Goal: Task Accomplishment & Management: Manage account settings

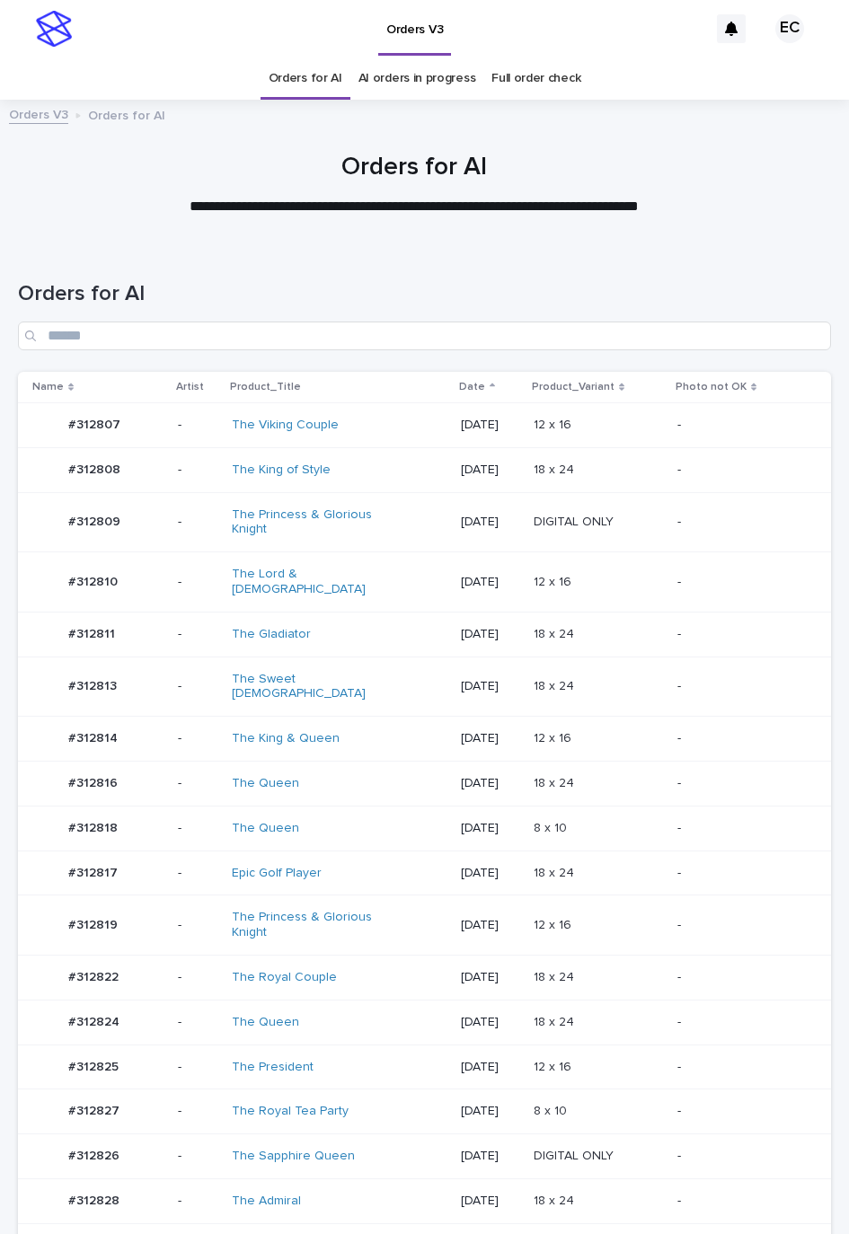
click at [461, 420] on p "[DATE]" at bounding box center [490, 425] width 58 height 15
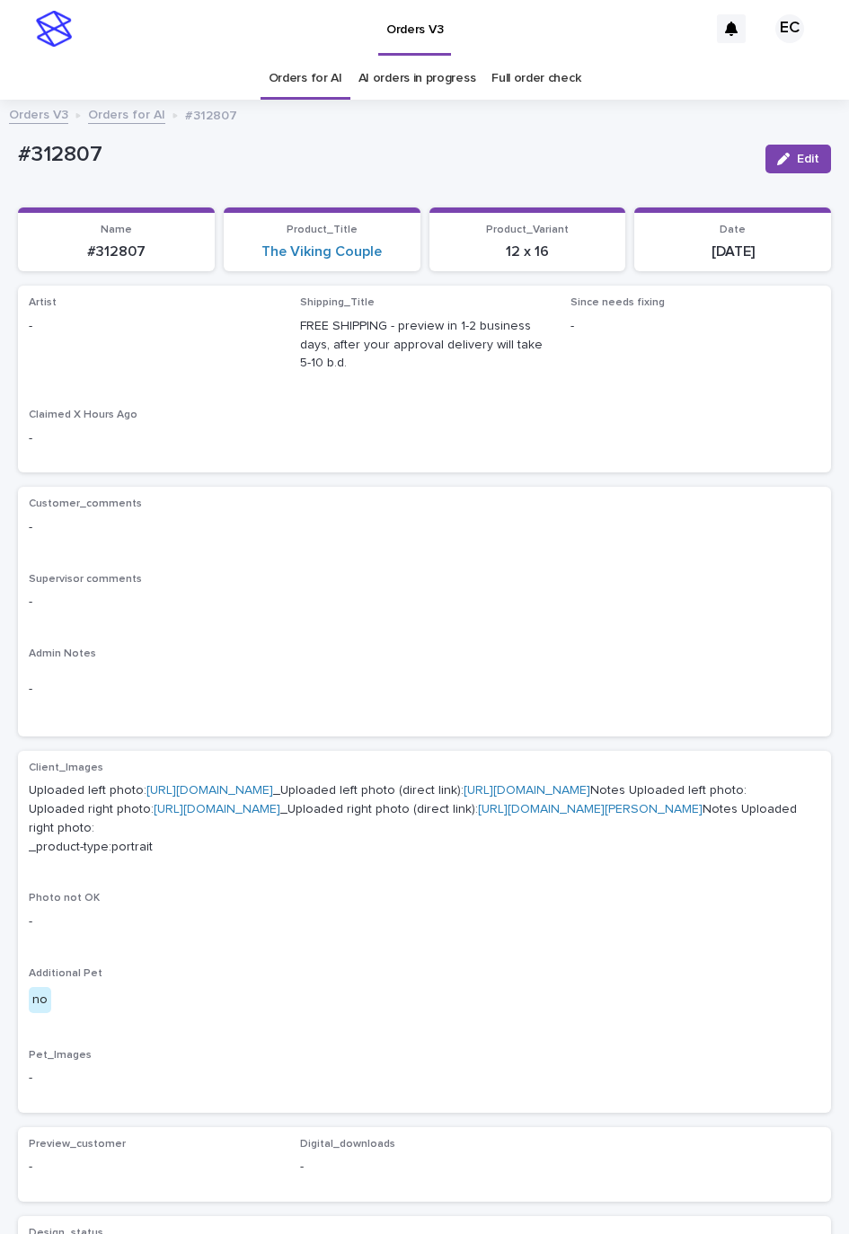
click at [674, 114] on div "Orders V3 Orders for AI #312807" at bounding box center [424, 115] width 849 height 25
click at [790, 151] on button "Edit" at bounding box center [798, 159] width 66 height 29
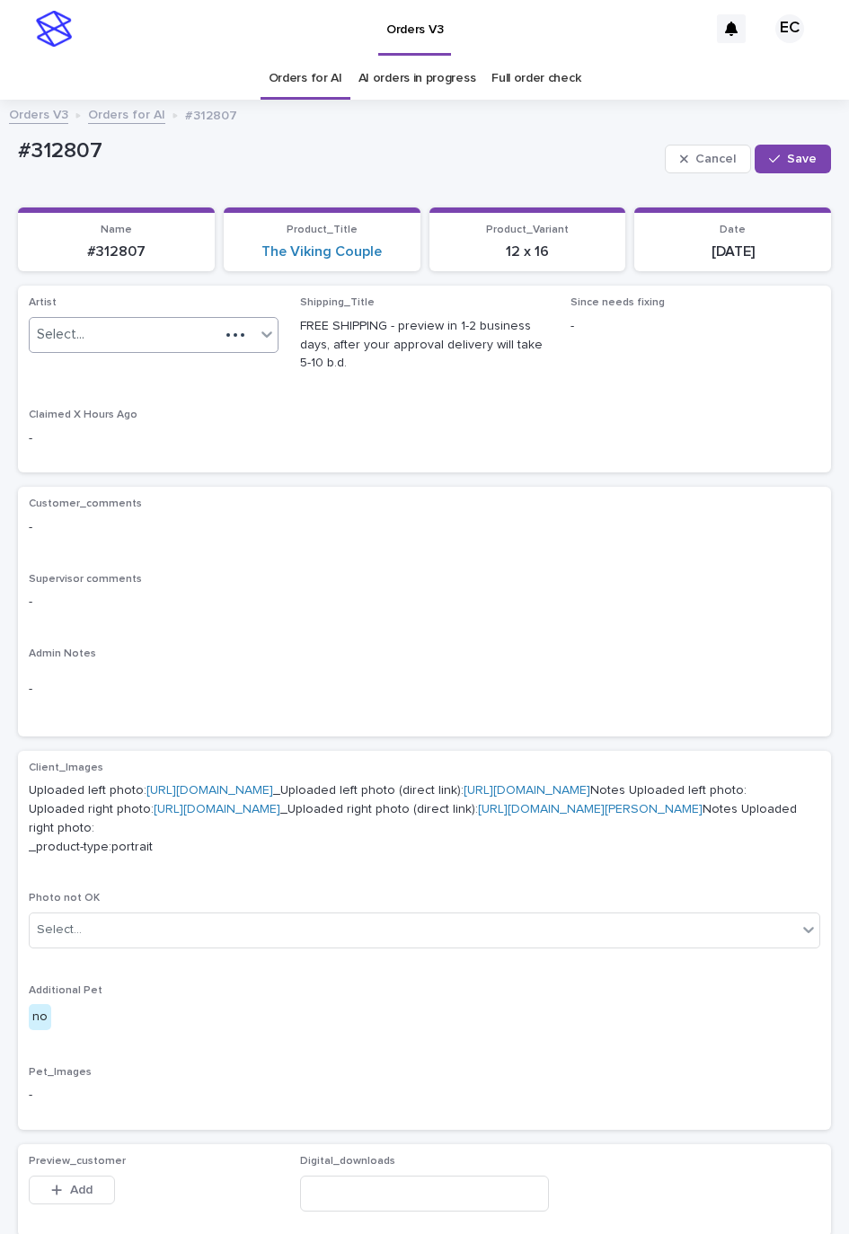
click at [224, 348] on div at bounding box center [248, 335] width 58 height 34
paste input "********"
type input "********"
click at [781, 148] on button "Save" at bounding box center [792, 159] width 76 height 29
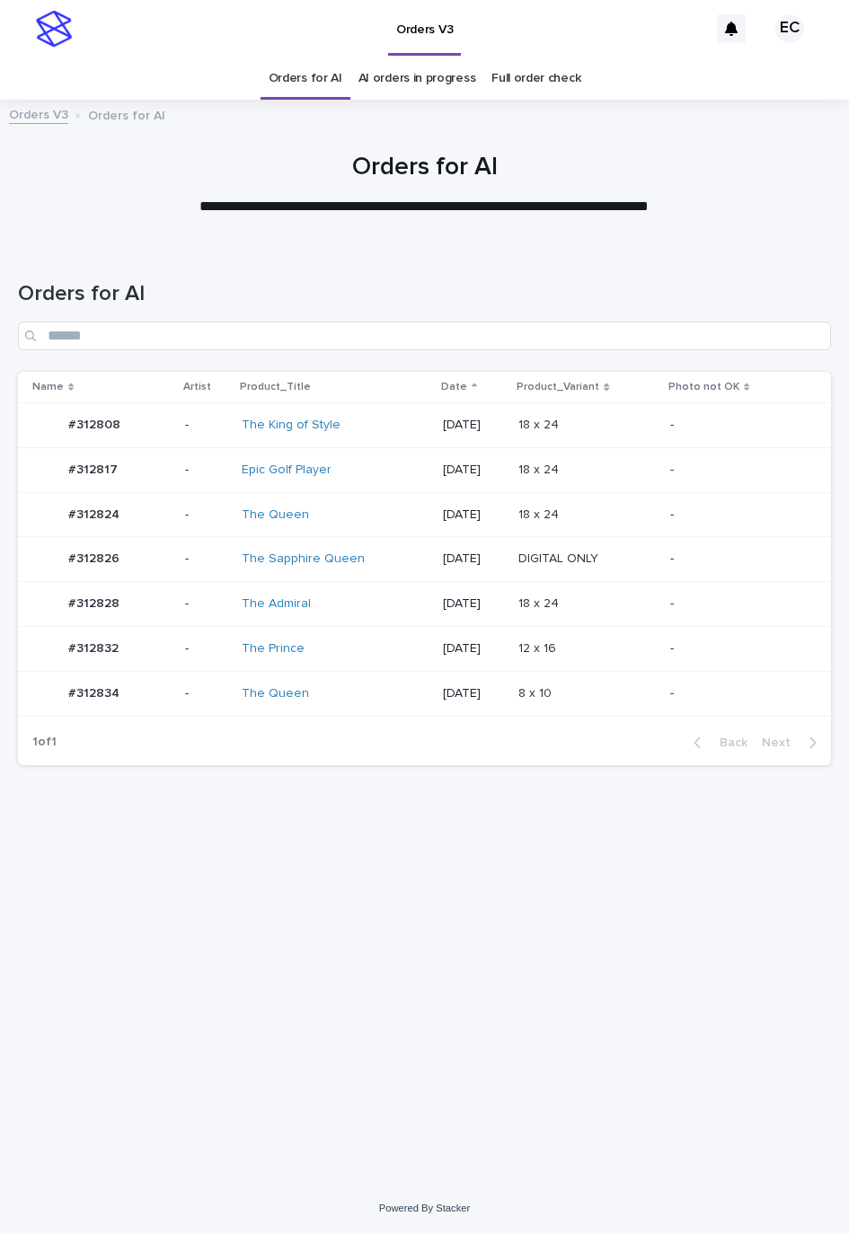
click at [532, 447] on td "18 x 24 18 x 24" at bounding box center [586, 469] width 151 height 45
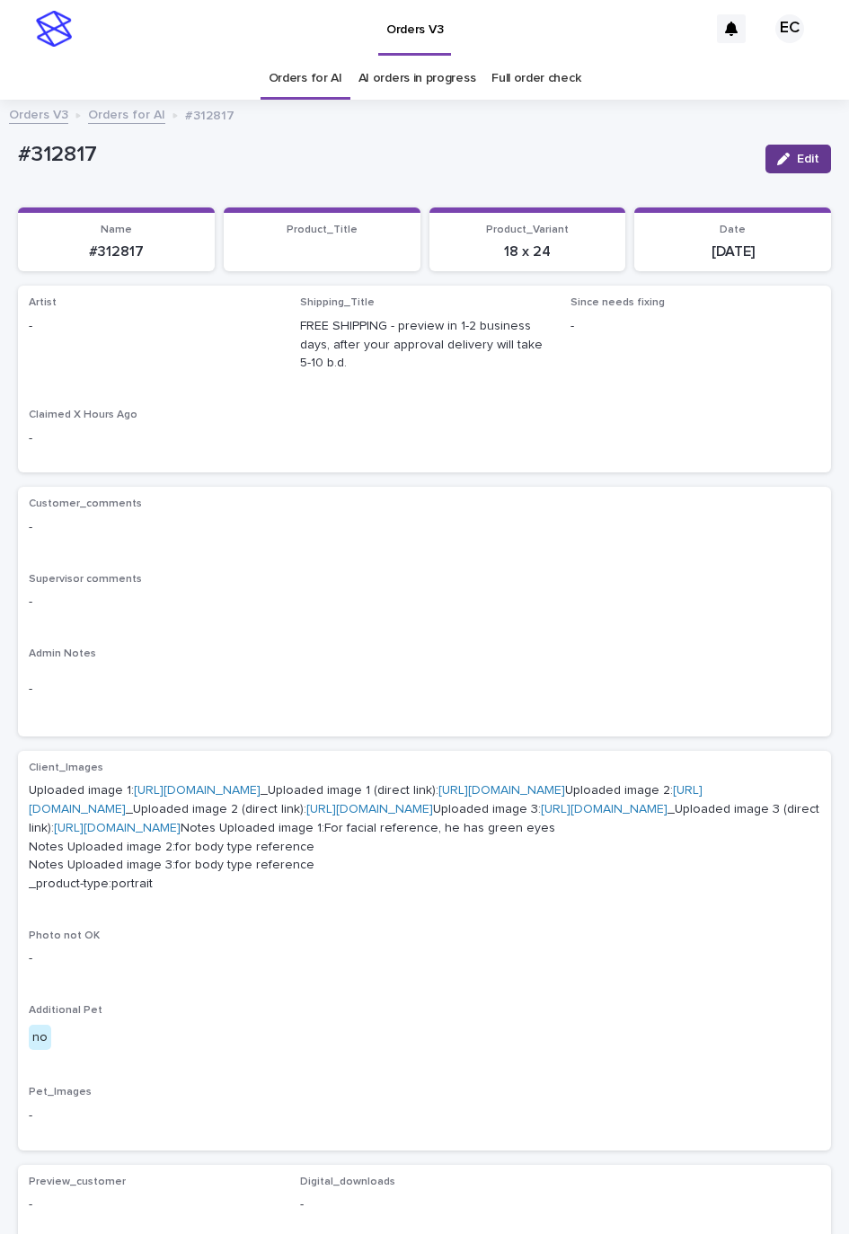
click at [796, 145] on button "Edit" at bounding box center [798, 159] width 66 height 29
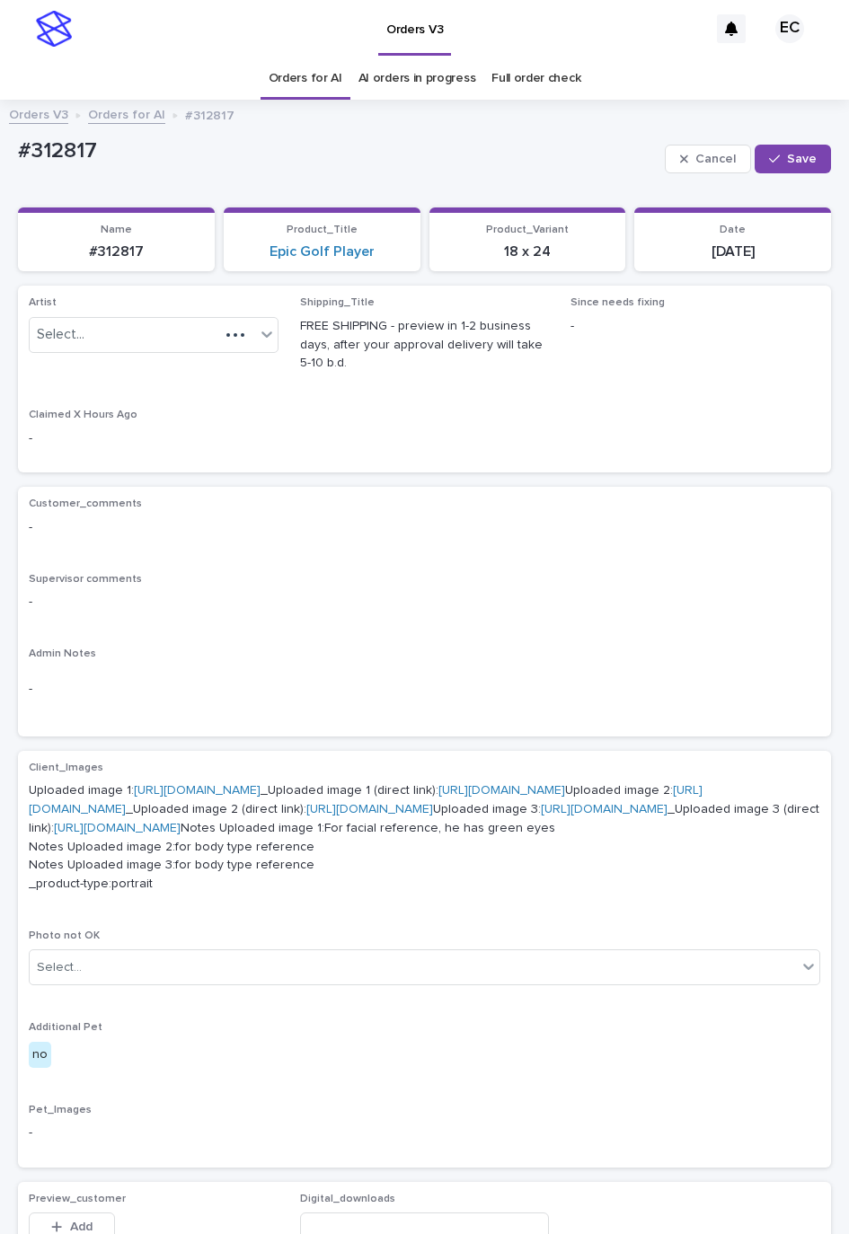
click at [111, 357] on div "Artist Select..." at bounding box center [154, 331] width 250 height 70
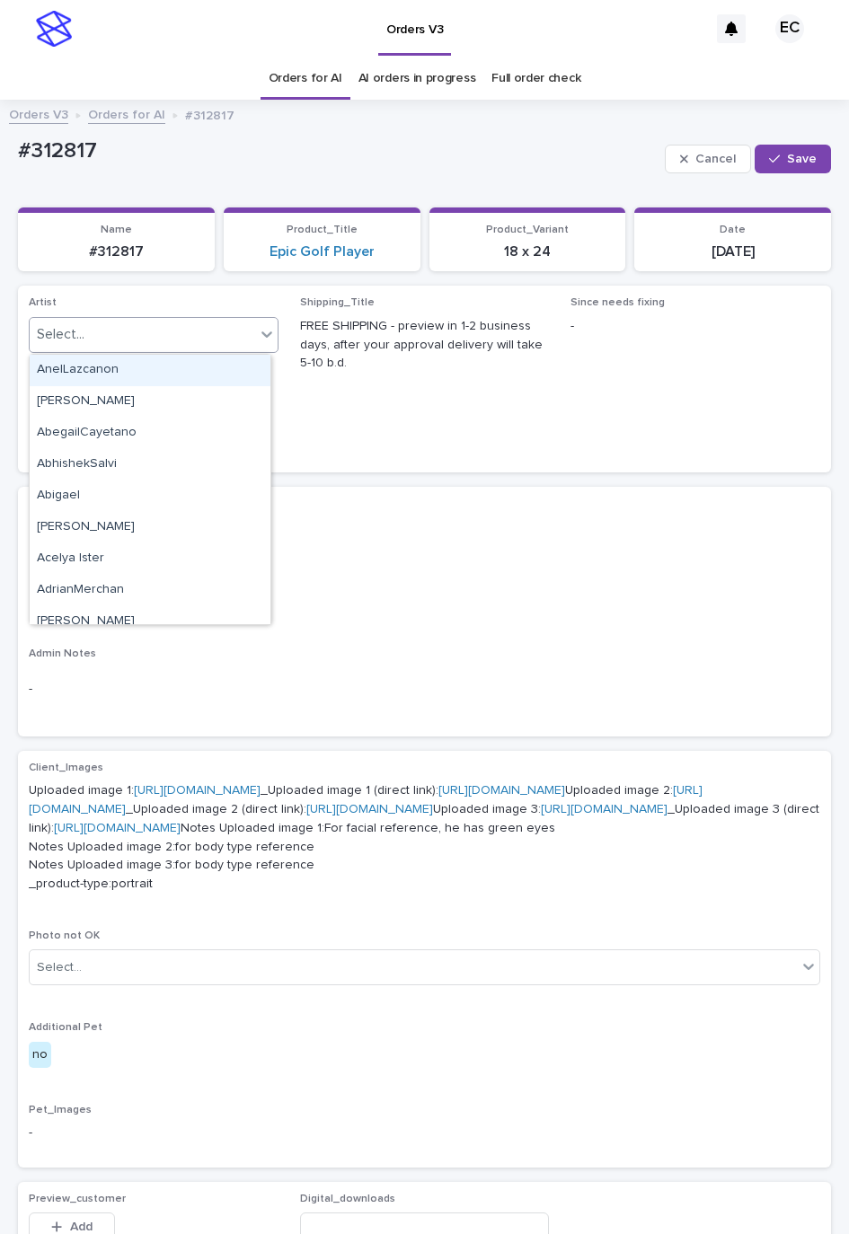
click at [121, 345] on div "Select..." at bounding box center [142, 335] width 225 height 30
paste input "********"
type input "********"
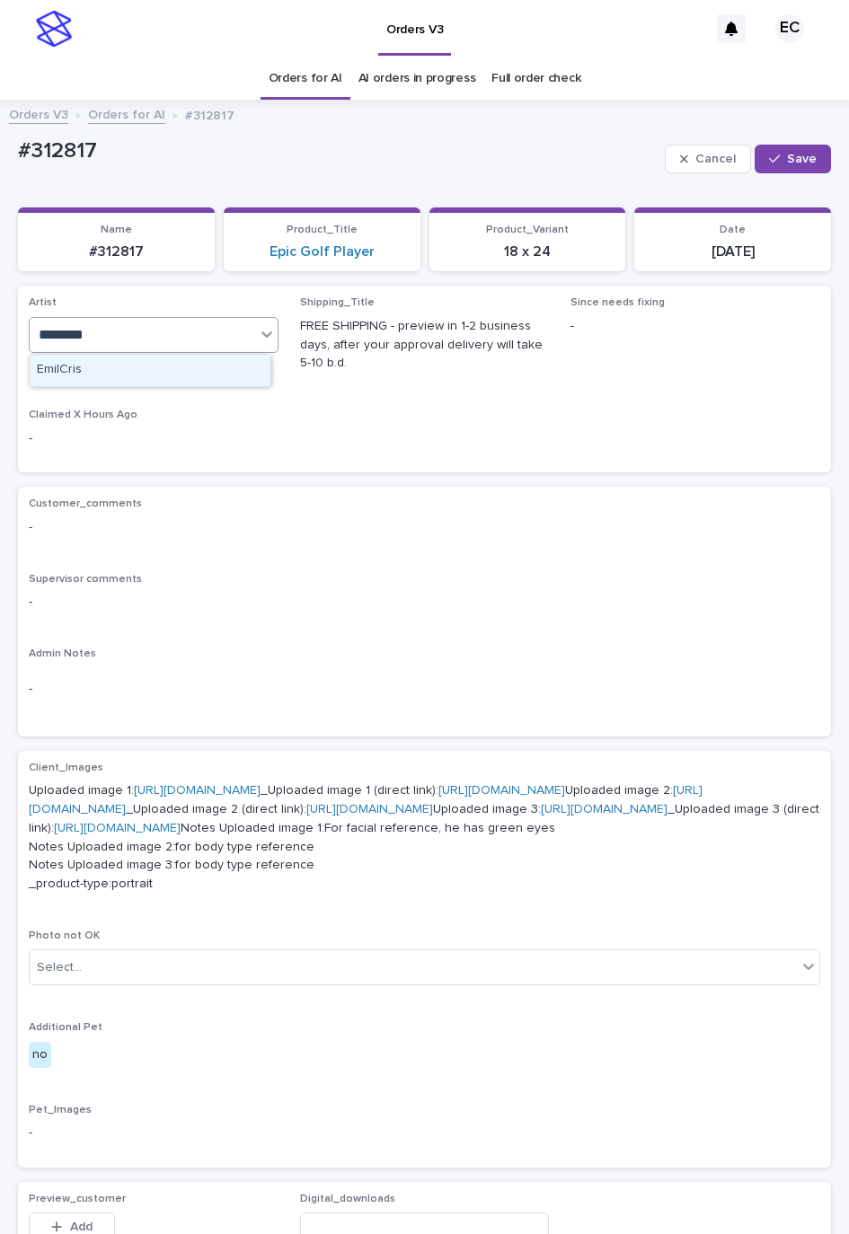
click at [102, 362] on div "EmilCris" at bounding box center [150, 370] width 241 height 31
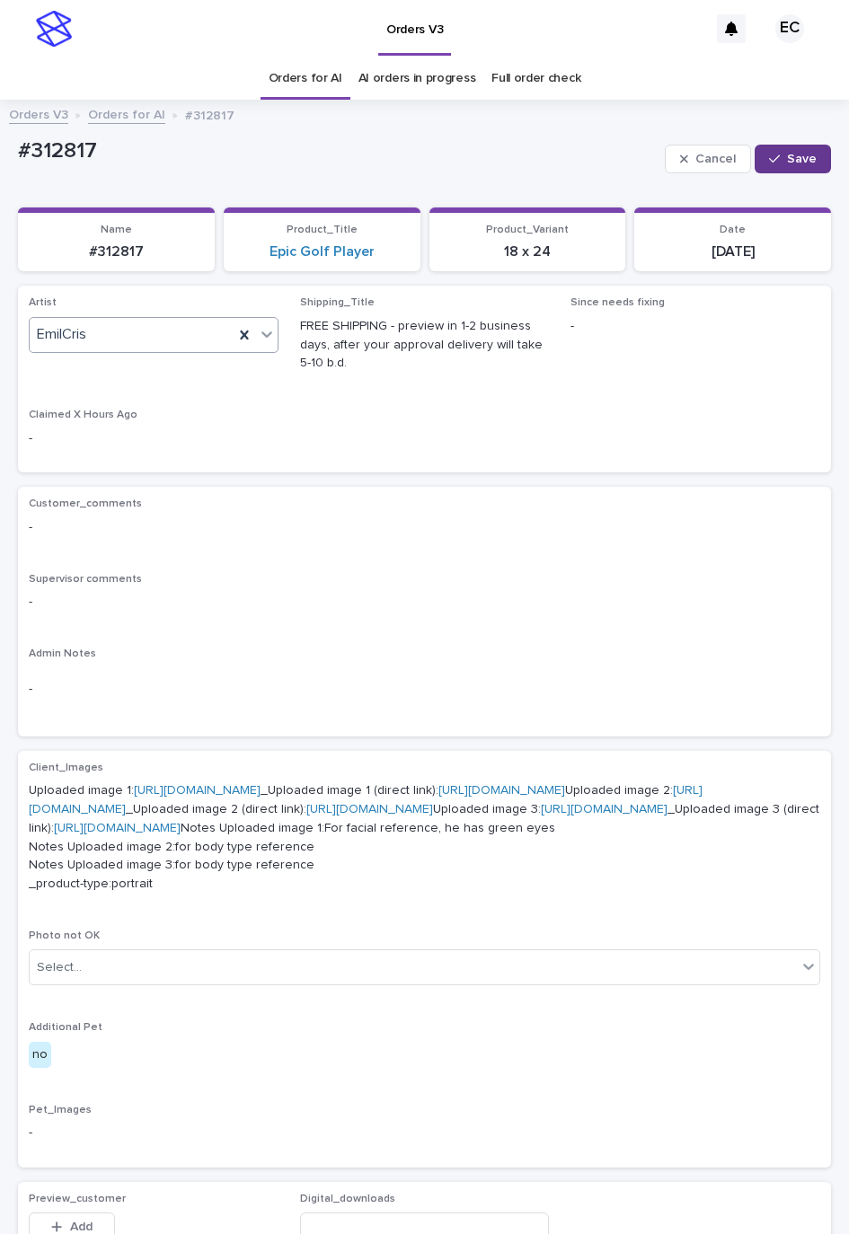
click at [787, 171] on button "Save" at bounding box center [792, 159] width 76 height 29
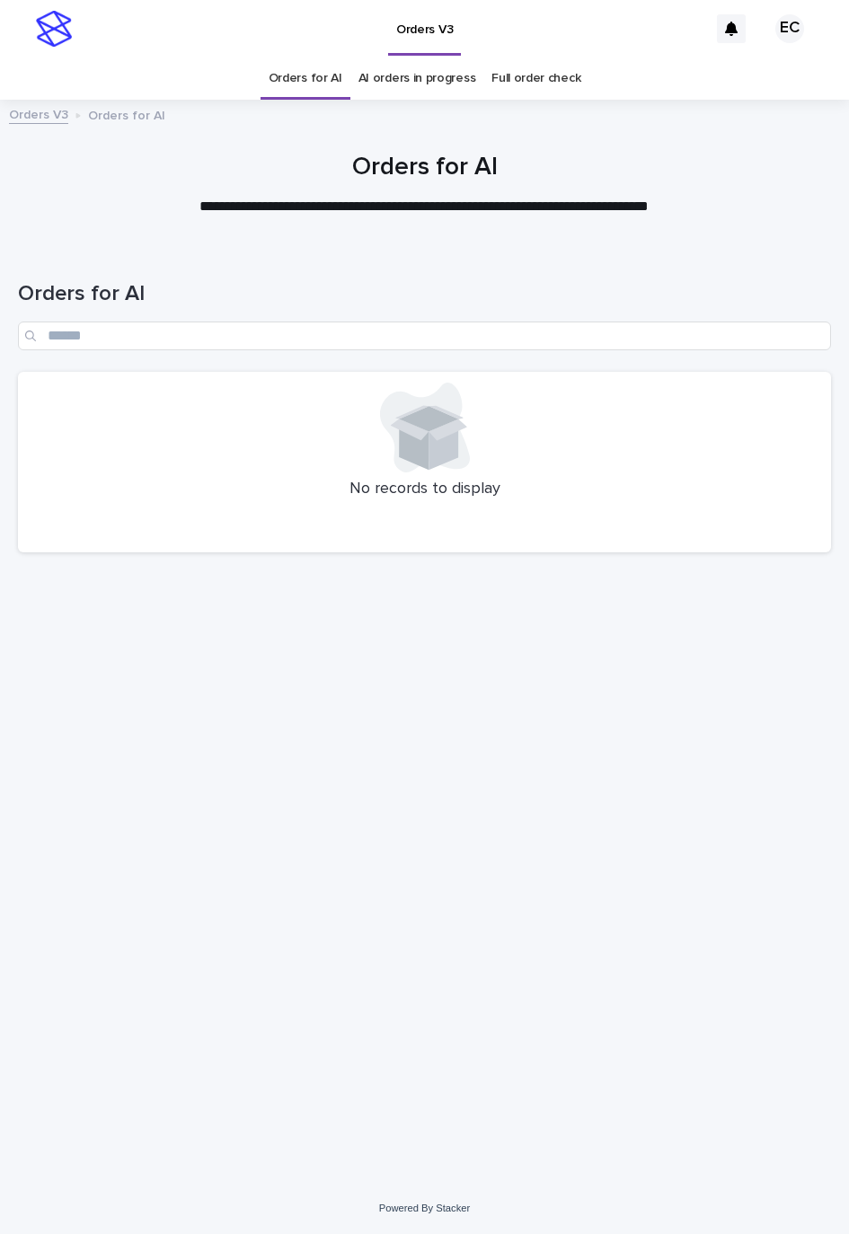
drag, startPoint x: 847, startPoint y: 431, endPoint x: 868, endPoint y: 431, distance: 20.7
click at [848, 431] on html "**********" at bounding box center [424, 617] width 849 height 1234
click at [848, 435] on html "**********" at bounding box center [424, 617] width 849 height 1234
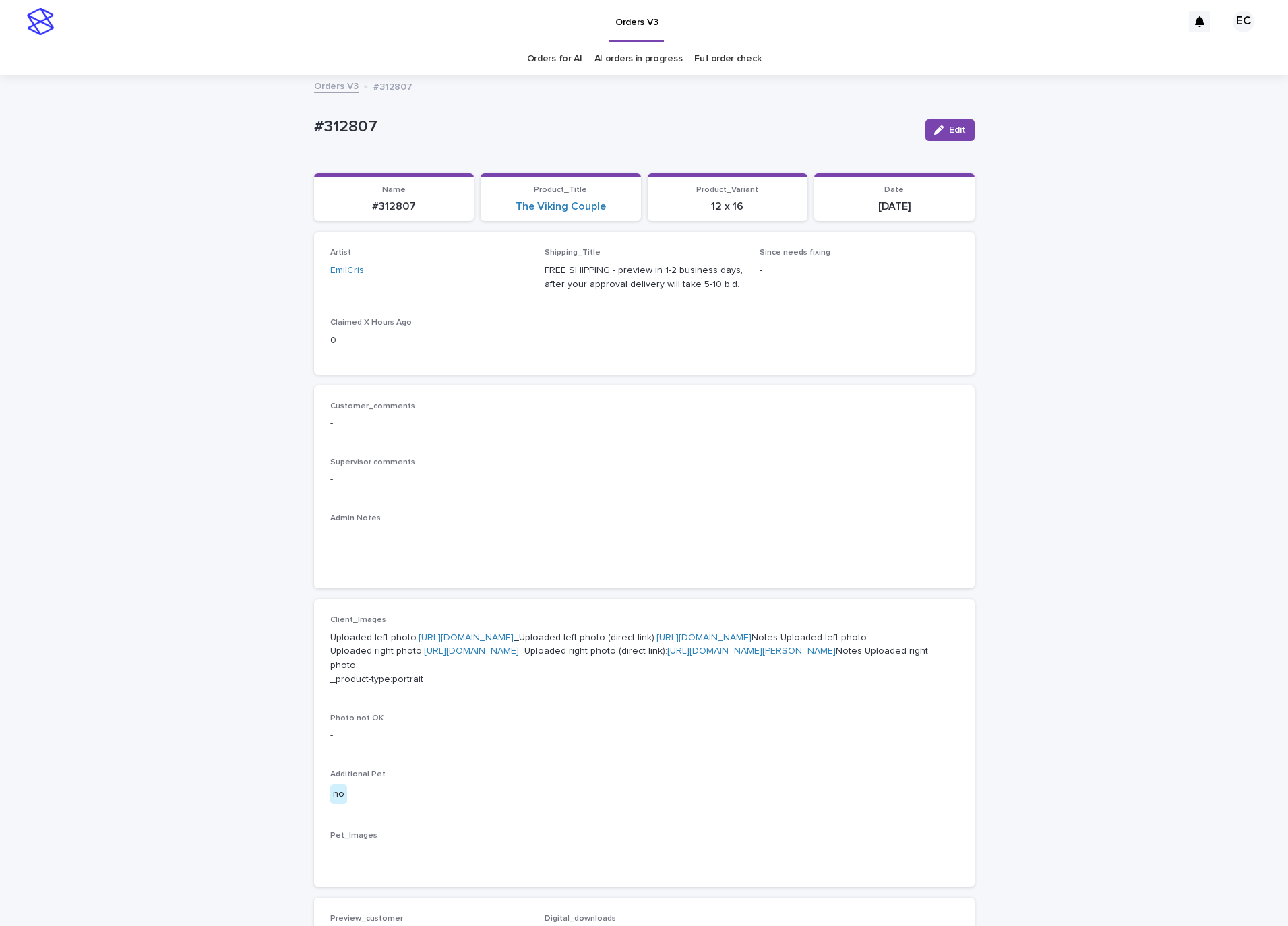
click at [344, 122] on p "#312807" at bounding box center [615, 127] width 600 height 20
copy p "312807"
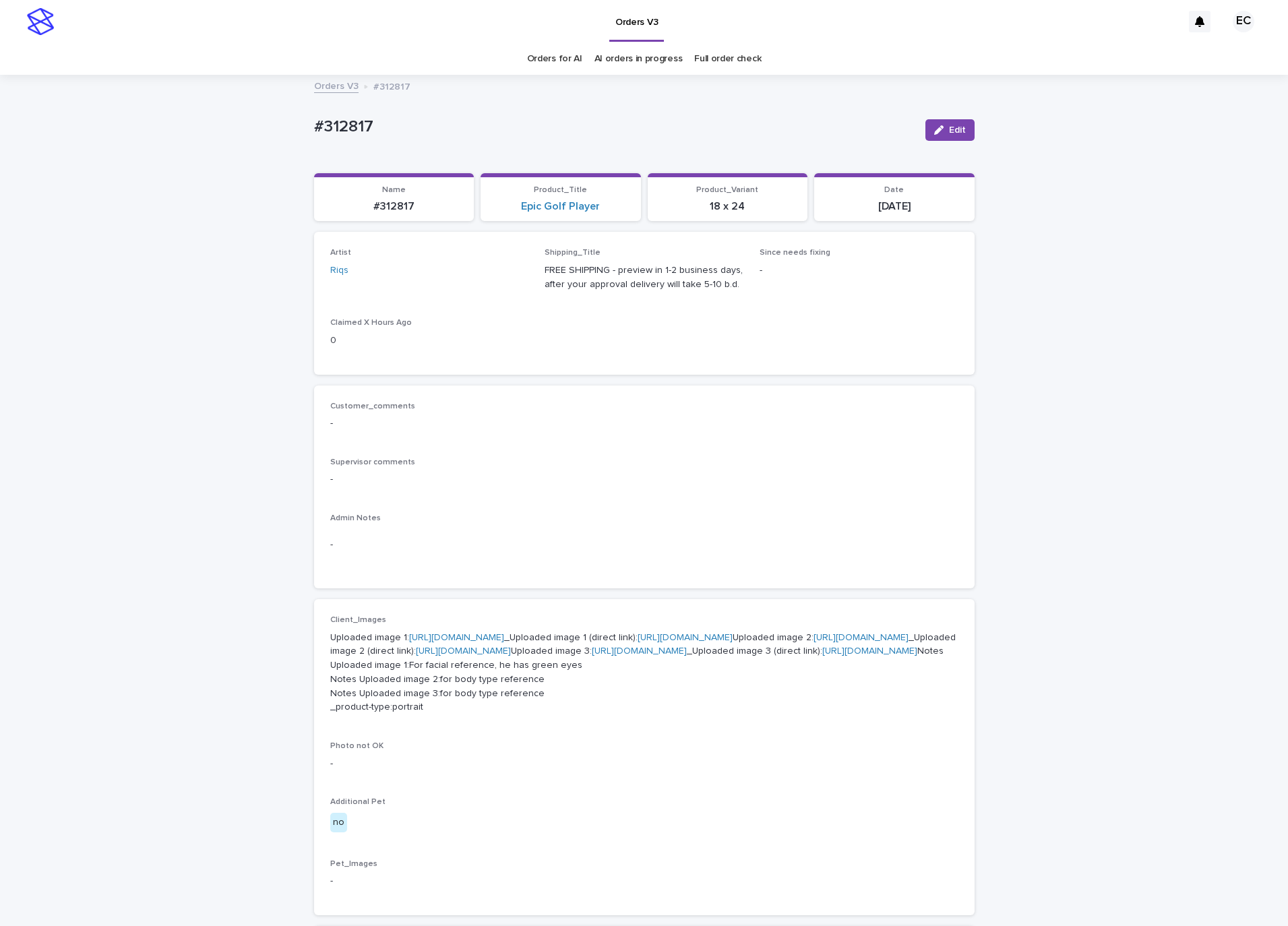
click at [346, 116] on div "#312817" at bounding box center [615, 126] width 600 height 23
copy p "312817"
drag, startPoint x: 929, startPoint y: 124, endPoint x: 658, endPoint y: 199, distance: 281.2
click at [929, 124] on button "Edit" at bounding box center [950, 130] width 50 height 22
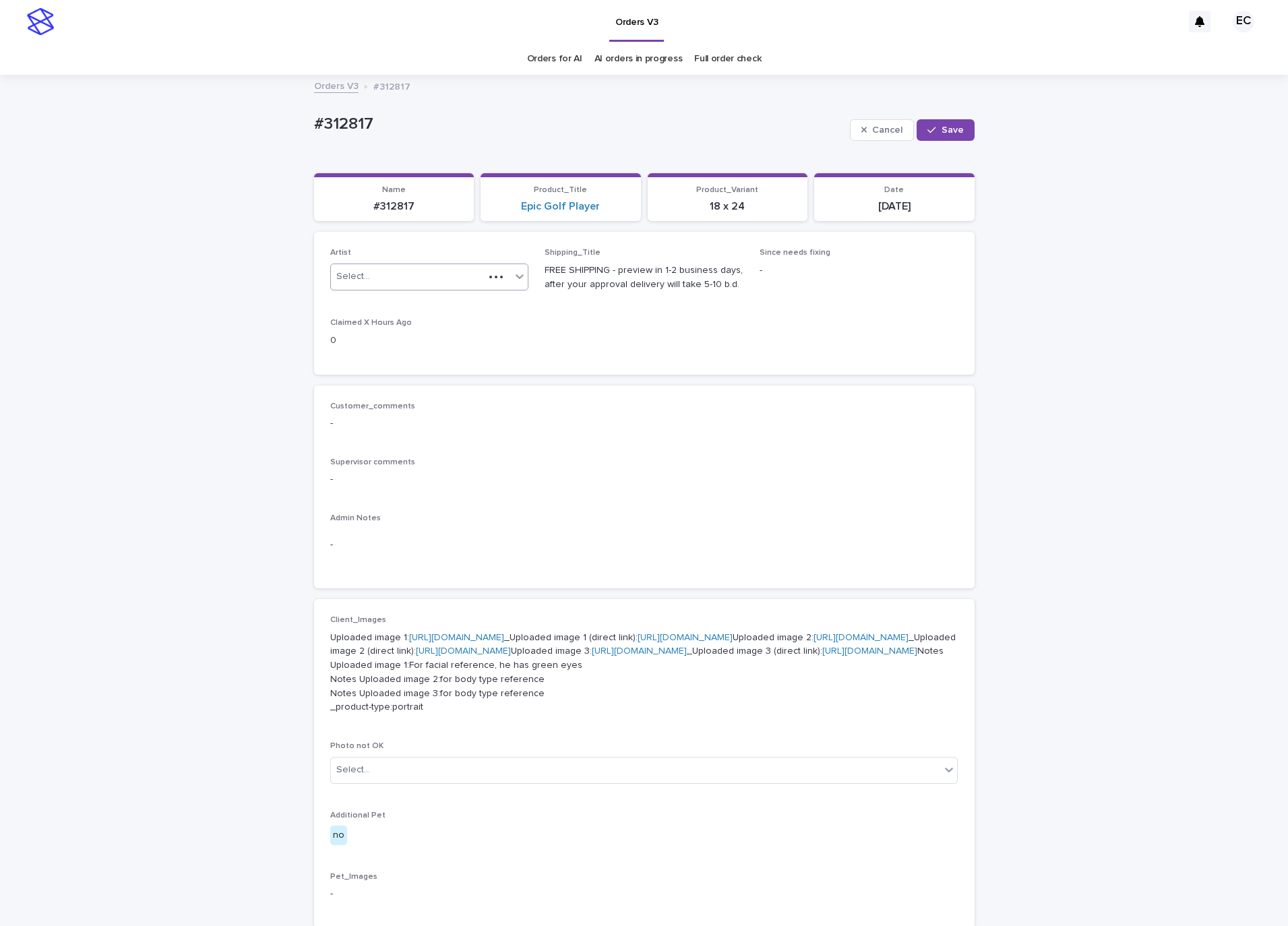
click at [441, 266] on div "Select..." at bounding box center [408, 277] width 154 height 23
paste input "********"
type input "********"
click at [433, 299] on div "EmilCris" at bounding box center [421, 303] width 197 height 23
click at [934, 125] on button "Save" at bounding box center [946, 130] width 57 height 22
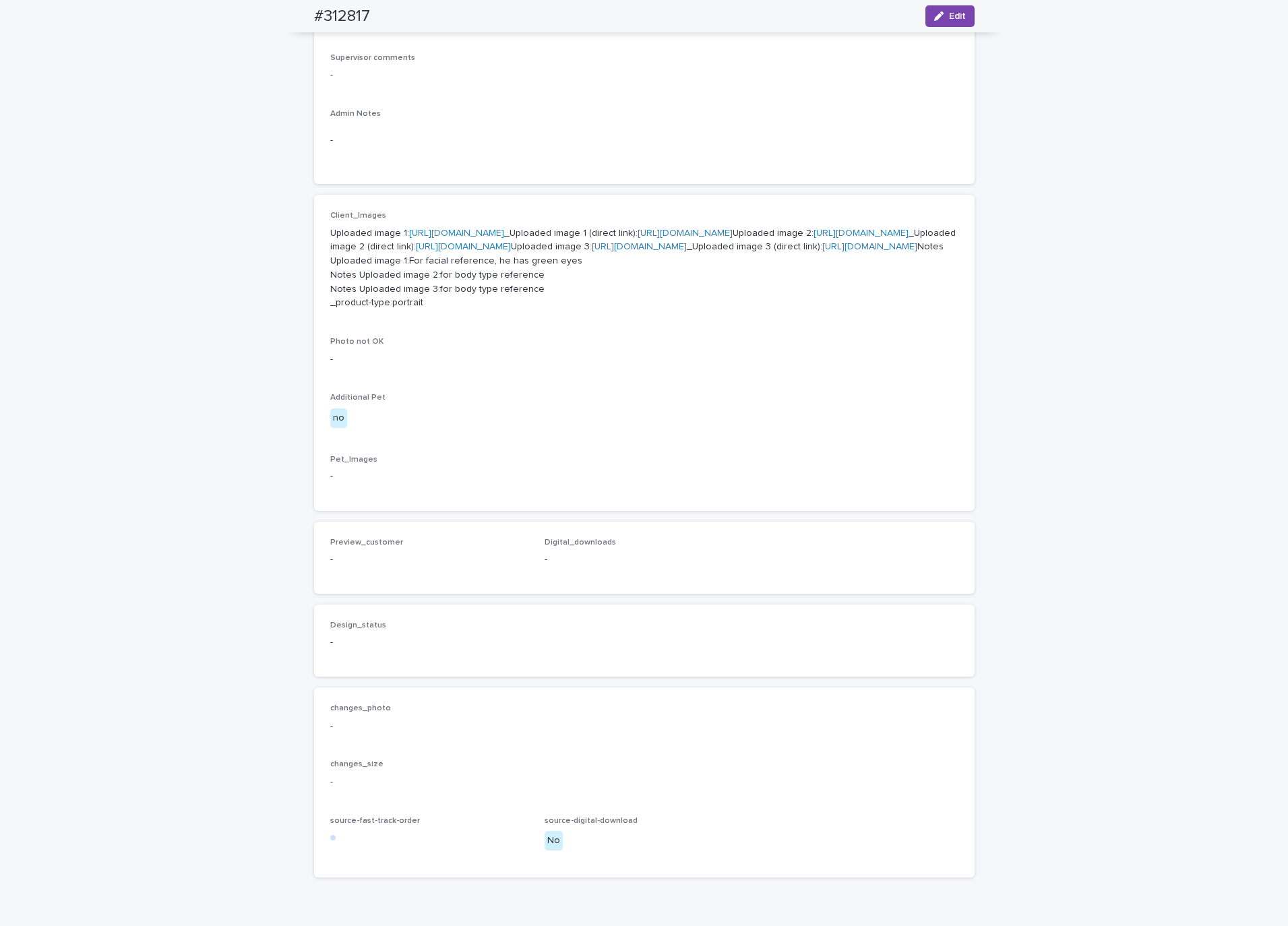
scroll to position [384, 0]
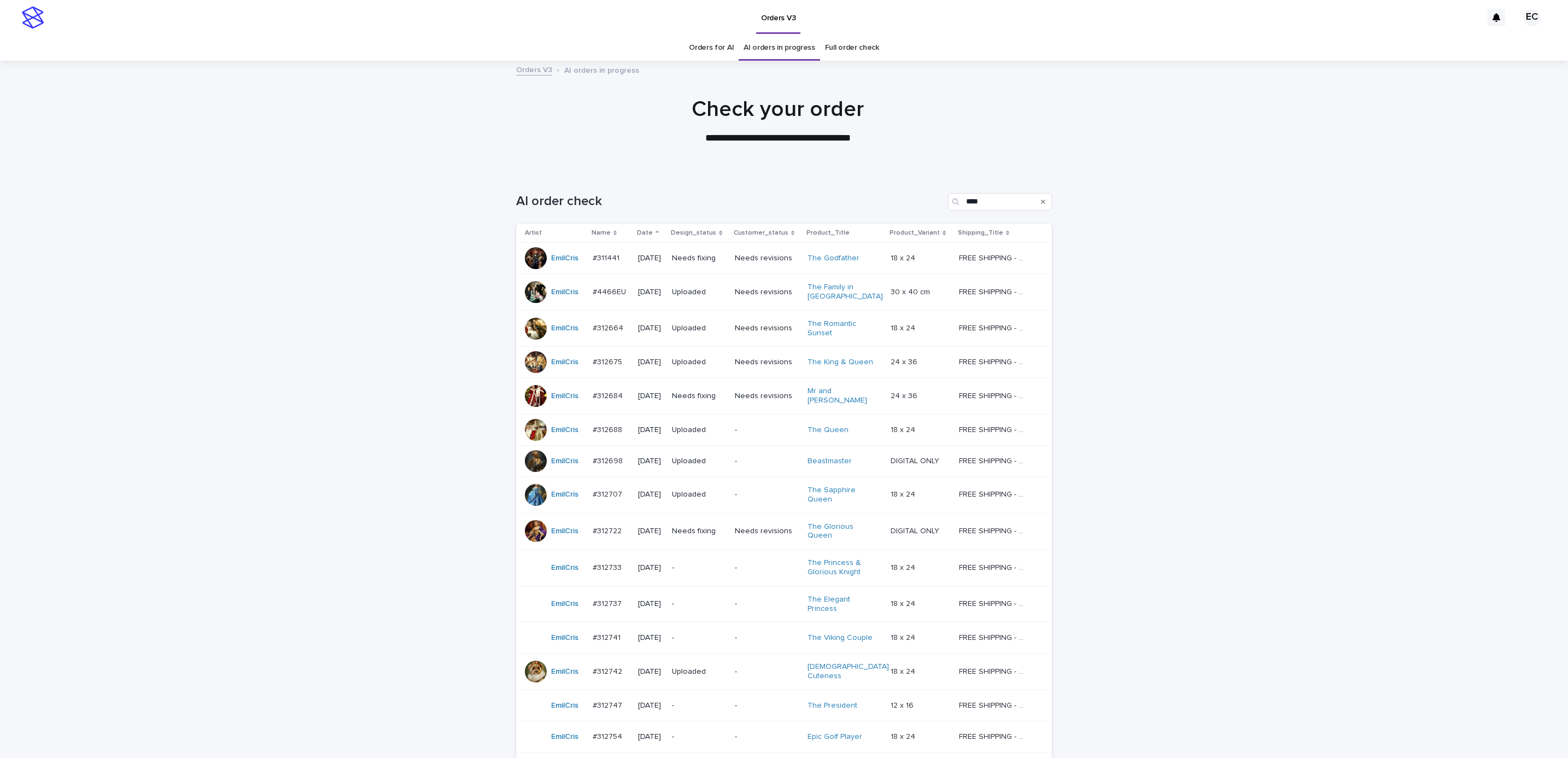
click at [332, 343] on div "Loading... Saving… Loading... Saving… AI order check **** Artist Name Date Desi…" at bounding box center [784, 573] width 1568 height 804
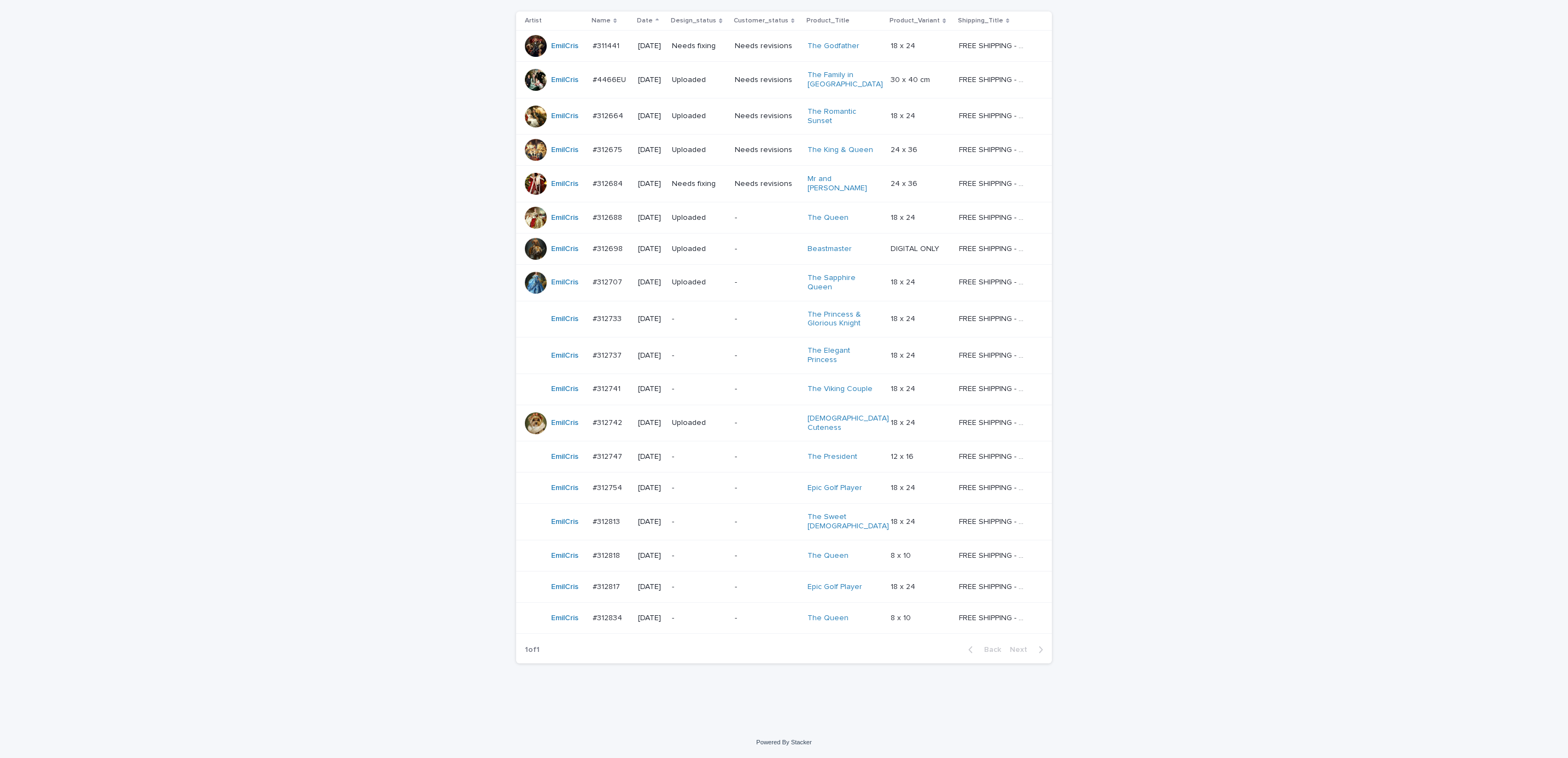
scroll to position [201, 0]
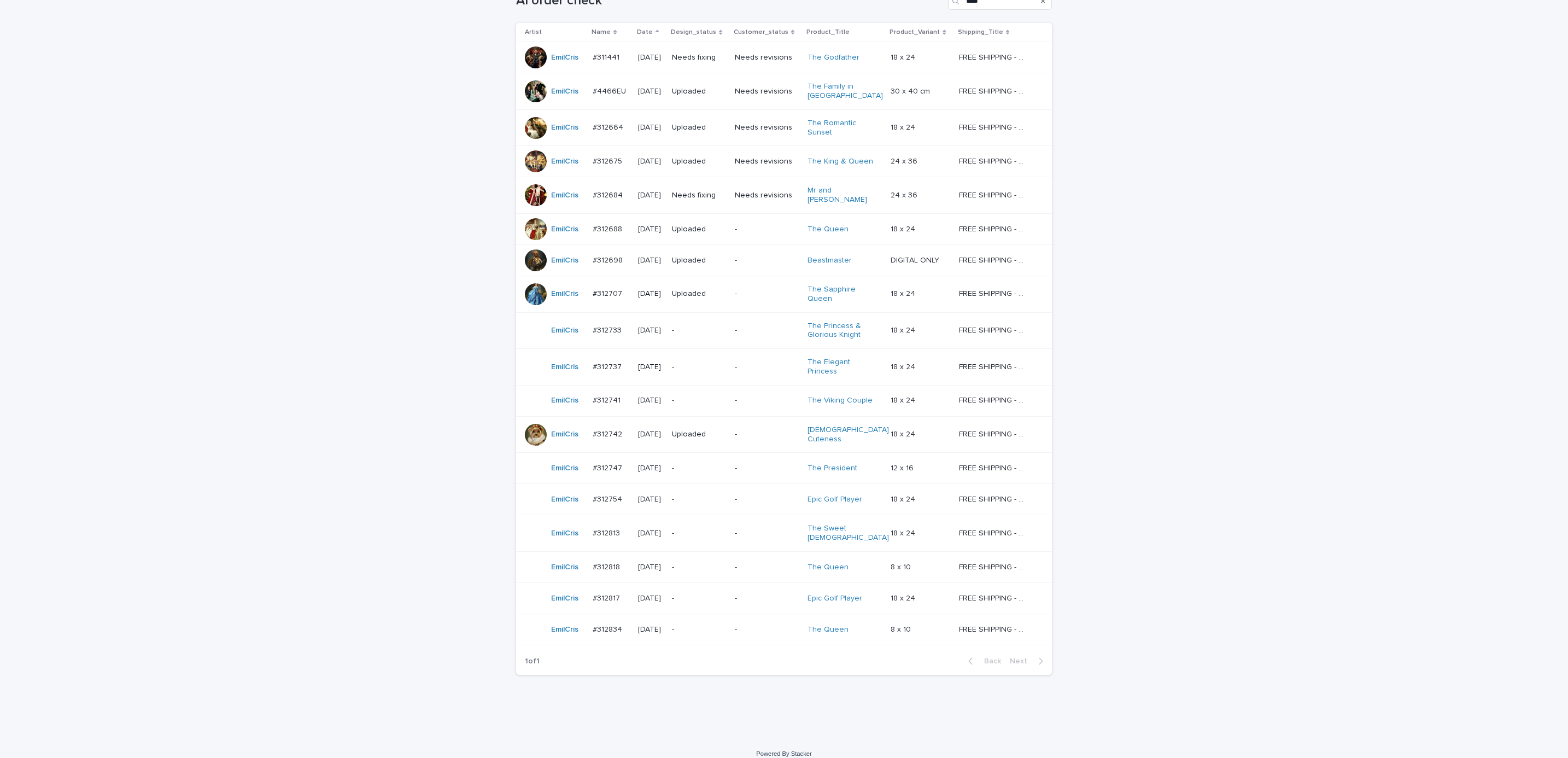
click at [362, 647] on div "Loading... Saving… Loading... Saving… AI order check **** Artist Name Date Desi…" at bounding box center [784, 354] width 1568 height 768
click at [1331, 407] on div "Loading... Saving… Loading... Saving… AI order check **** Artist Name Date Desi…" at bounding box center [784, 354] width 1568 height 768
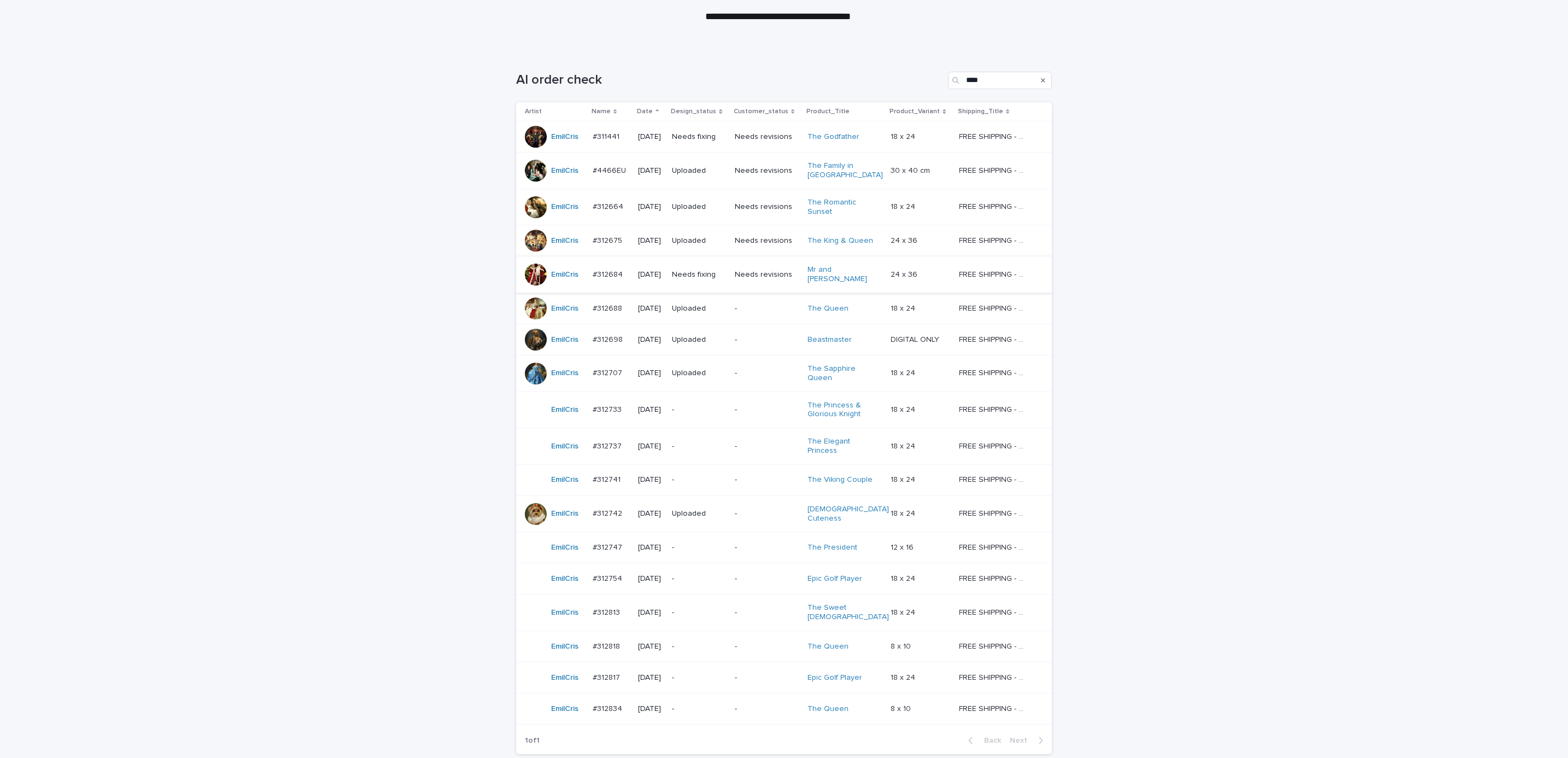
scroll to position [119, 0]
click at [717, 133] on div "Needs fixing" at bounding box center [699, 138] width 54 height 12
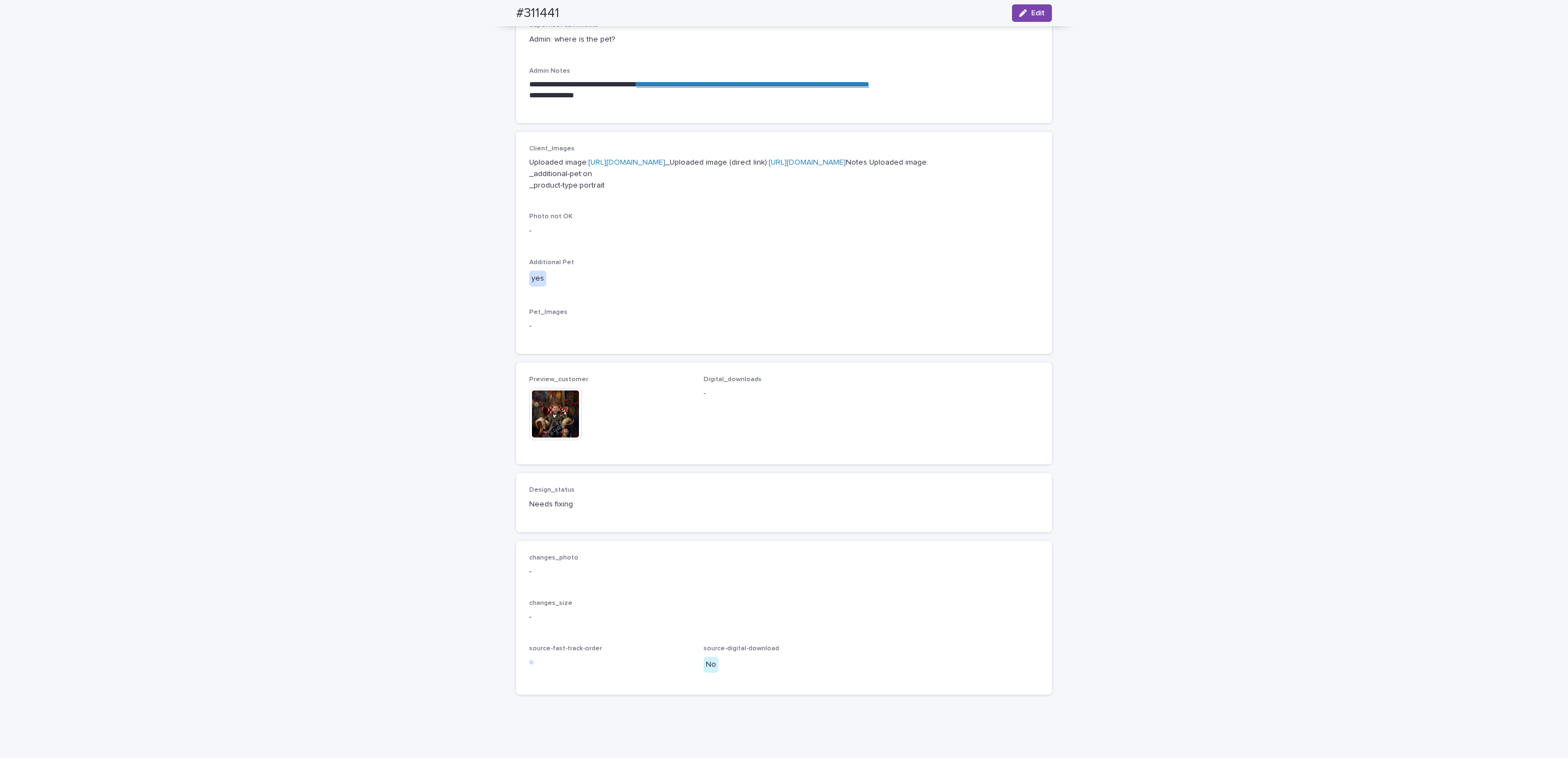
scroll to position [410, 0]
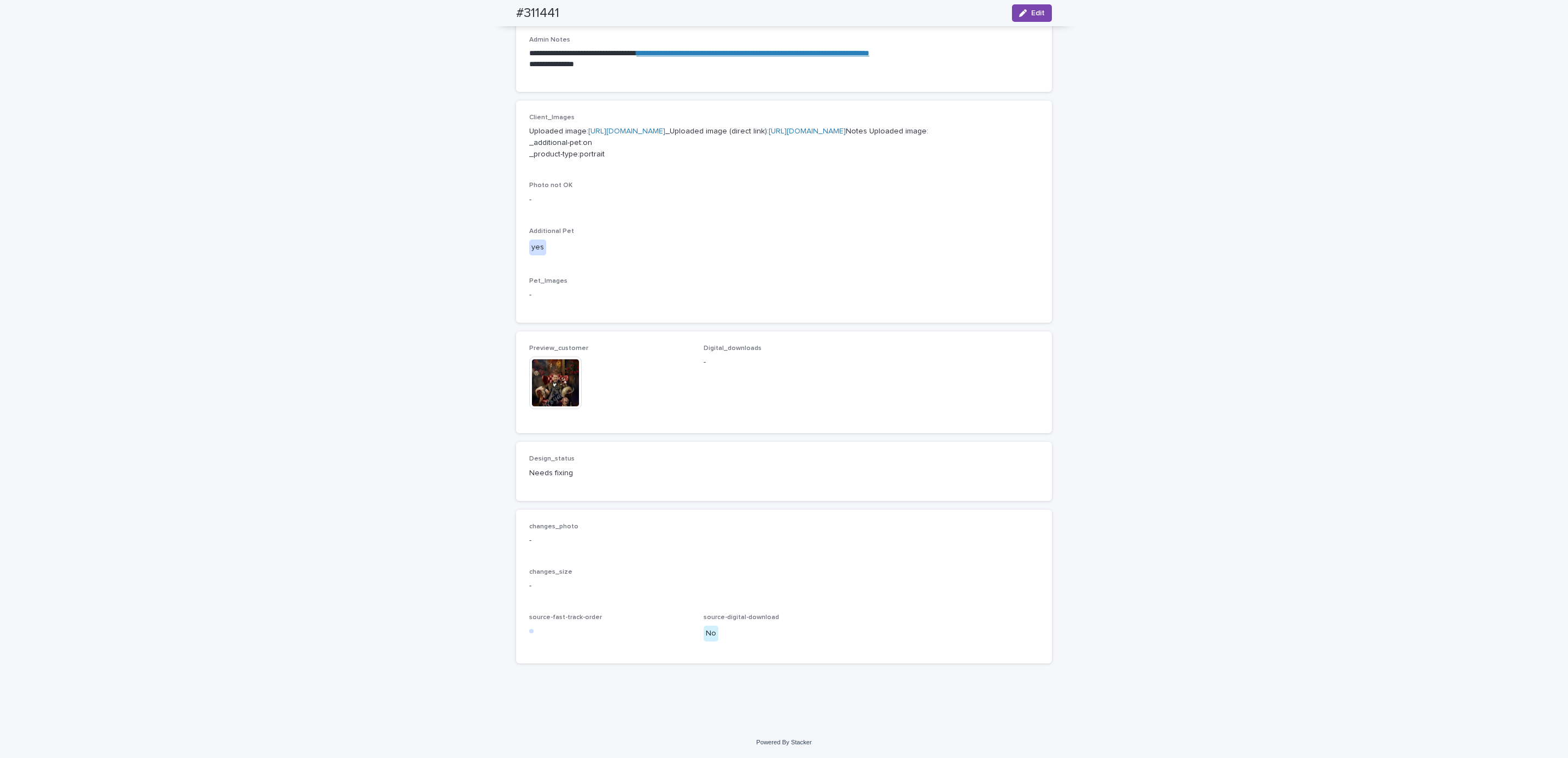
click at [566, 409] on img at bounding box center [555, 383] width 52 height 52
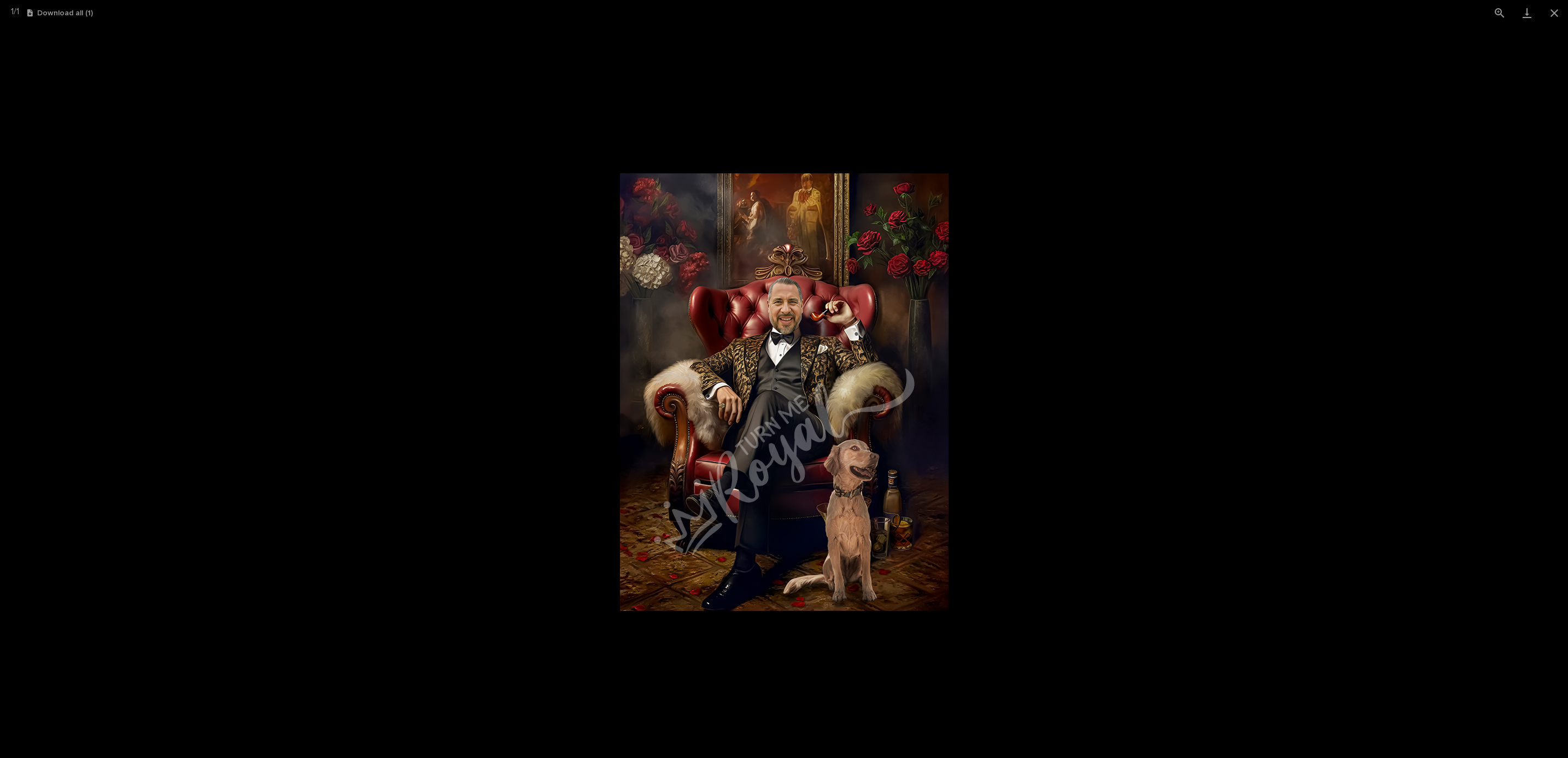
click at [1170, 553] on picture at bounding box center [784, 391] width 1568 height 732
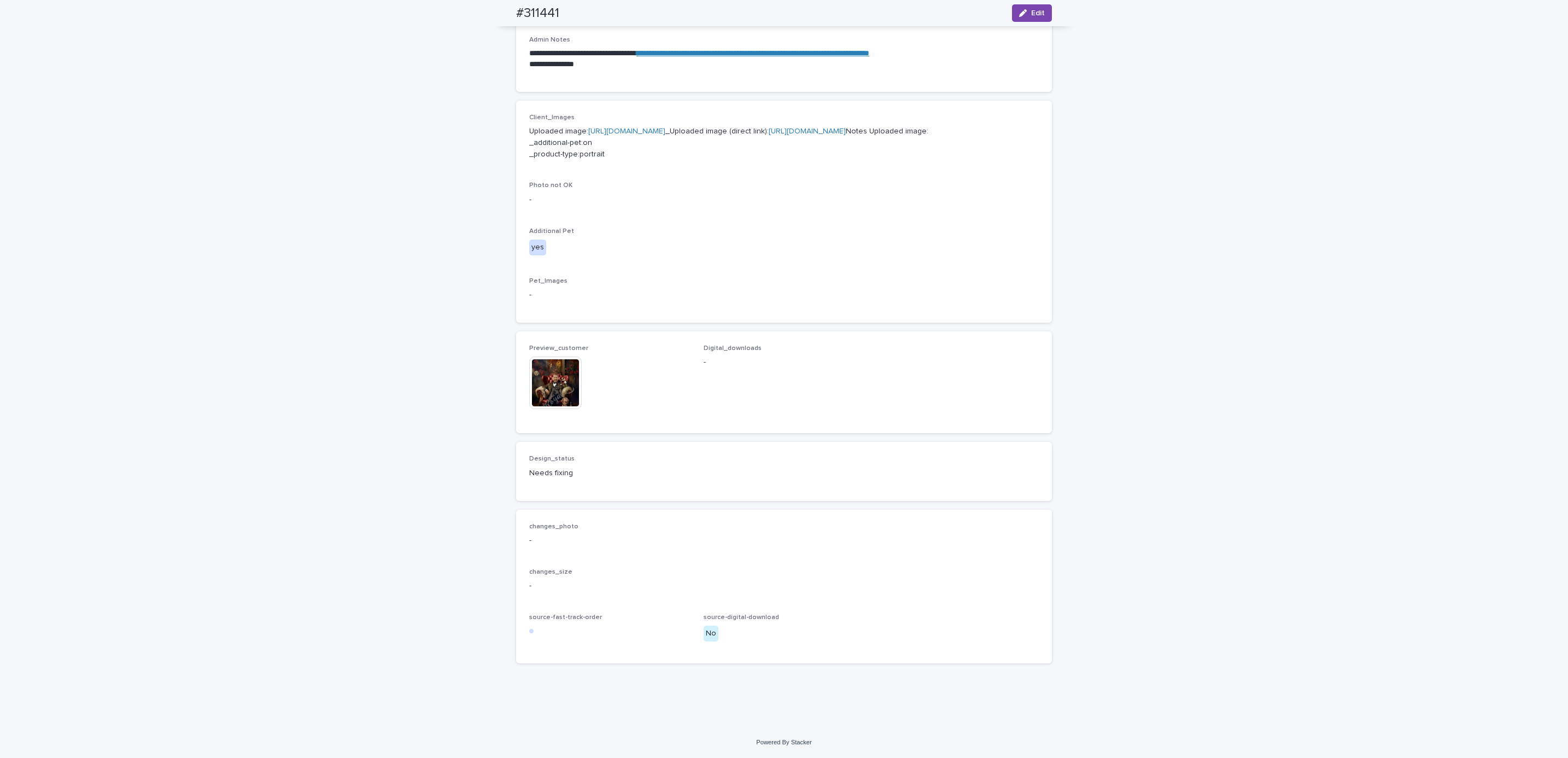
drag, startPoint x: 1383, startPoint y: 287, endPoint x: 1362, endPoint y: 286, distance: 21.0
click at [1383, 287] on div "**********" at bounding box center [784, 192] width 1568 height 1069
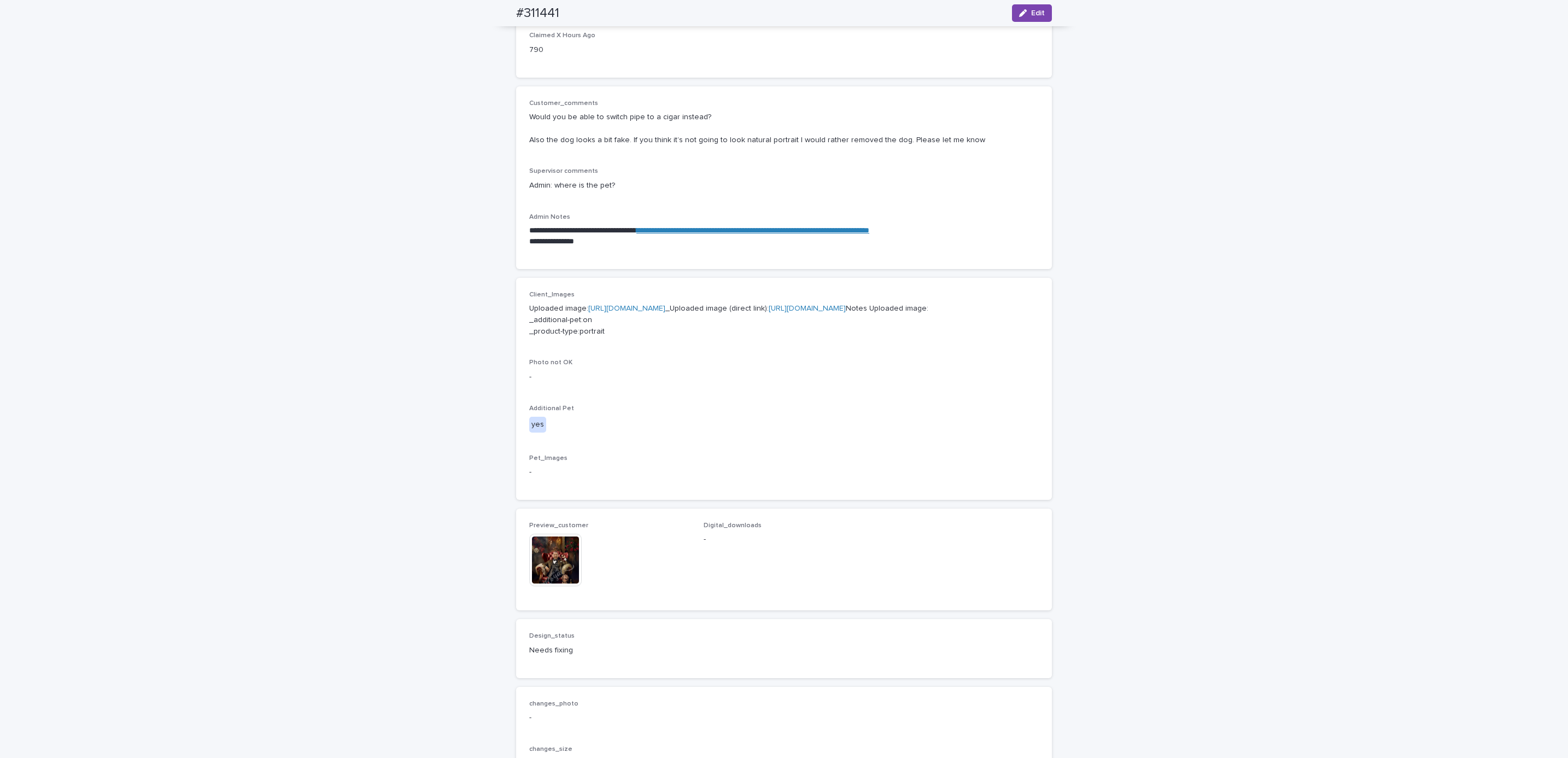
scroll to position [164, 0]
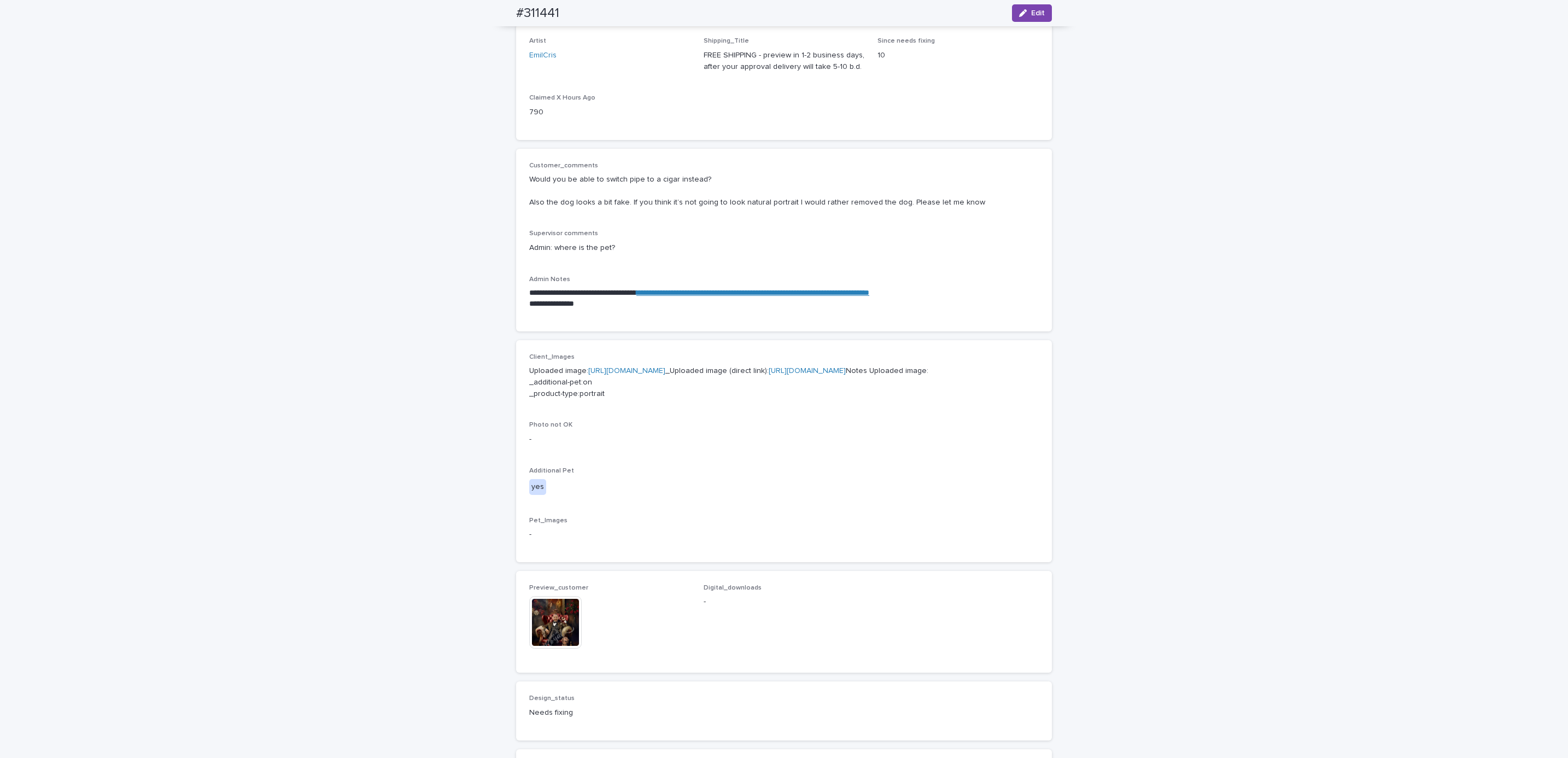
drag, startPoint x: 408, startPoint y: 670, endPoint x: 422, endPoint y: 654, distance: 21.3
click at [410, 669] on div "**********" at bounding box center [784, 432] width 1568 height 1069
click at [1094, 544] on div "**********" at bounding box center [784, 432] width 1568 height 1069
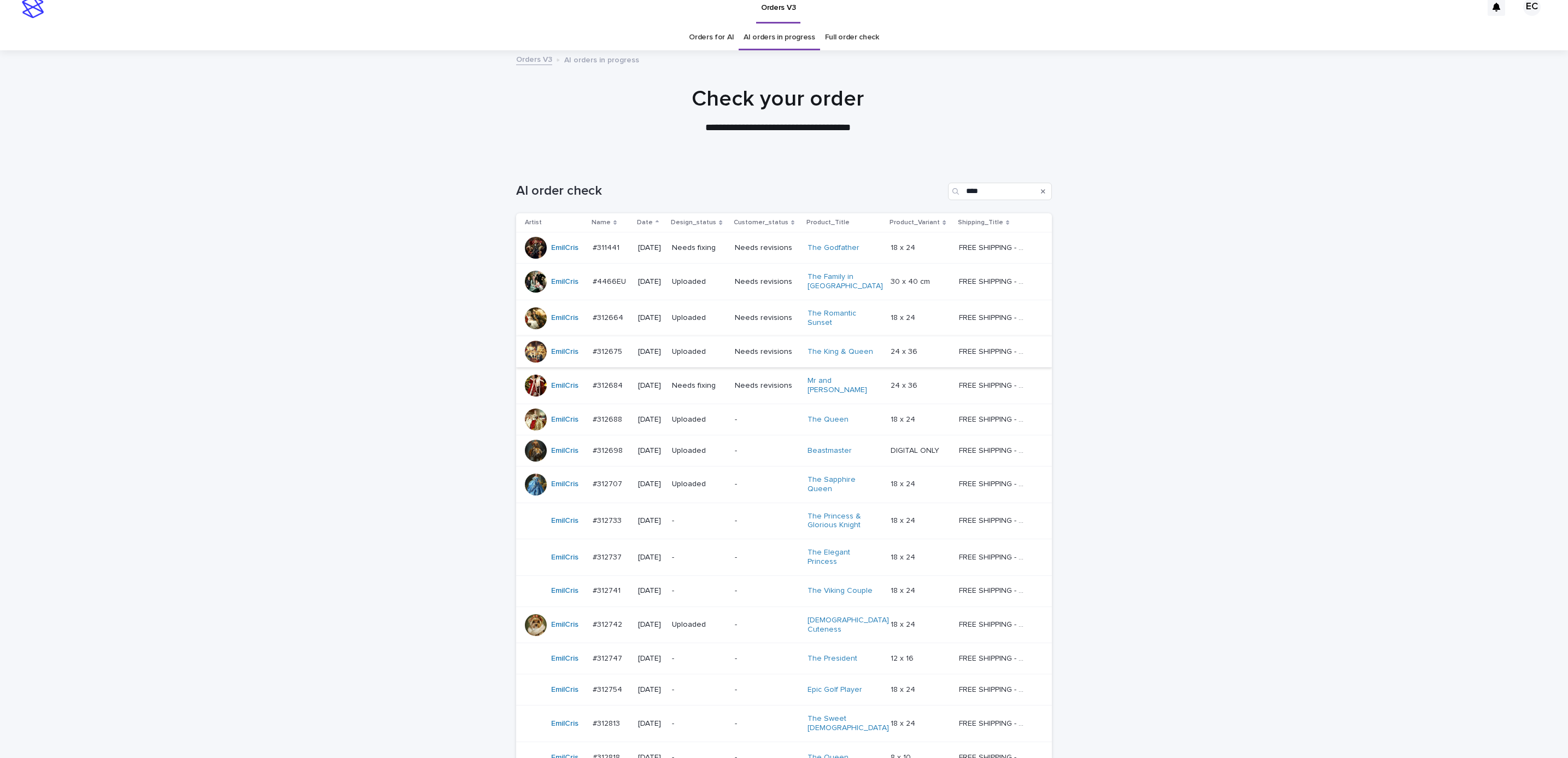
scroll to position [35, 0]
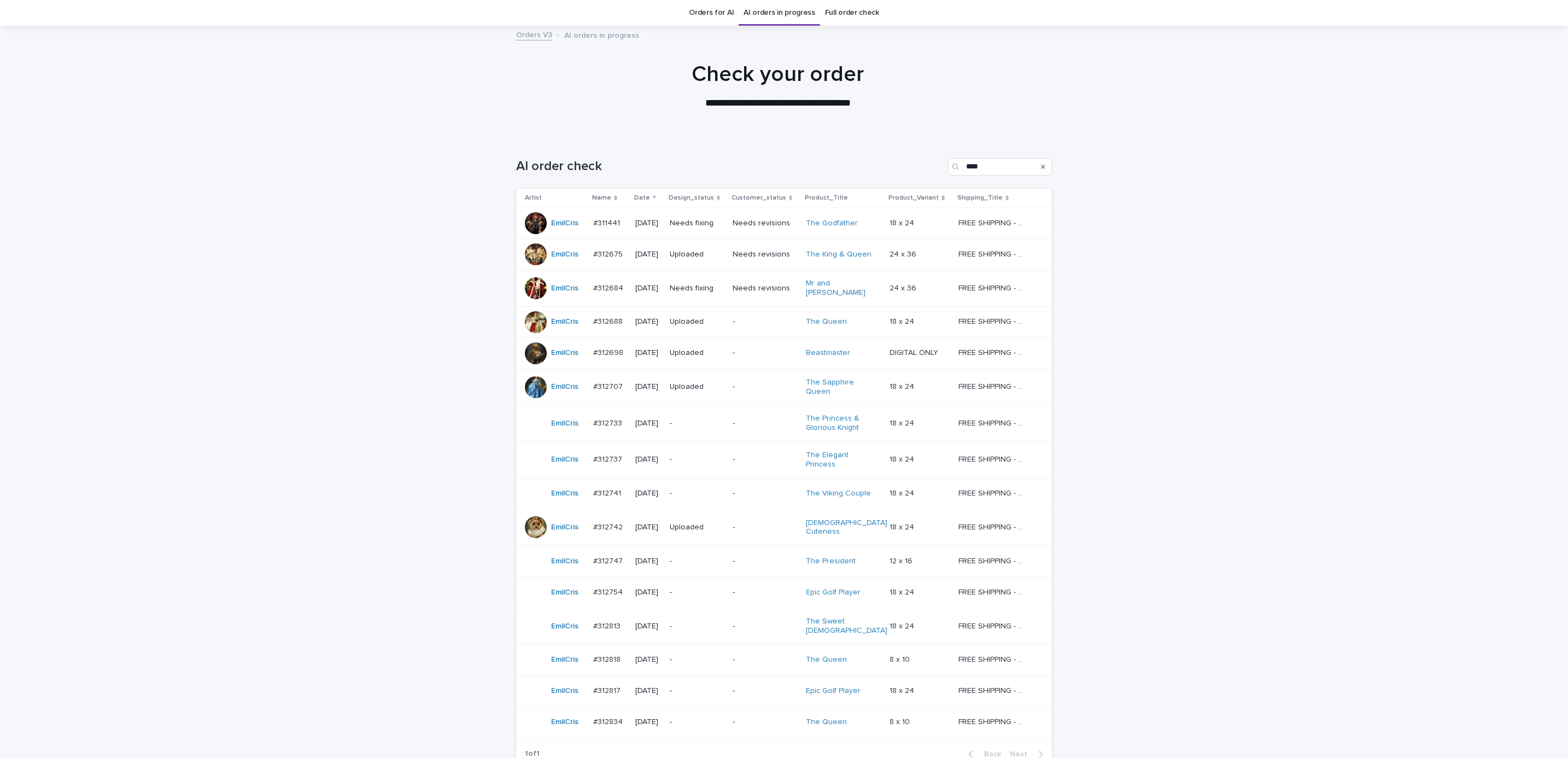
click at [1206, 459] on div "Loading... Saving… Loading... Saving… AI order check **** Artist Name Date Desi…" at bounding box center [784, 484] width 1568 height 695
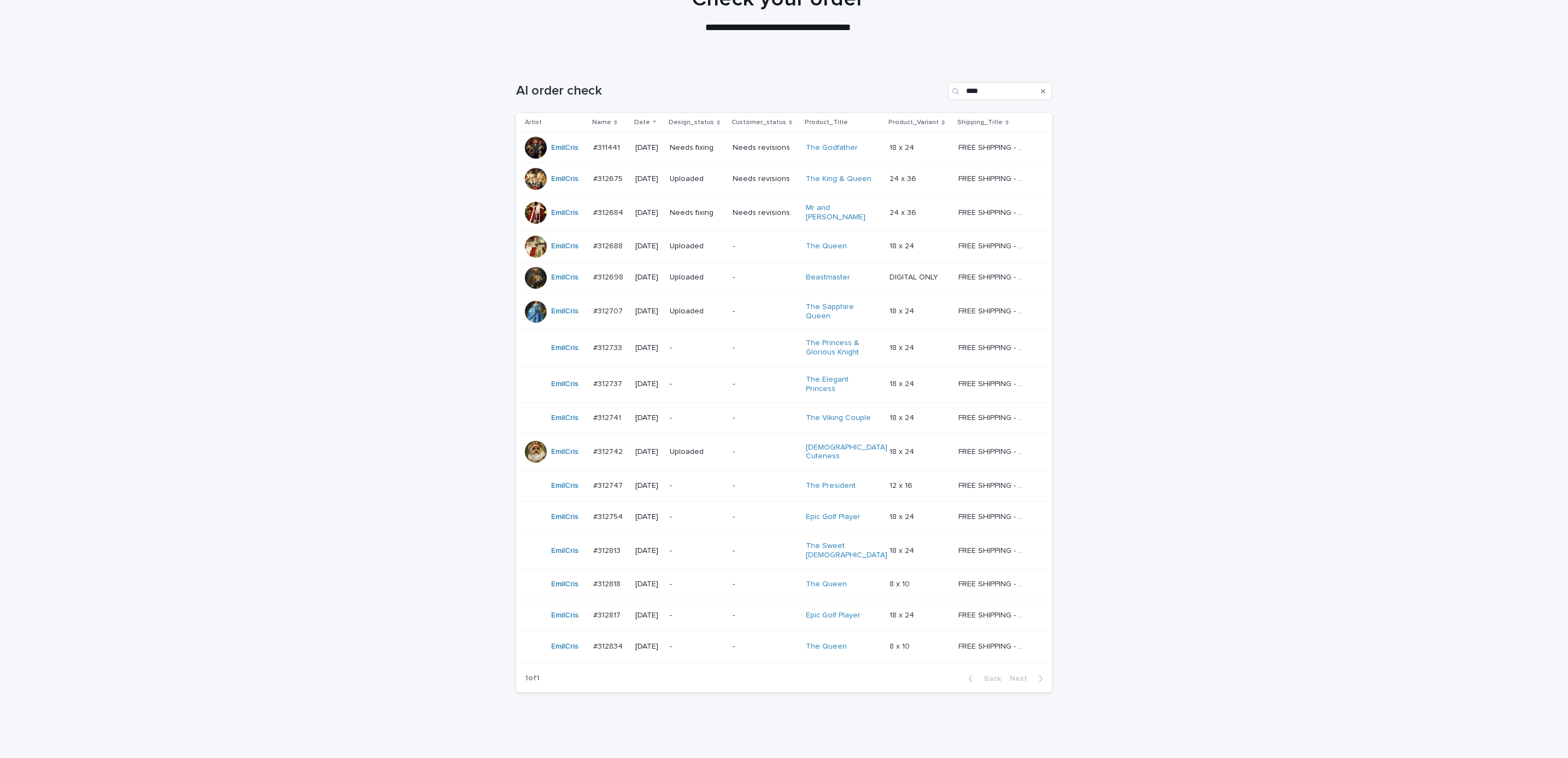
scroll to position [128, 0]
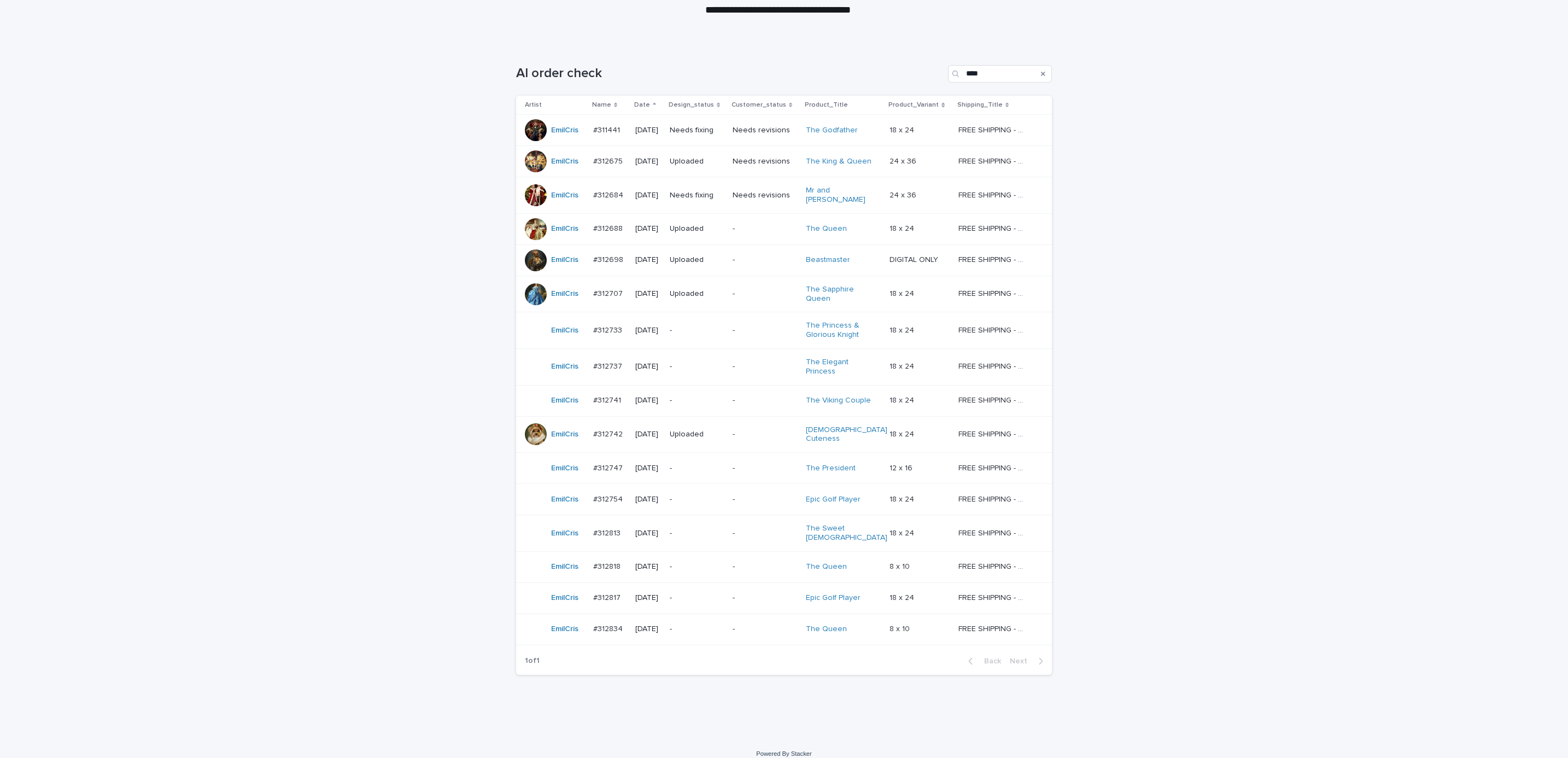
click at [483, 689] on div "Loading... Saving… Loading... Saving… AI order check **** Artist Name Date Desi…" at bounding box center [784, 391] width 1568 height 695
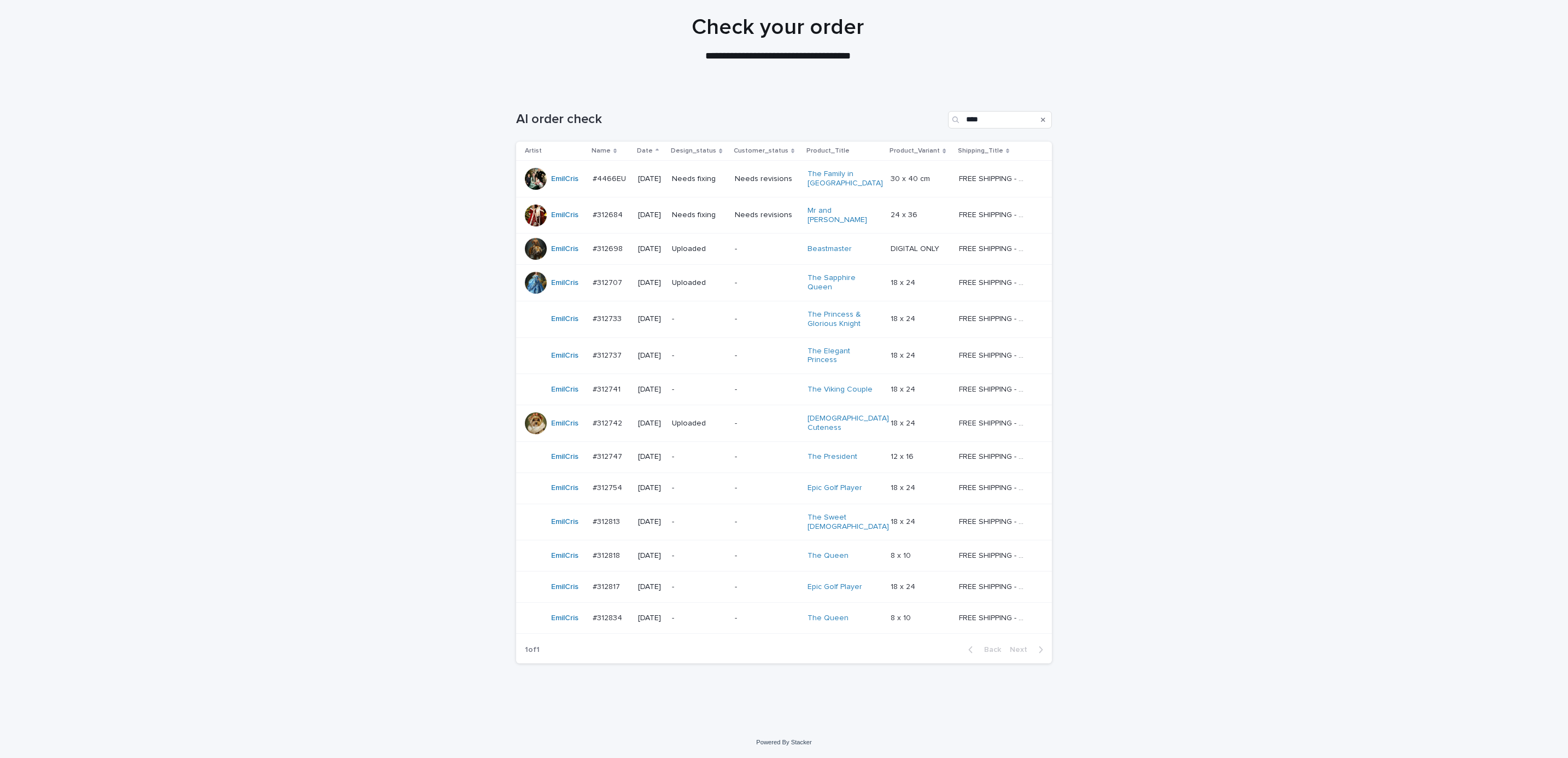
scroll to position [71, 0]
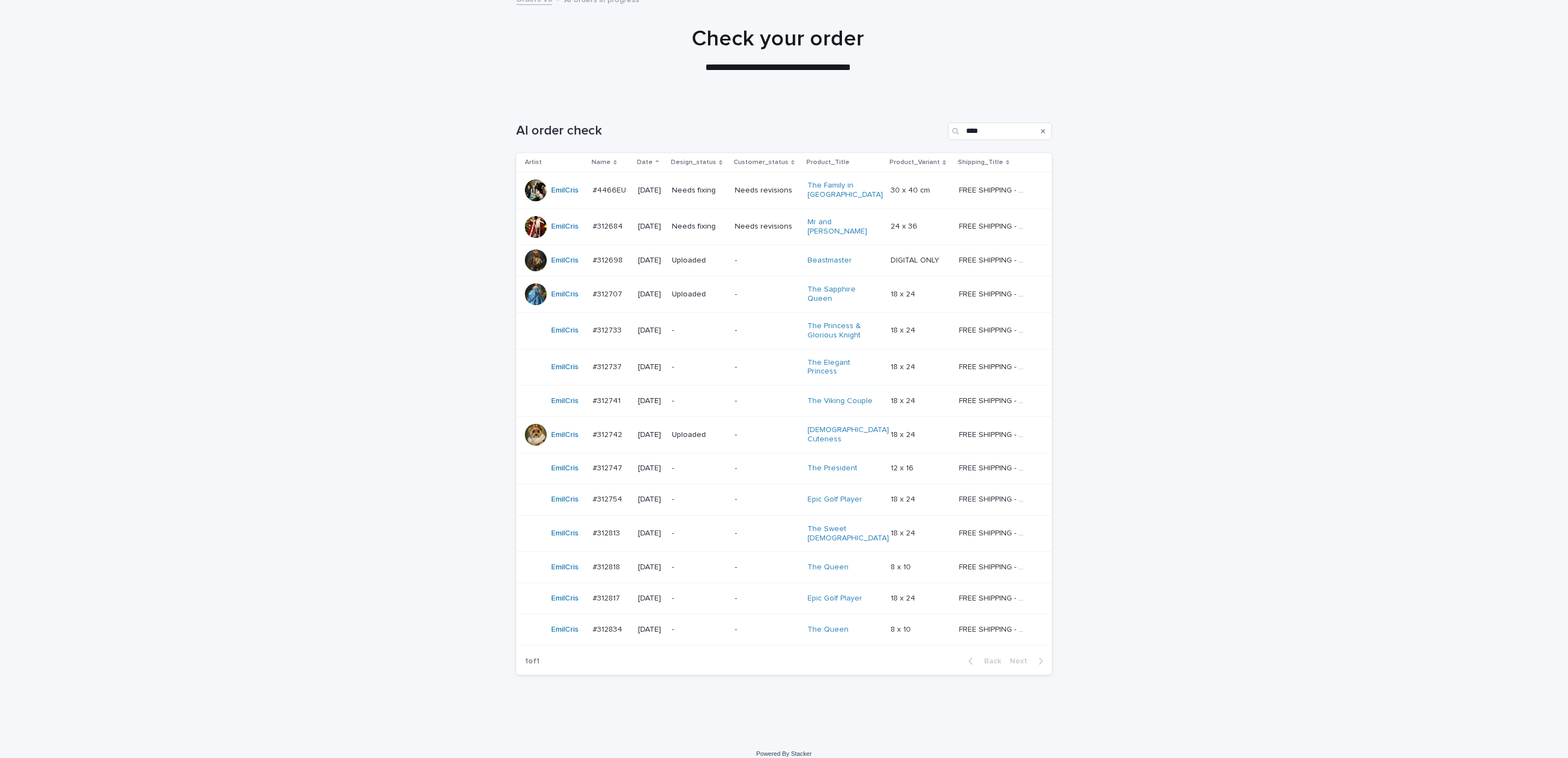
click at [404, 555] on div "Loading... Saving… Loading... Saving… AI order check **** Artist Name Date Desi…" at bounding box center [784, 419] width 1568 height 638
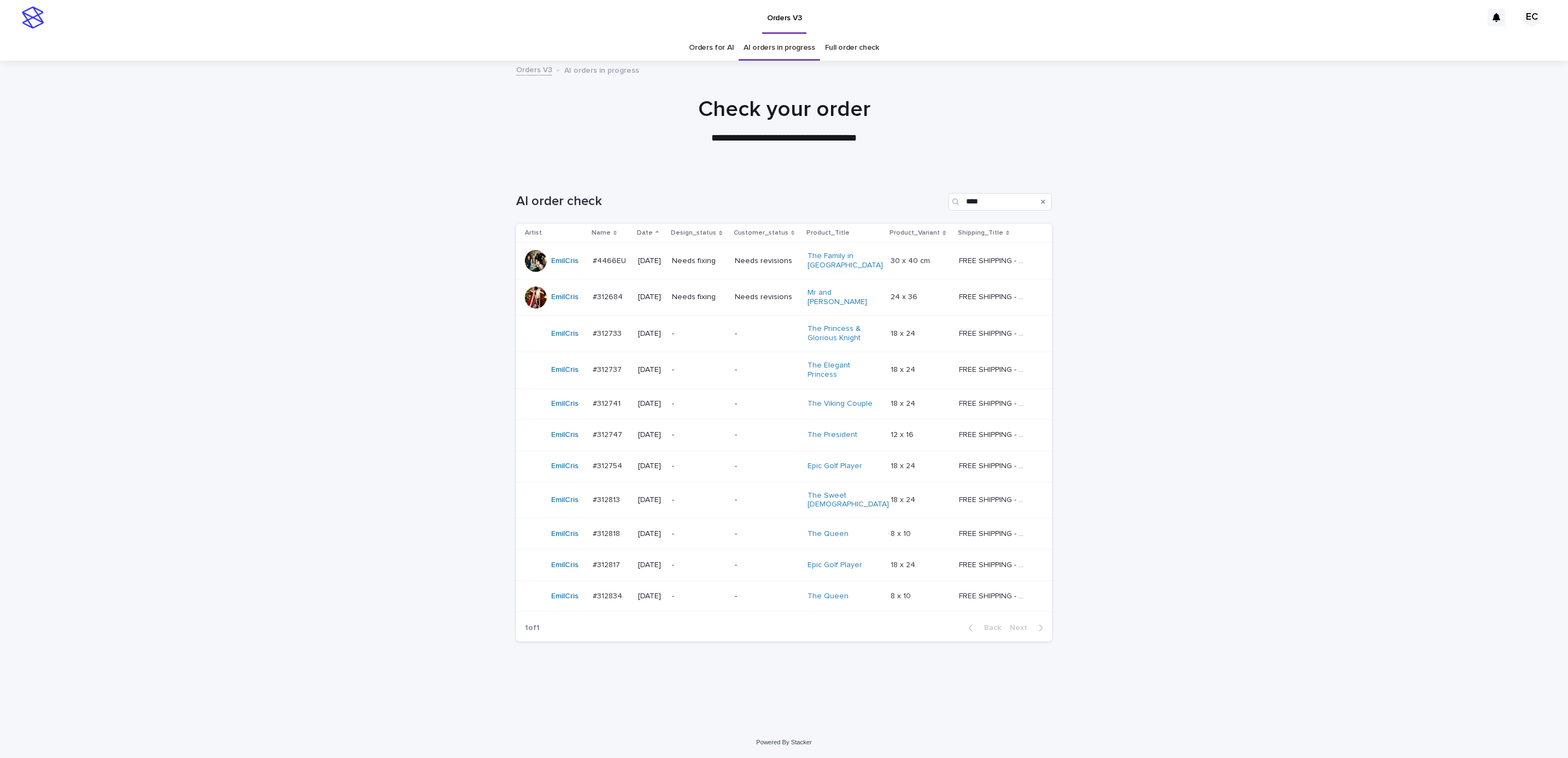
scroll to position [0, 0]
click at [340, 599] on div "Loading... Saving… Loading... Saving… AI order check **** Artist Name Date Desi…" at bounding box center [784, 449] width 1568 height 556
click at [1231, 269] on div "Loading... Saving… Loading... Saving… AI order check **** Artist Name Date Desi…" at bounding box center [784, 449] width 1568 height 556
click at [765, 368] on p "-" at bounding box center [766, 370] width 64 height 9
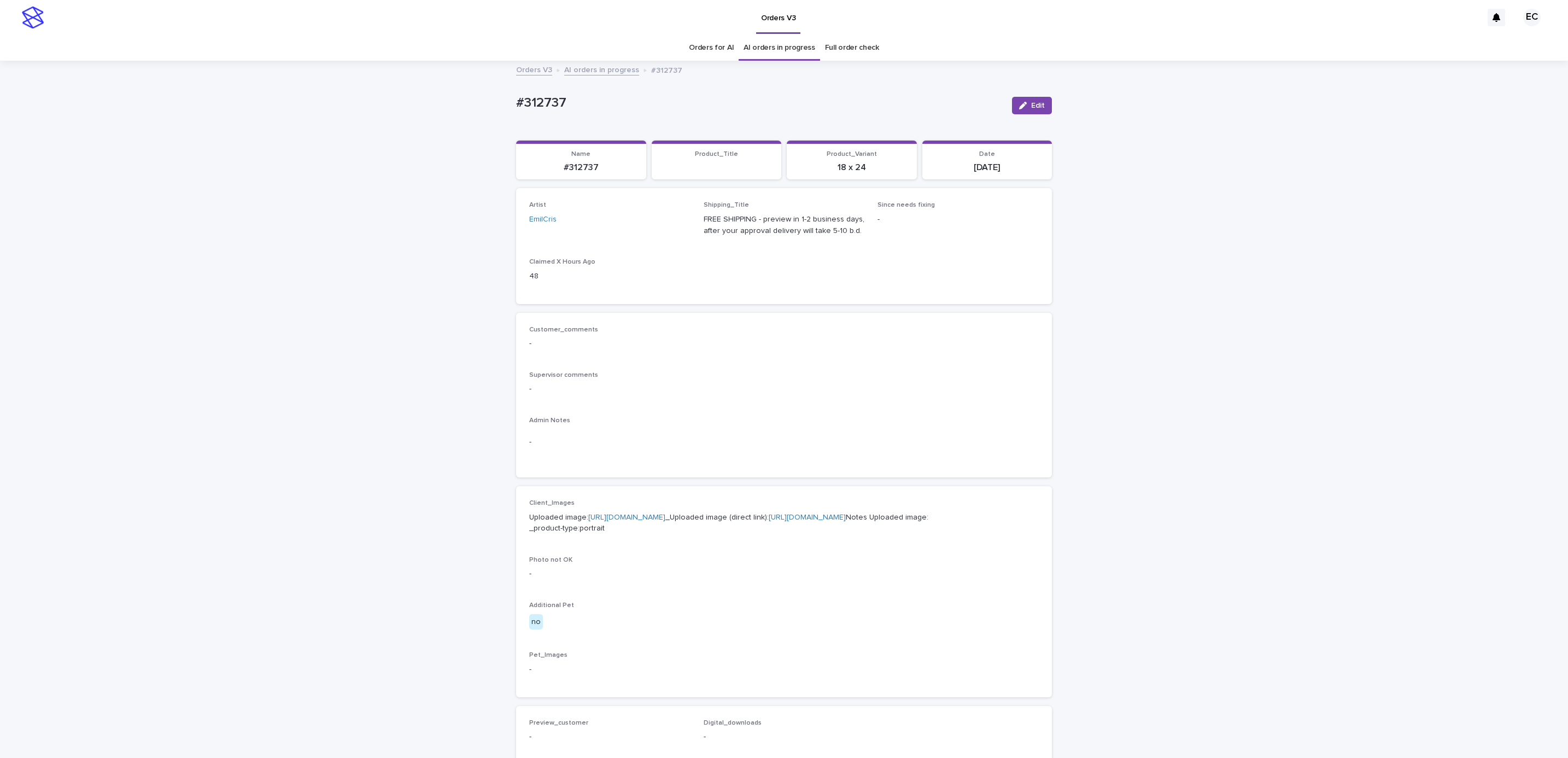
click at [1242, 307] on div "Loading... Saving… Loading... Saving… #312737 Edit #312737 Edit Sorry, there wa…" at bounding box center [784, 560] width 1568 height 996
click at [1019, 105] on icon "button" at bounding box center [1023, 105] width 8 height 8
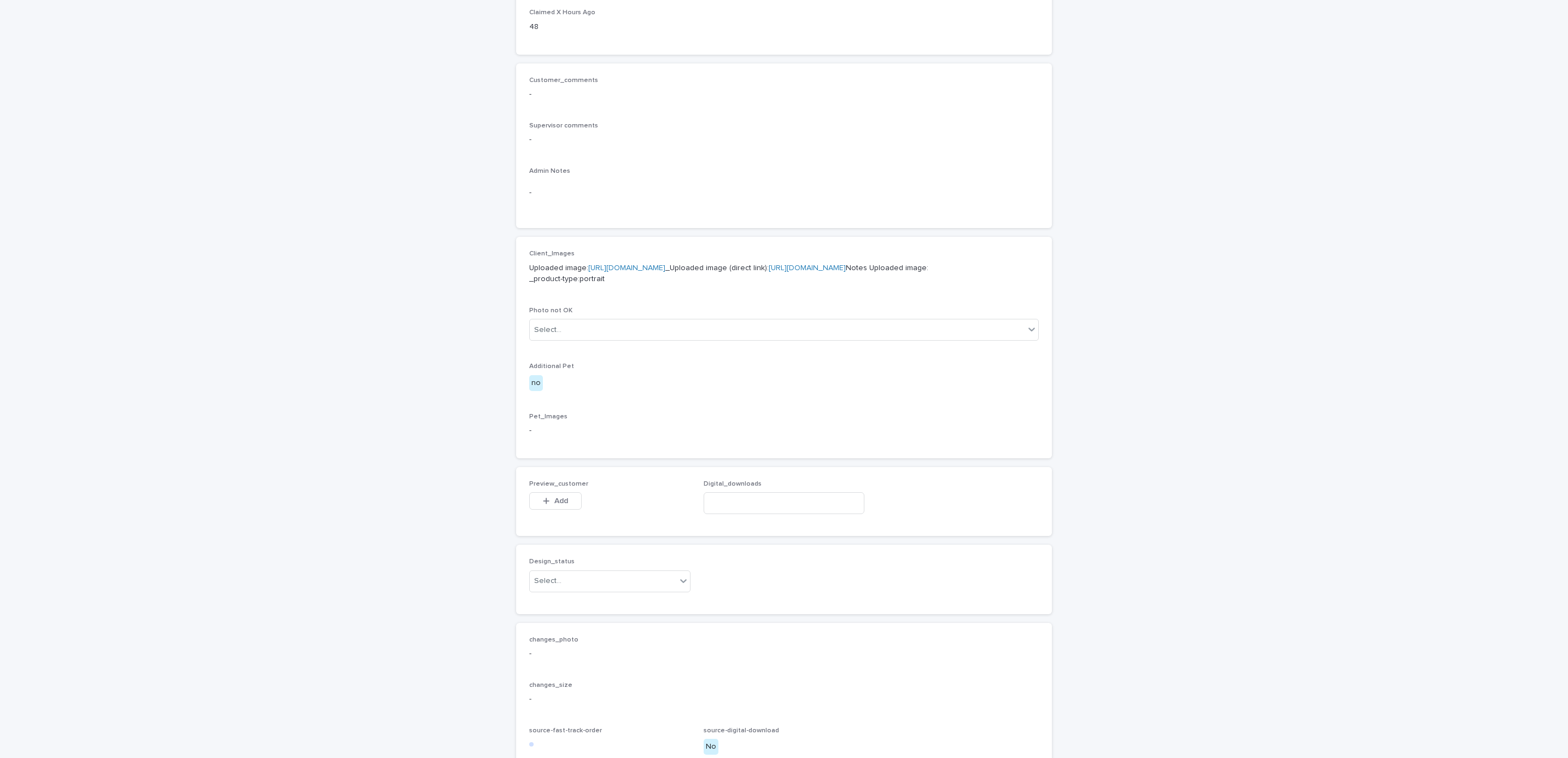
scroll to position [420, 0]
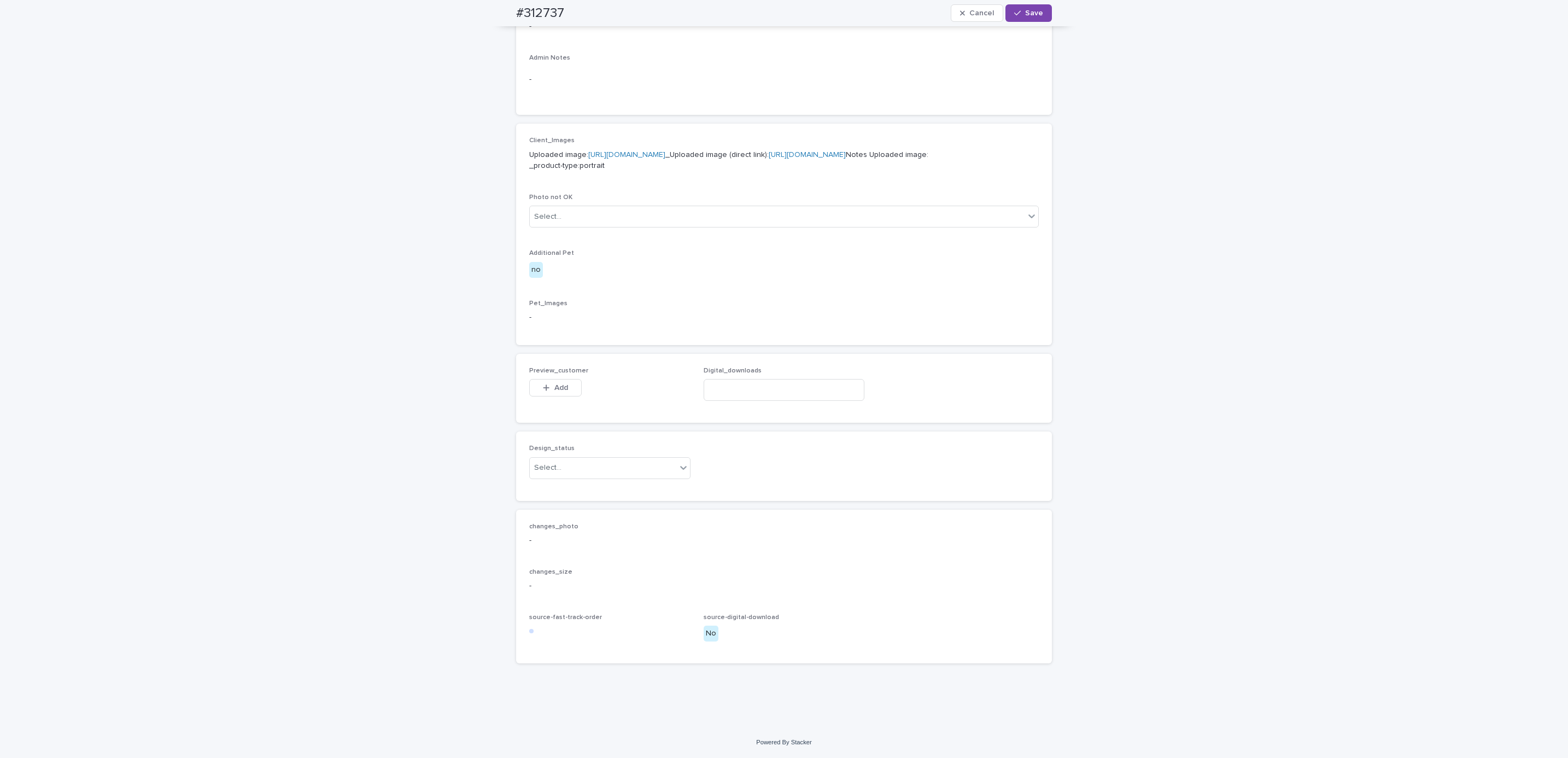
click at [556, 382] on button "Add" at bounding box center [555, 387] width 52 height 18
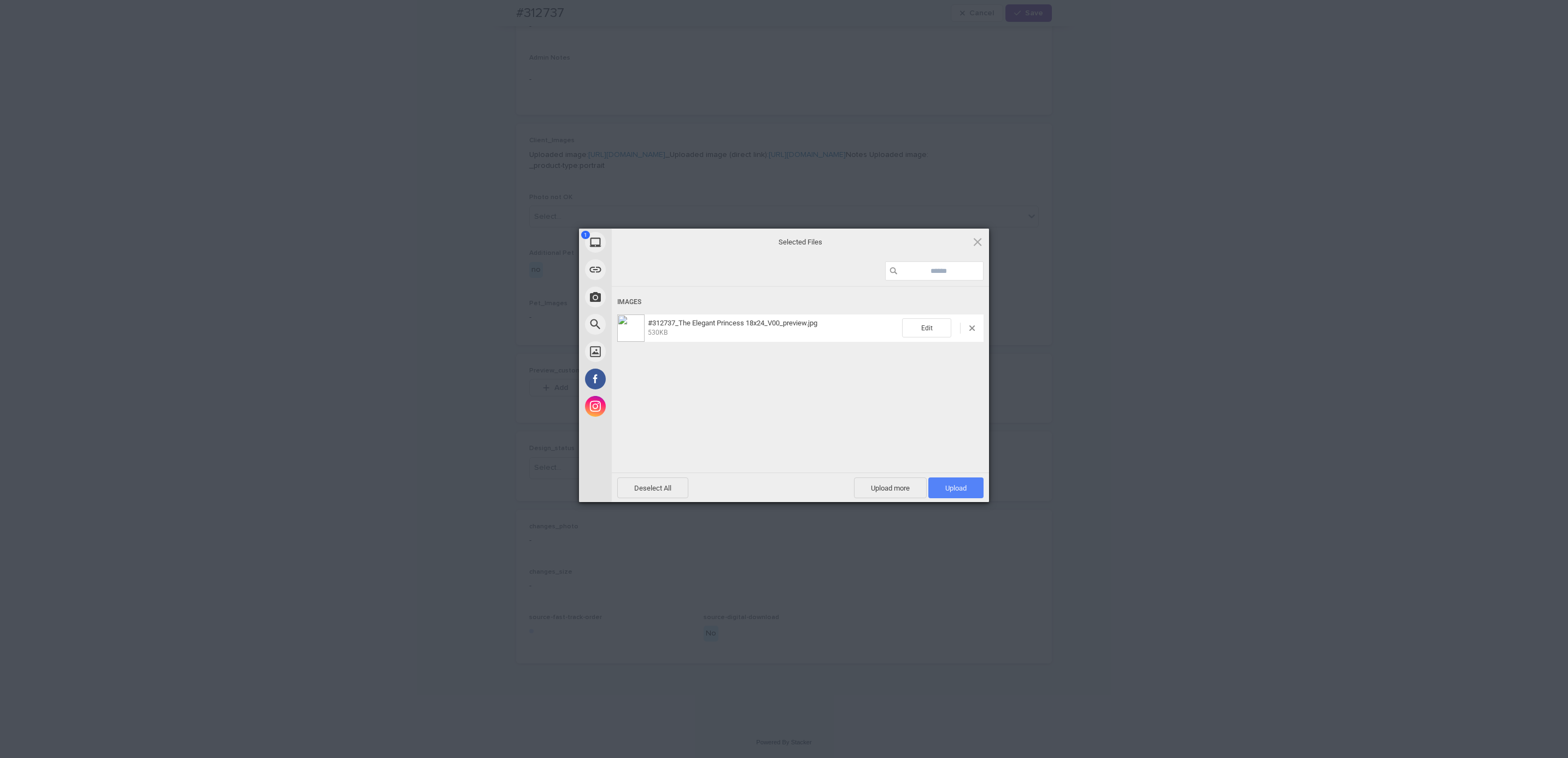
click at [947, 480] on span "Upload 1" at bounding box center [956, 488] width 55 height 21
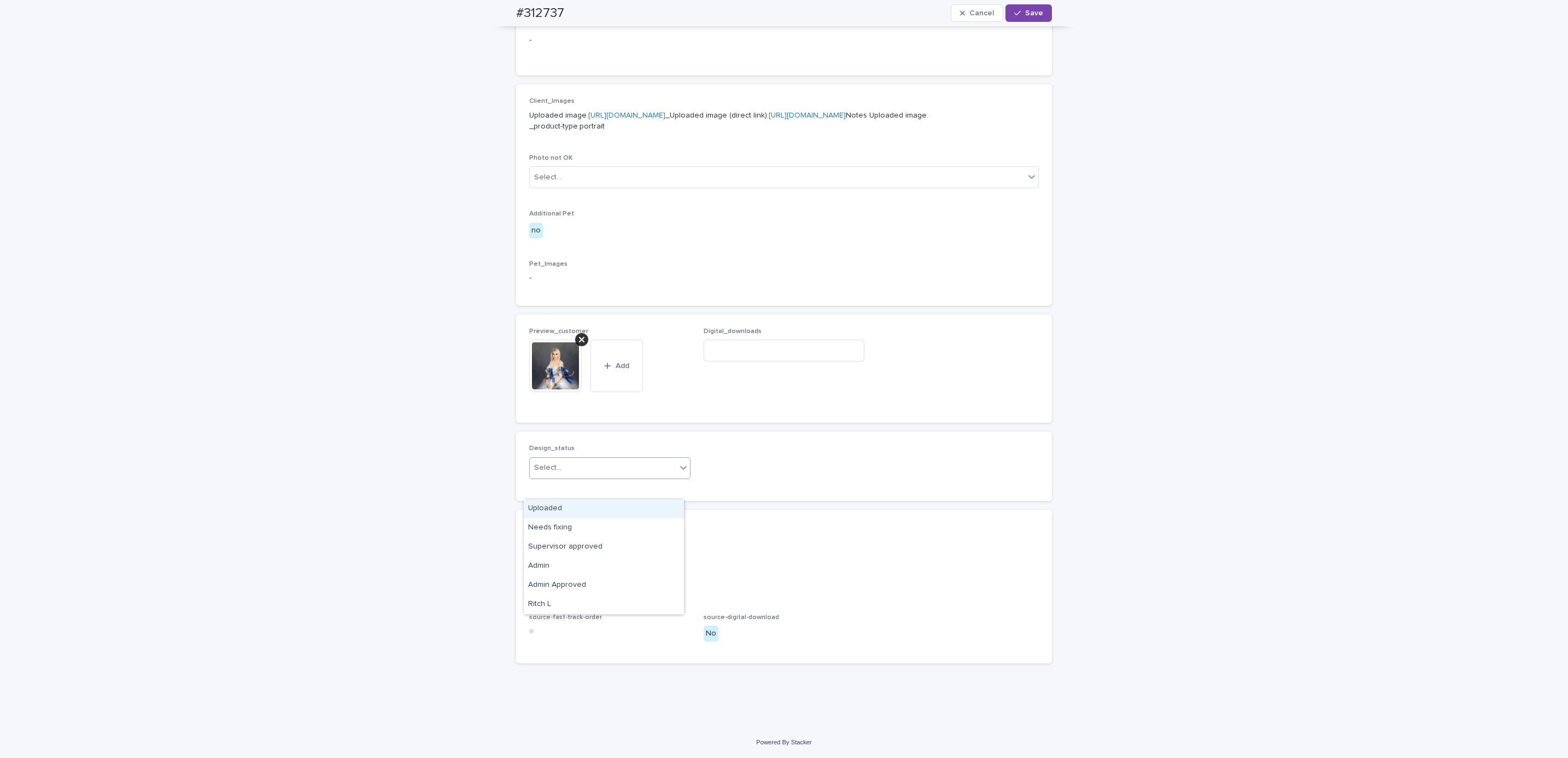
click at [659, 504] on div "Uploaded" at bounding box center [603, 508] width 160 height 19
click at [1040, 15] on button "Save" at bounding box center [1029, 13] width 46 height 18
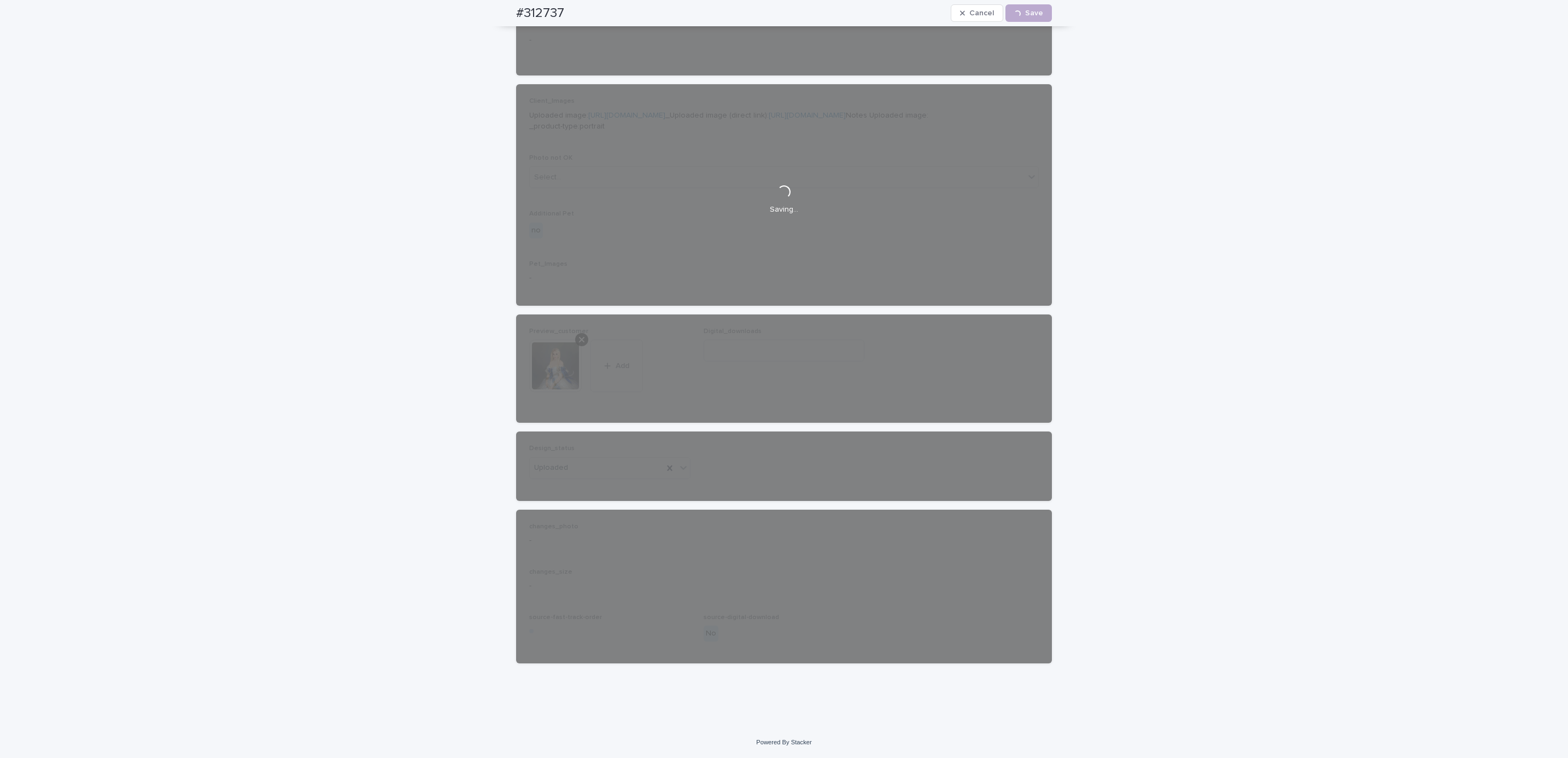
click at [508, 10] on div "#312737 Cancel Loading... Save" at bounding box center [784, 13] width 588 height 26
click at [567, 7] on div "#312737 Cancel Loading... Save" at bounding box center [784, 13] width 536 height 26
copy h2 "#312737"
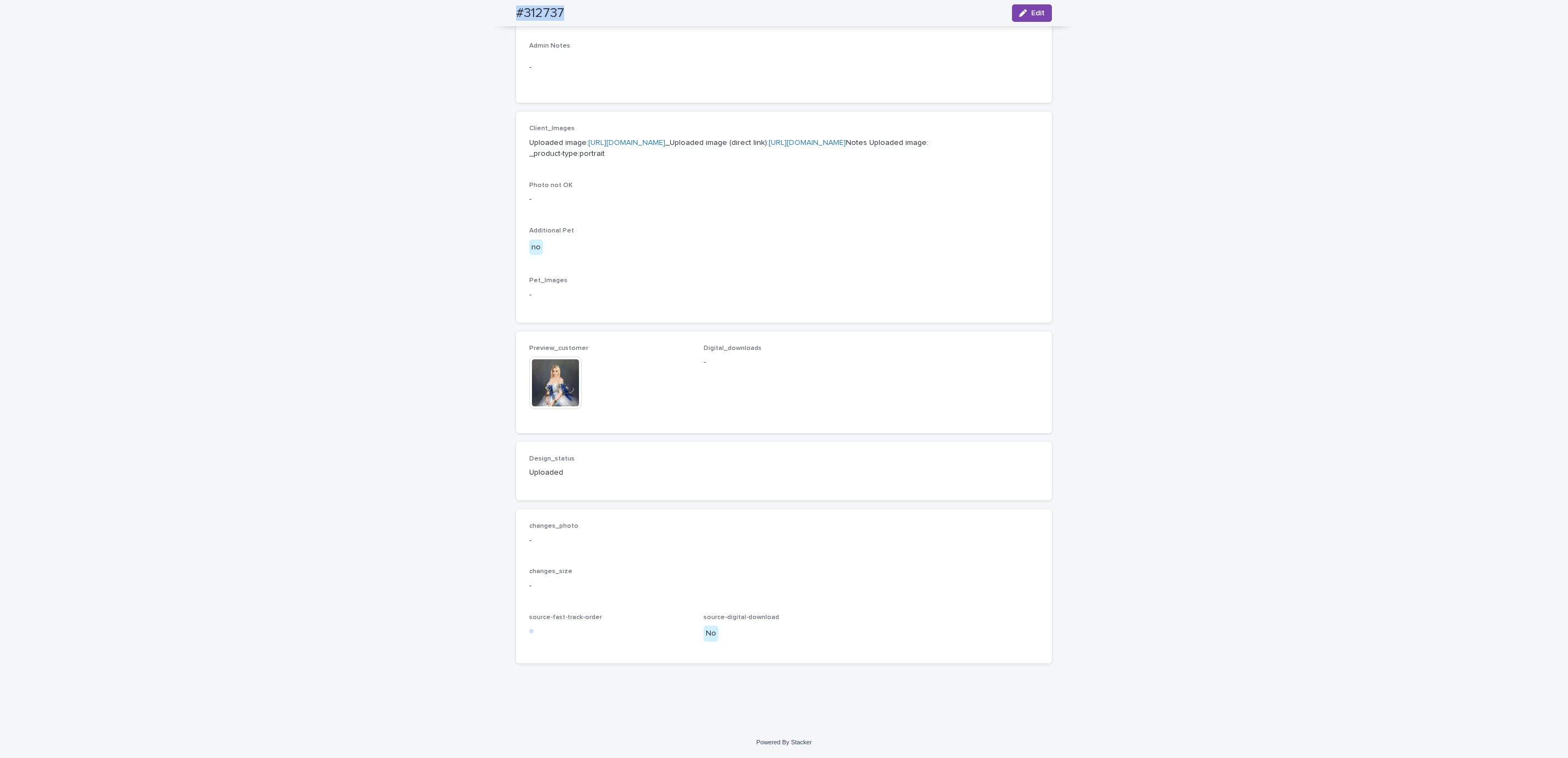
scroll to position [426, 0]
click at [135, 85] on div "Loading... Saving… Loading... Saving… #312737 Edit #312737 Edit Sorry, there wa…" at bounding box center [784, 206] width 1568 height 1039
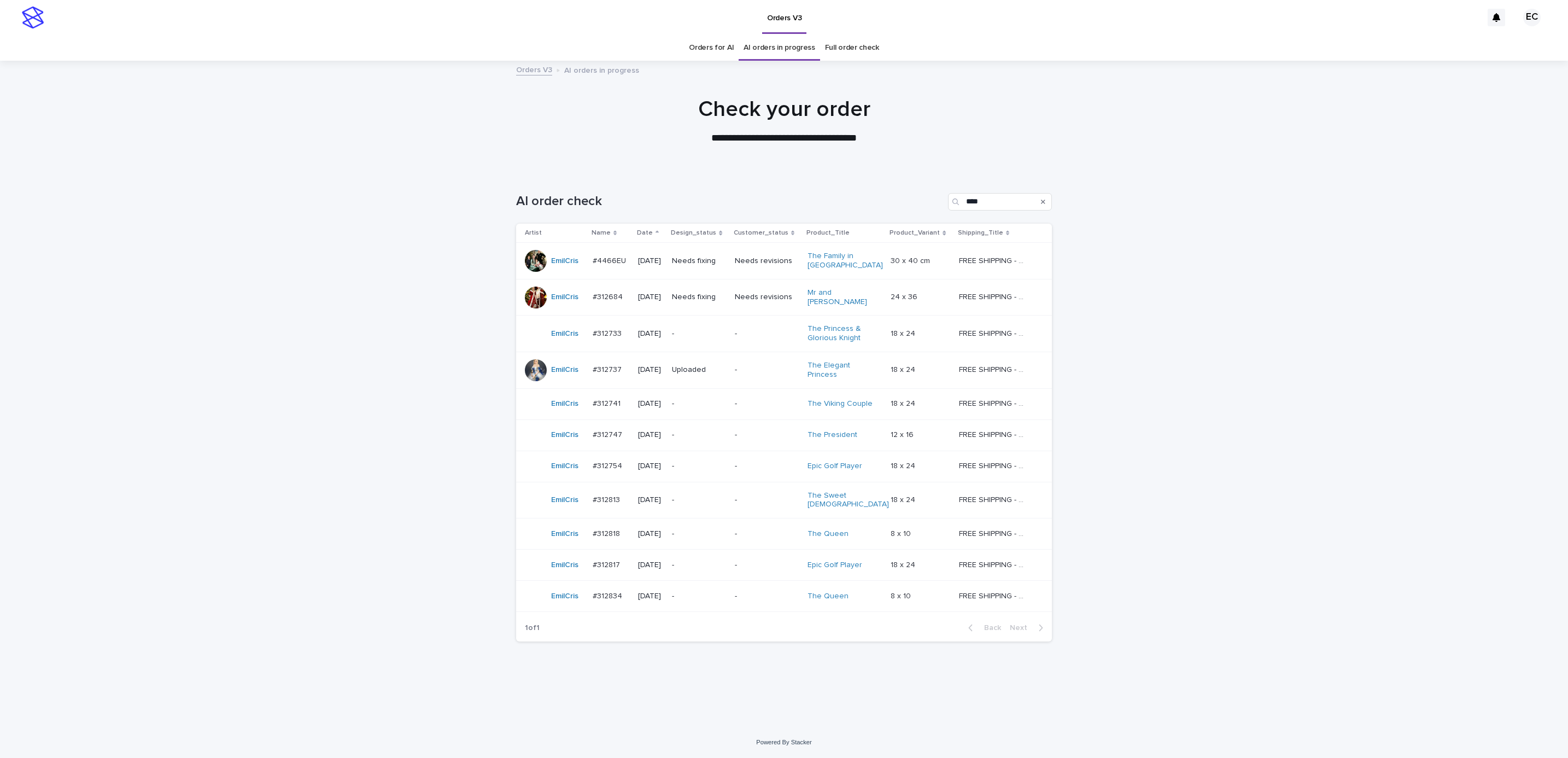
click at [771, 432] on p "-" at bounding box center [766, 435] width 64 height 9
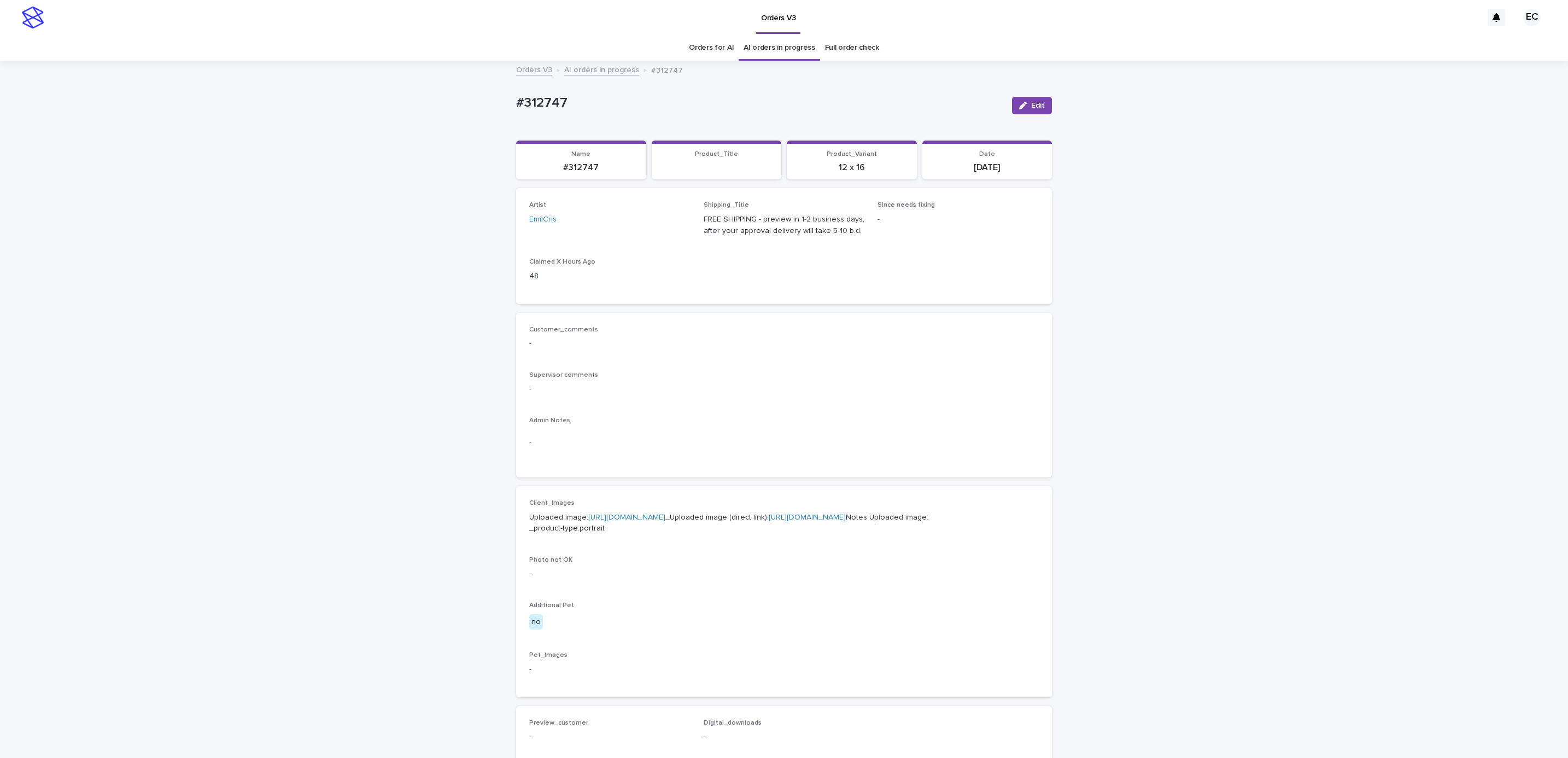
click at [1209, 361] on div "Loading... Saving… Loading... Saving… #312747 Edit #312747 Edit Sorry, there wa…" at bounding box center [784, 560] width 1568 height 996
click at [1035, 107] on span "Edit" at bounding box center [1038, 105] width 13 height 8
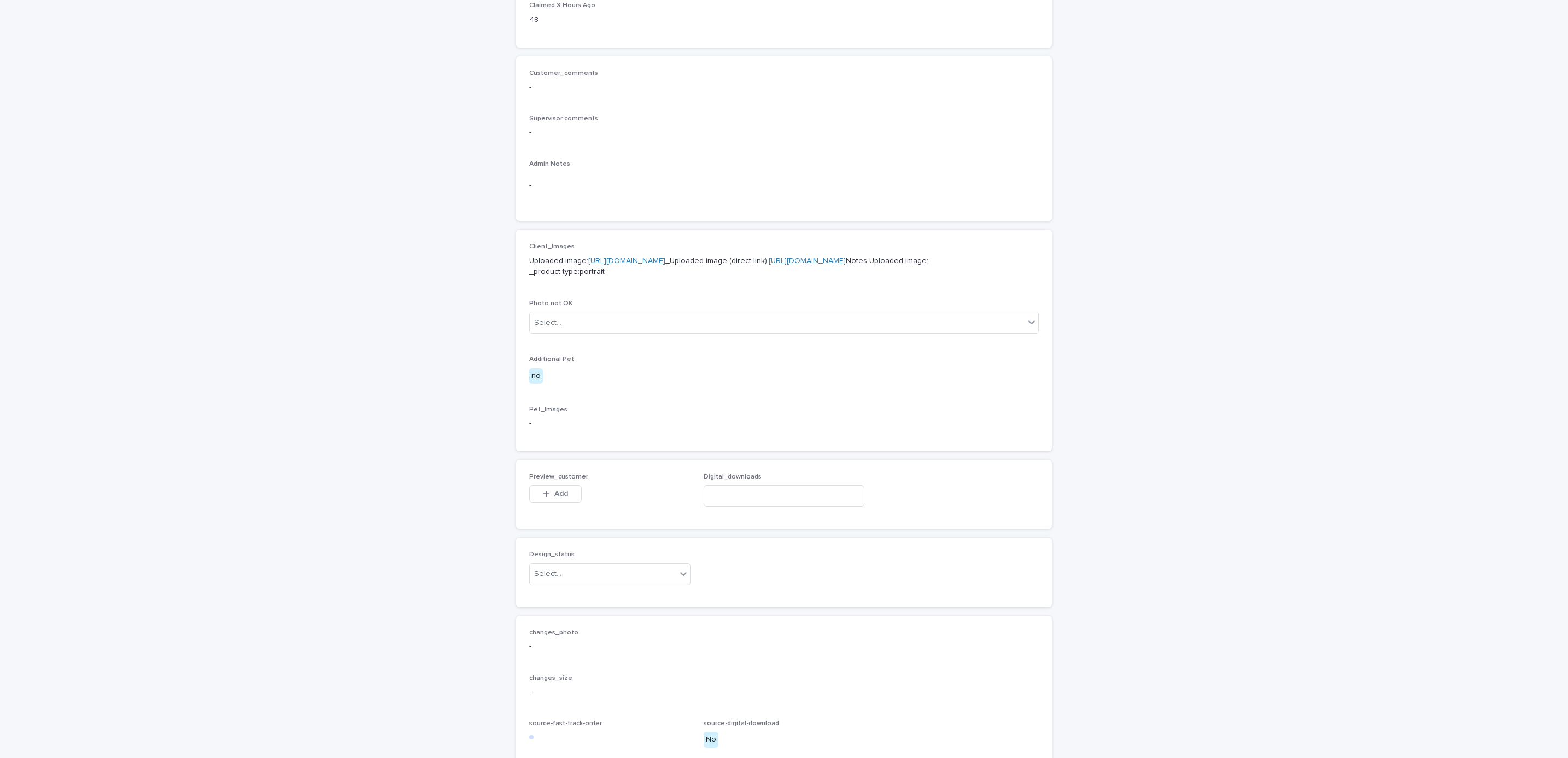
scroll to position [420, 0]
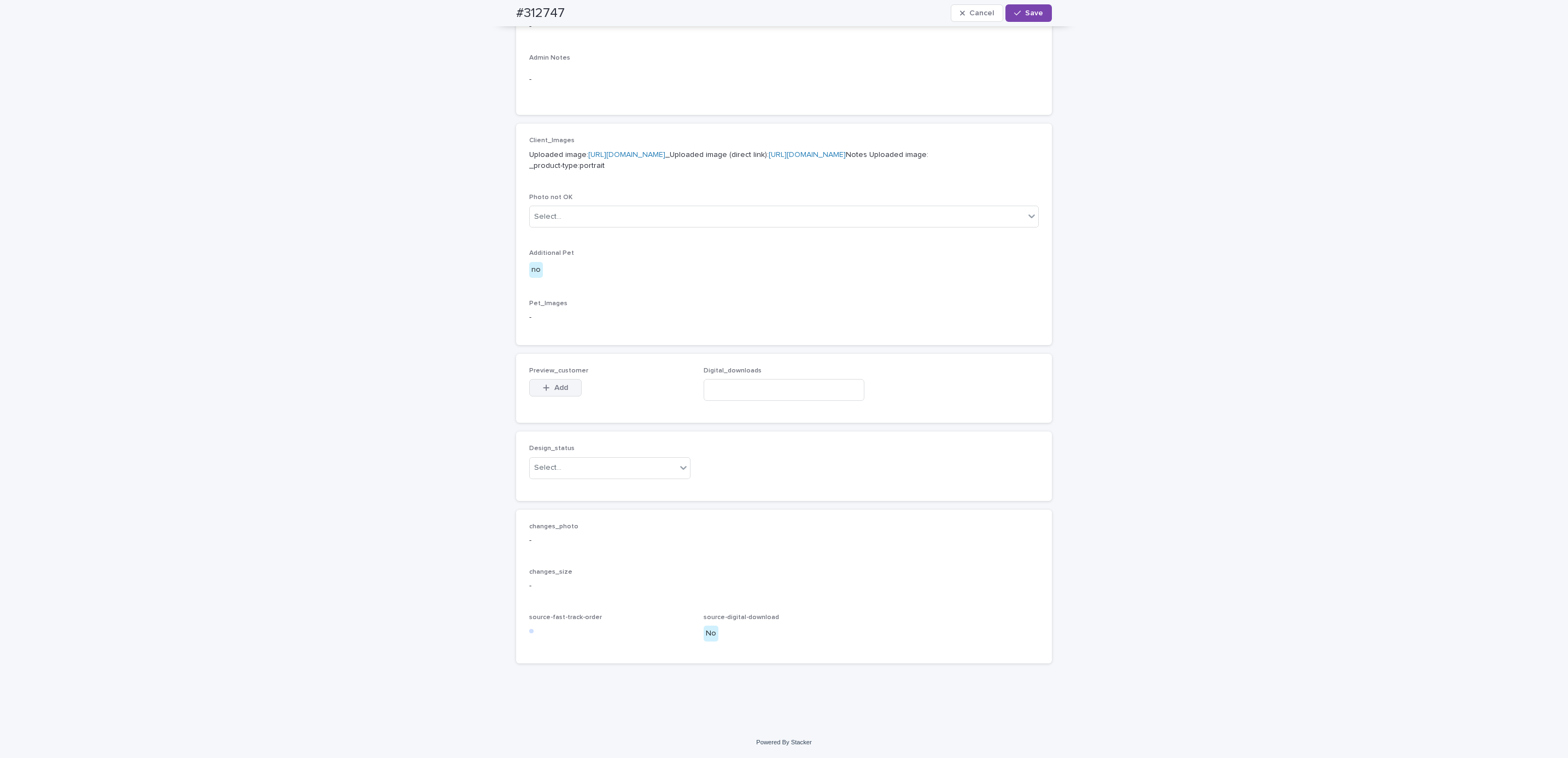
click at [558, 390] on span "Add" at bounding box center [561, 388] width 13 height 8
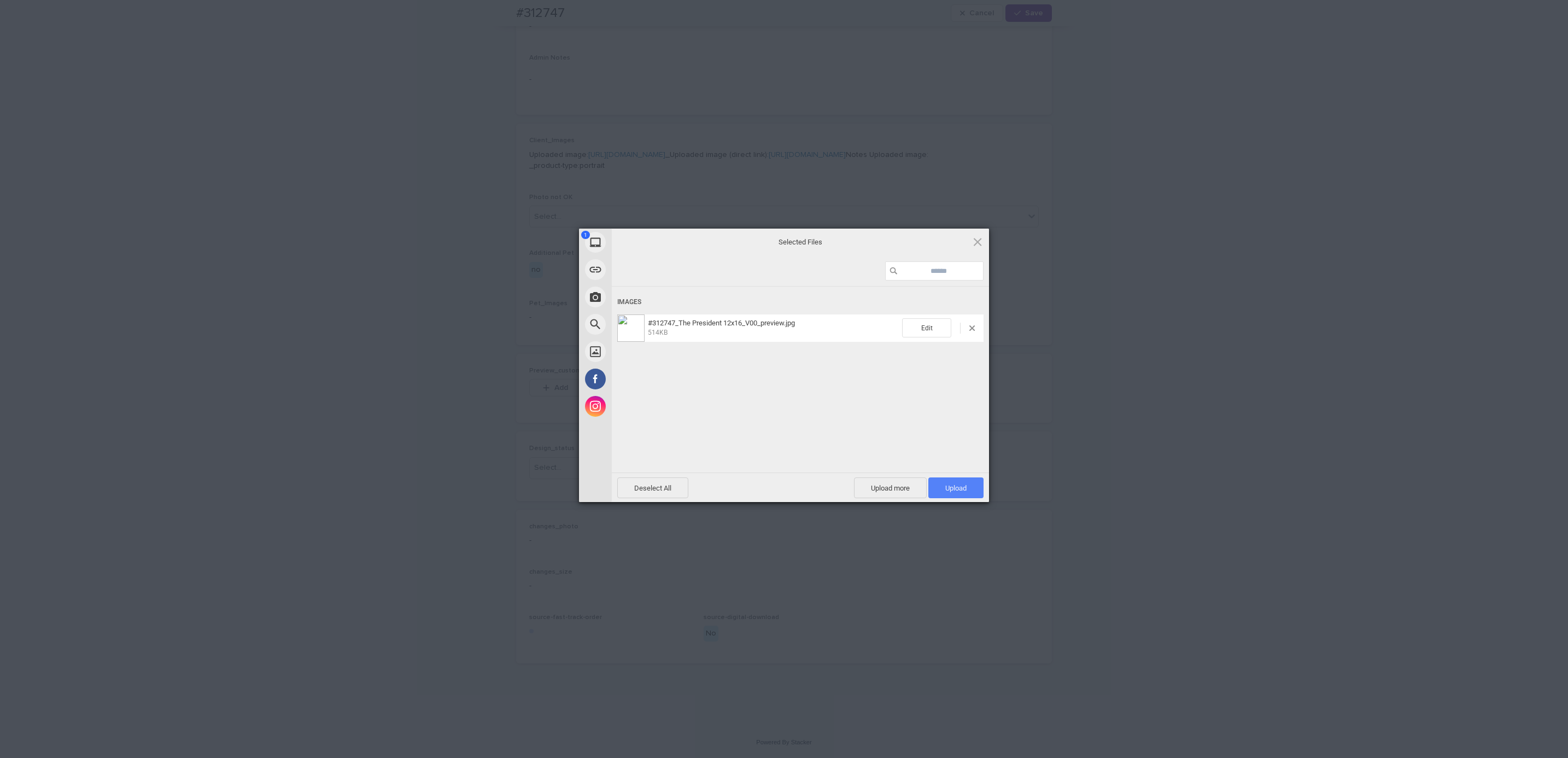
click at [947, 484] on span "Upload 1" at bounding box center [956, 488] width 21 height 8
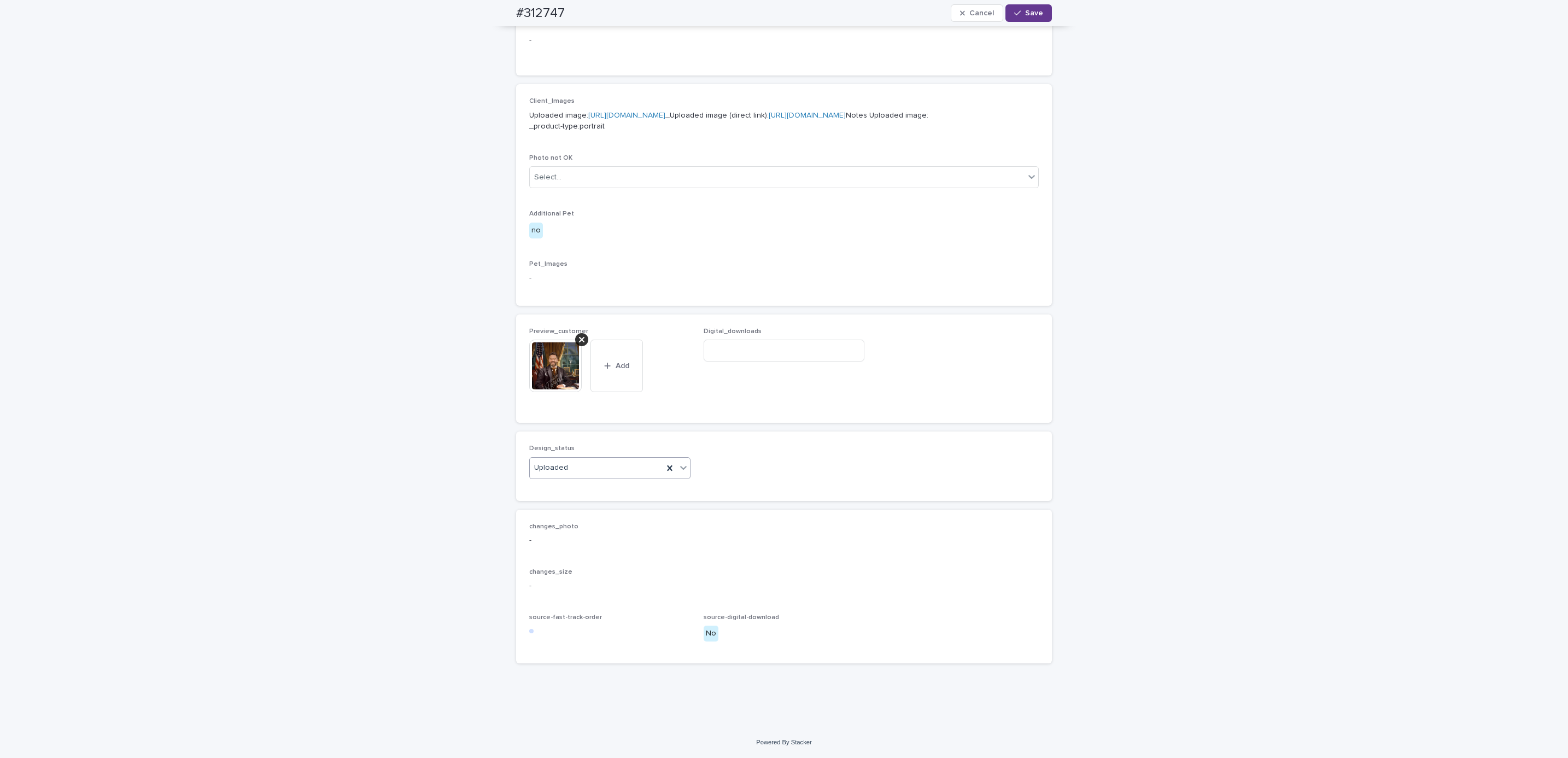
click at [1027, 12] on span "Save" at bounding box center [1034, 13] width 18 height 8
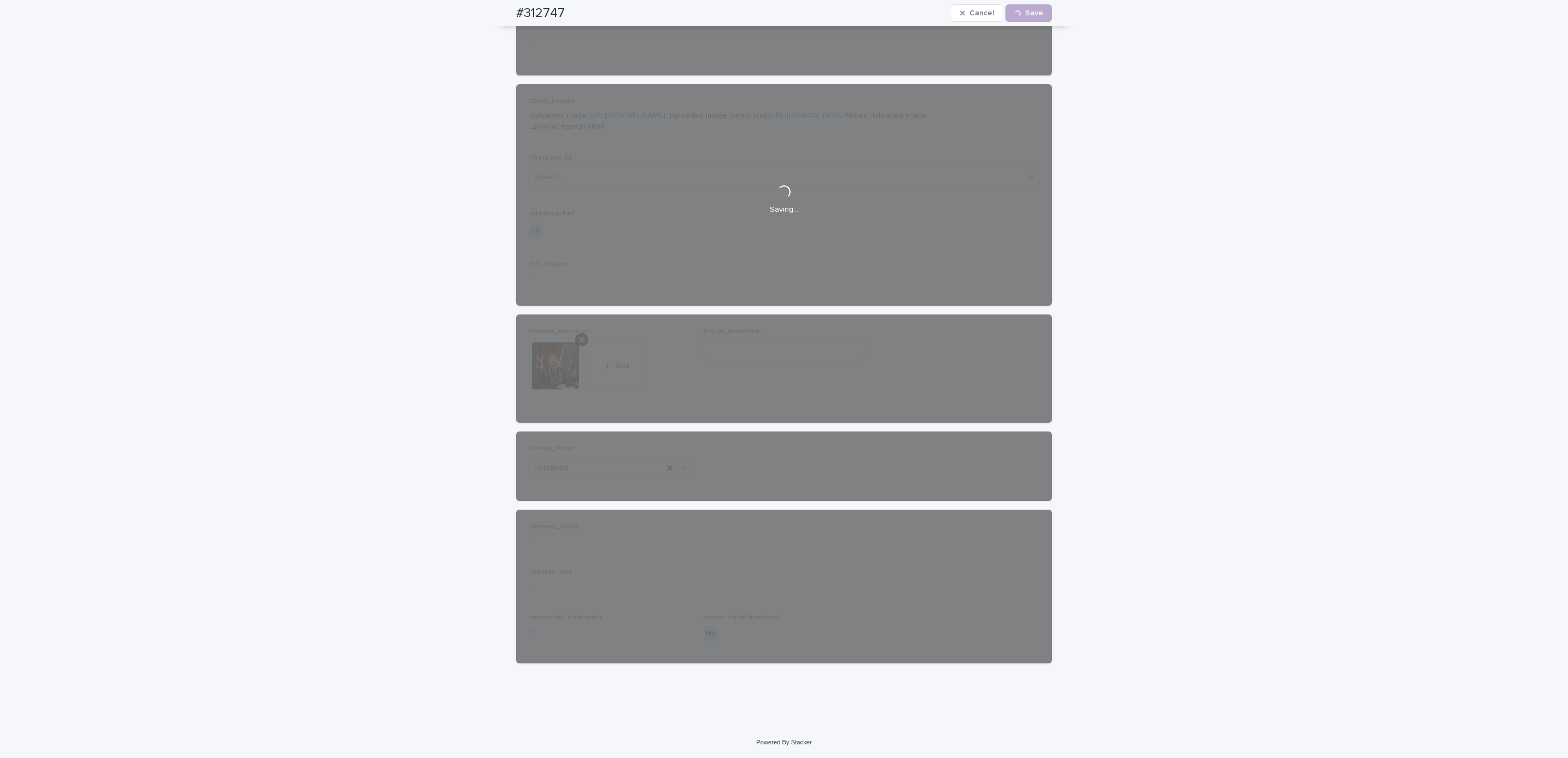
click at [502, 13] on div "#312747 Cancel Loading... Save" at bounding box center [784, 13] width 588 height 26
click at [568, 9] on div "#312747 Cancel Loading... Save" at bounding box center [784, 13] width 536 height 26
copy h2 "#312747"
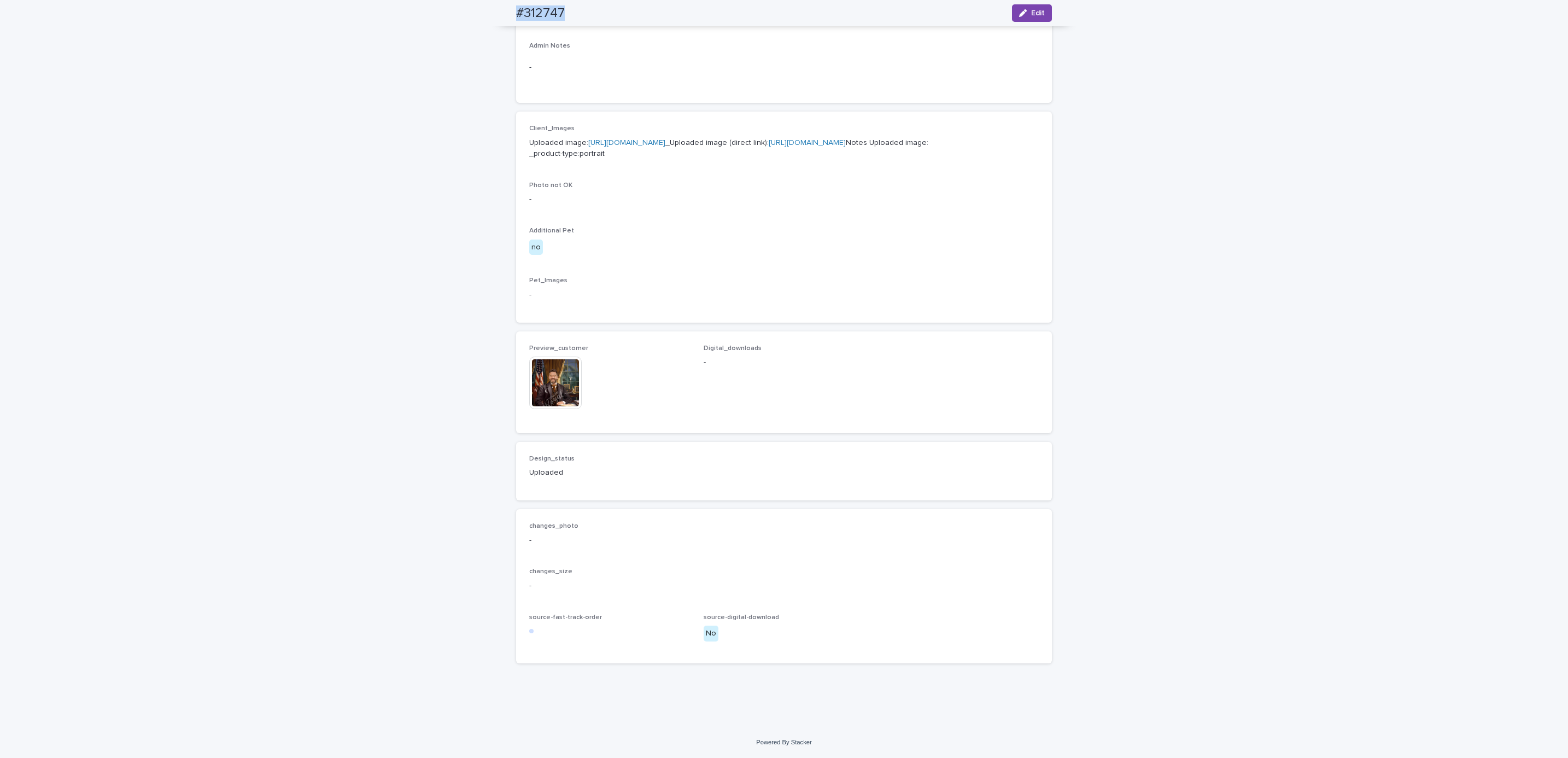
scroll to position [426, 0]
click at [153, 99] on div "Loading... Saving… Loading... Saving… #312747 Edit #312747 Edit Sorry, there wa…" at bounding box center [784, 206] width 1568 height 1039
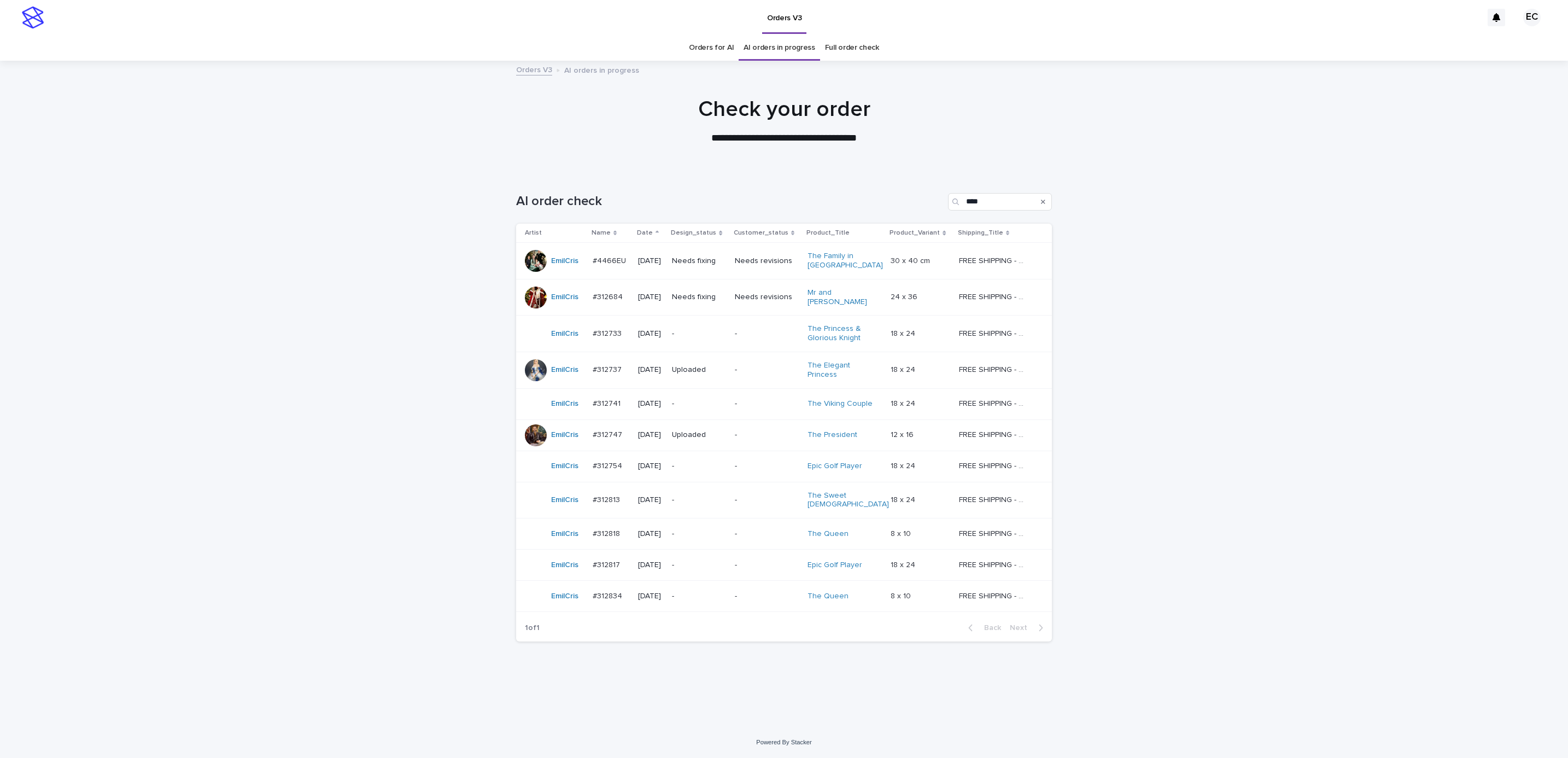
click at [1207, 302] on div "Loading... Saving… Loading... Saving… AI order check **** Artist Name Date Desi…" at bounding box center [784, 449] width 1568 height 556
click at [748, 468] on div "-" at bounding box center [766, 466] width 64 height 18
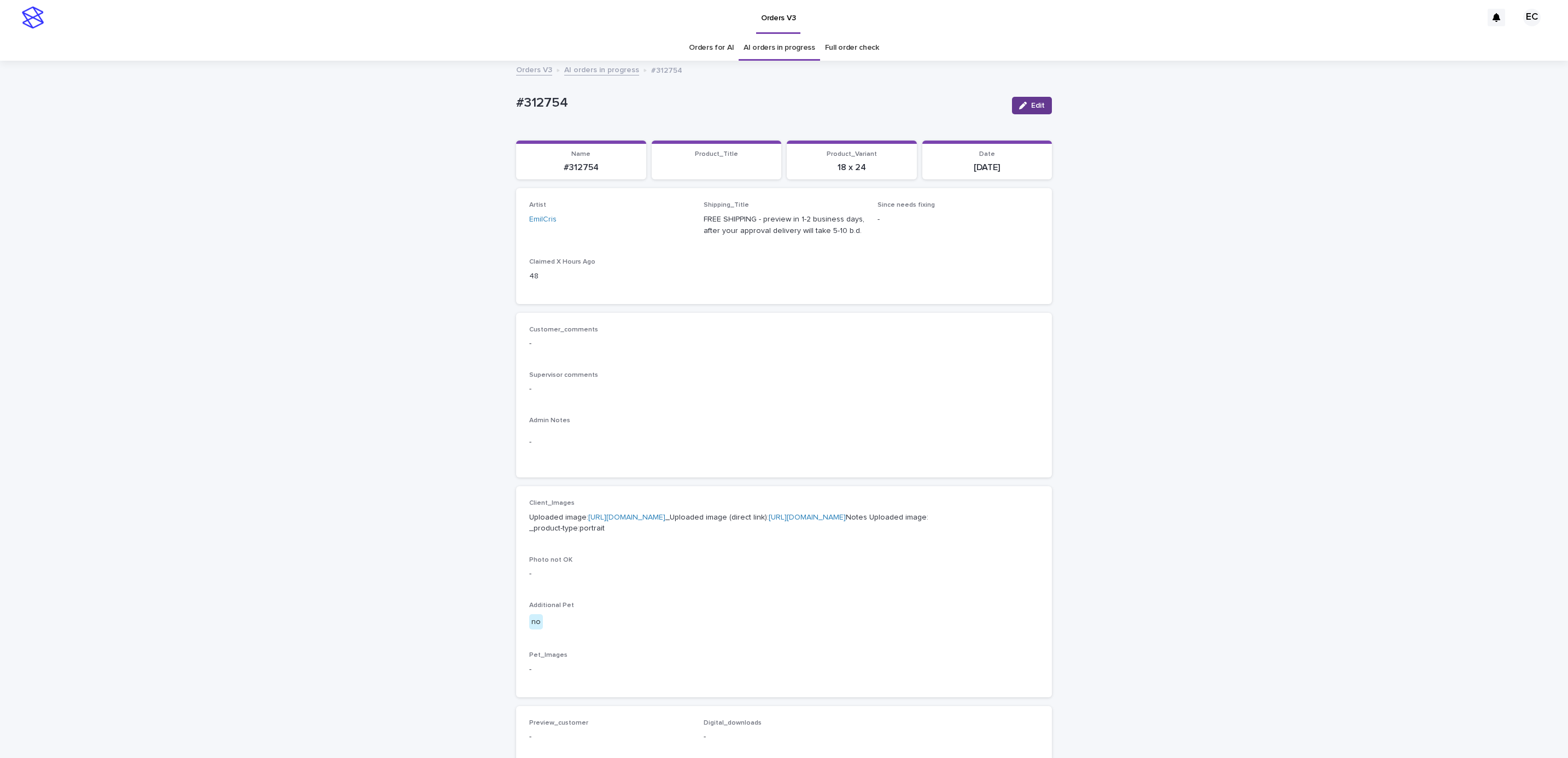
click at [1037, 104] on span "Edit" at bounding box center [1038, 105] width 13 height 8
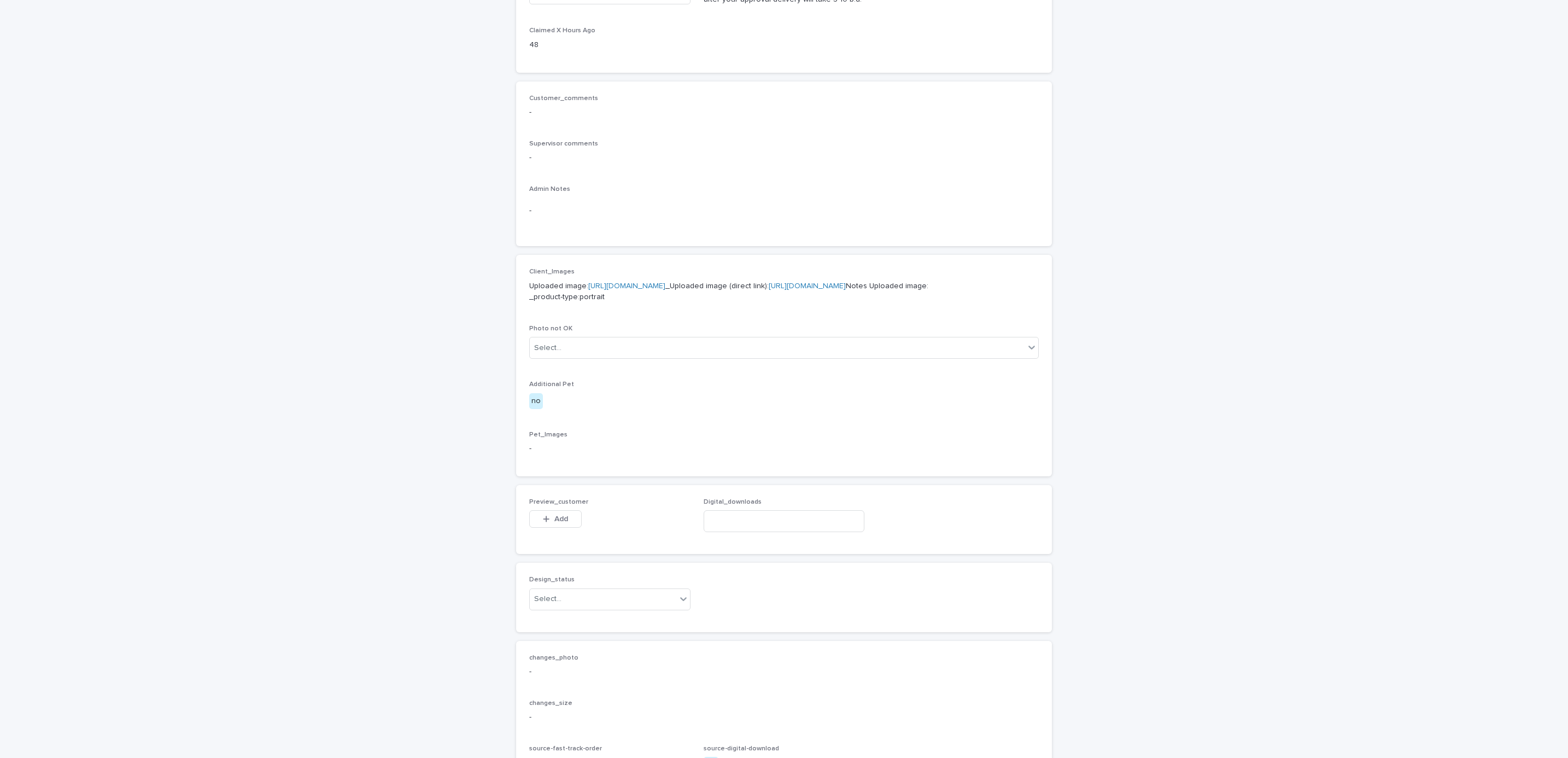
scroll to position [420, 0]
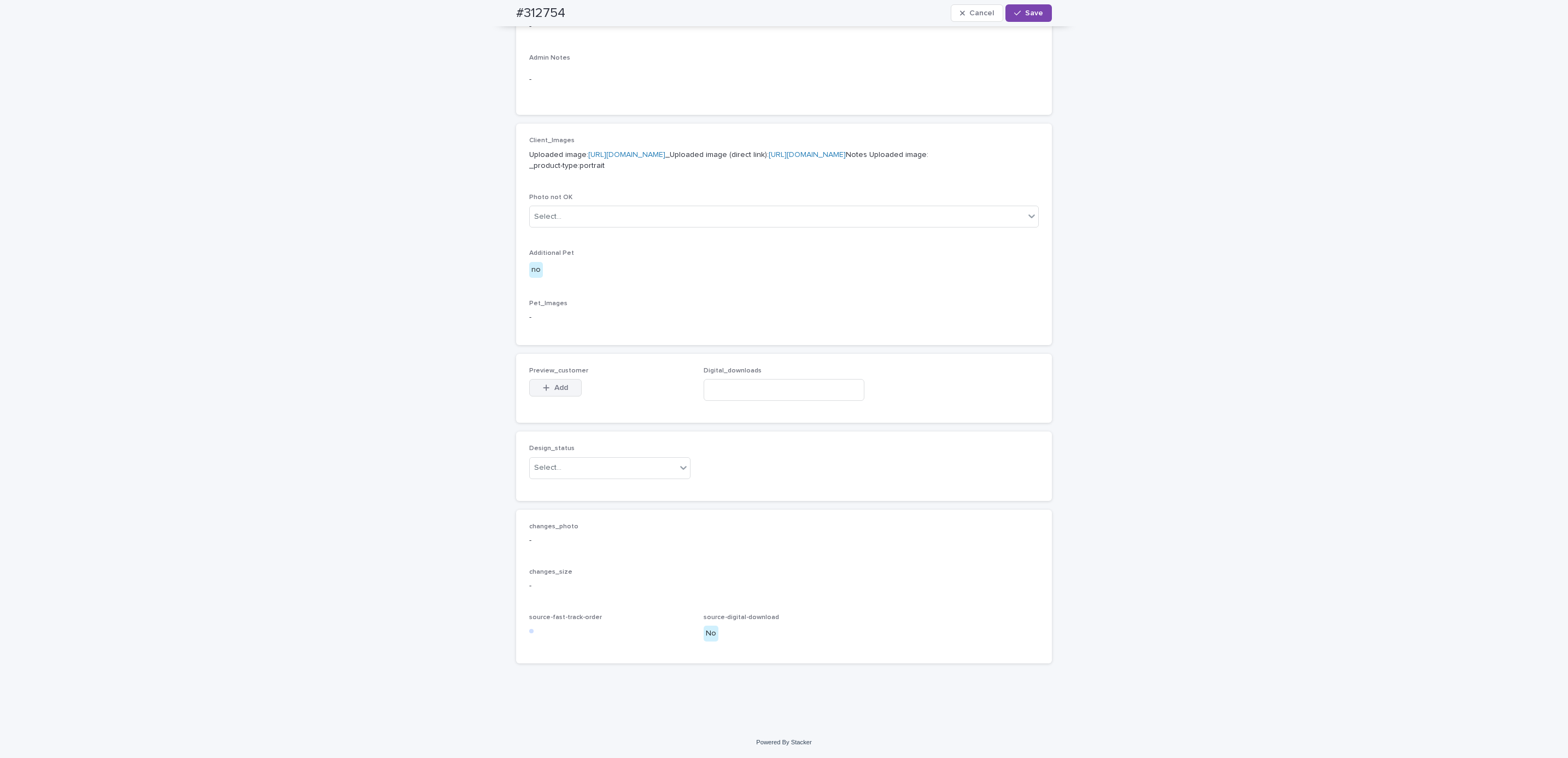
click at [556, 385] on span "Add" at bounding box center [561, 388] width 13 height 8
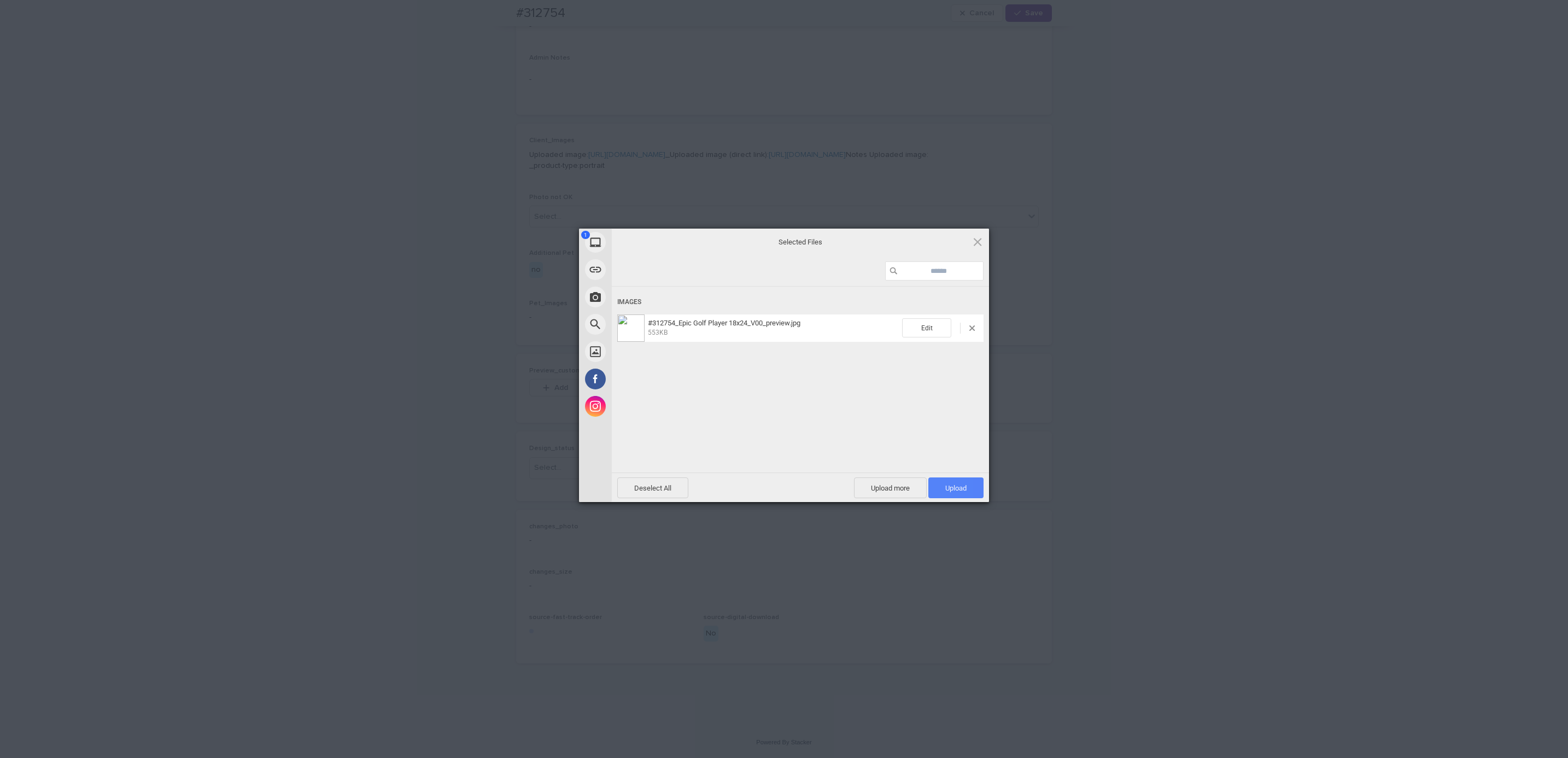
click at [956, 486] on span "Upload 1" at bounding box center [956, 488] width 21 height 8
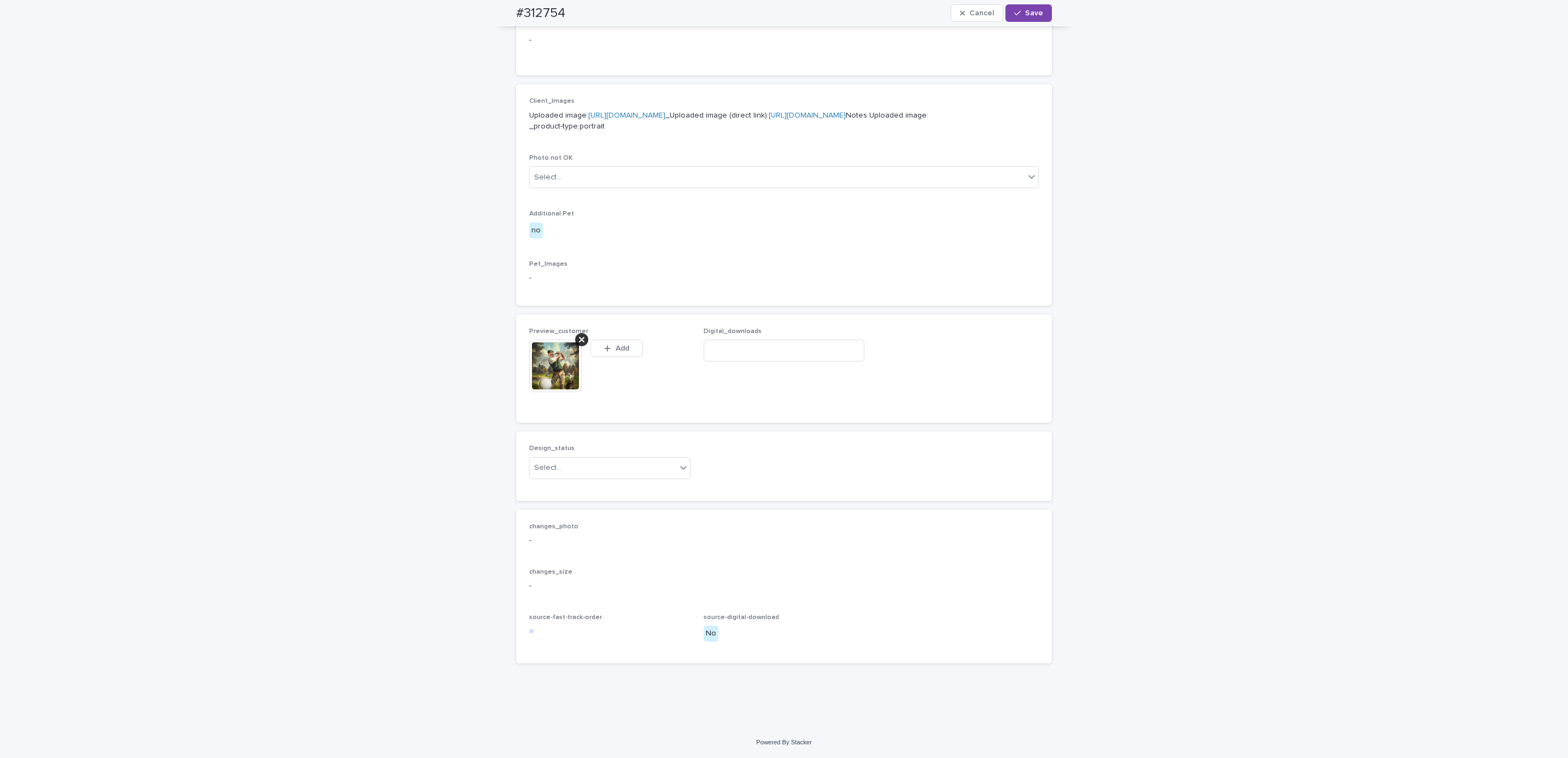
scroll to position [440, 0]
click at [671, 513] on div "Uploaded" at bounding box center [603, 508] width 160 height 19
click at [1031, 13] on span "Save" at bounding box center [1034, 13] width 18 height 8
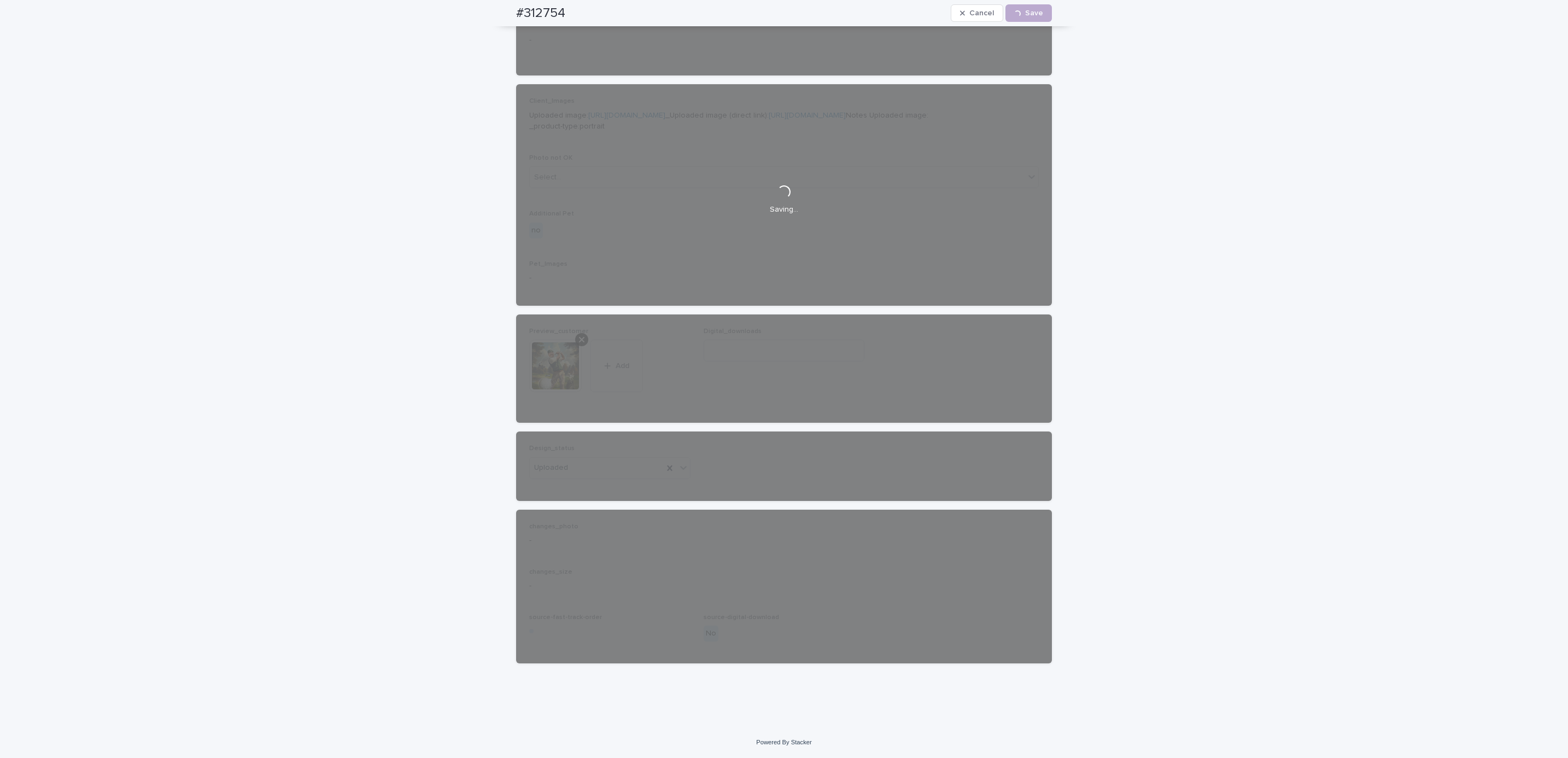
scroll to position [426, 0]
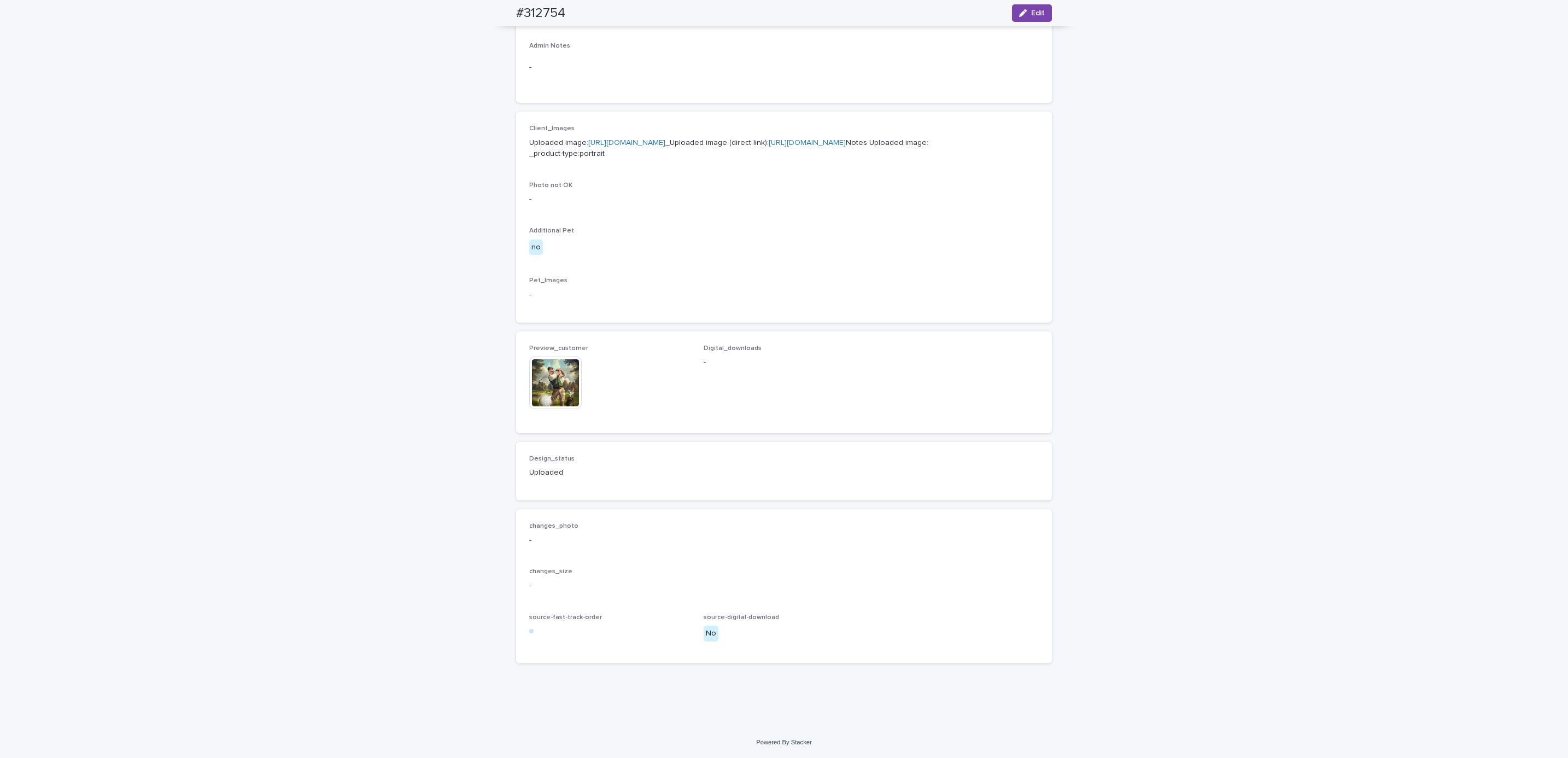
click at [500, 10] on div "#312754 Edit" at bounding box center [784, 13] width 588 height 26
click at [566, 5] on div "#312754 Edit" at bounding box center [784, 13] width 536 height 26
copy h2 "#312754"
click at [185, 90] on div "Loading... Saving… Loading... Saving… #312754 Edit #312754 Edit Sorry, there wa…" at bounding box center [784, 206] width 1568 height 1039
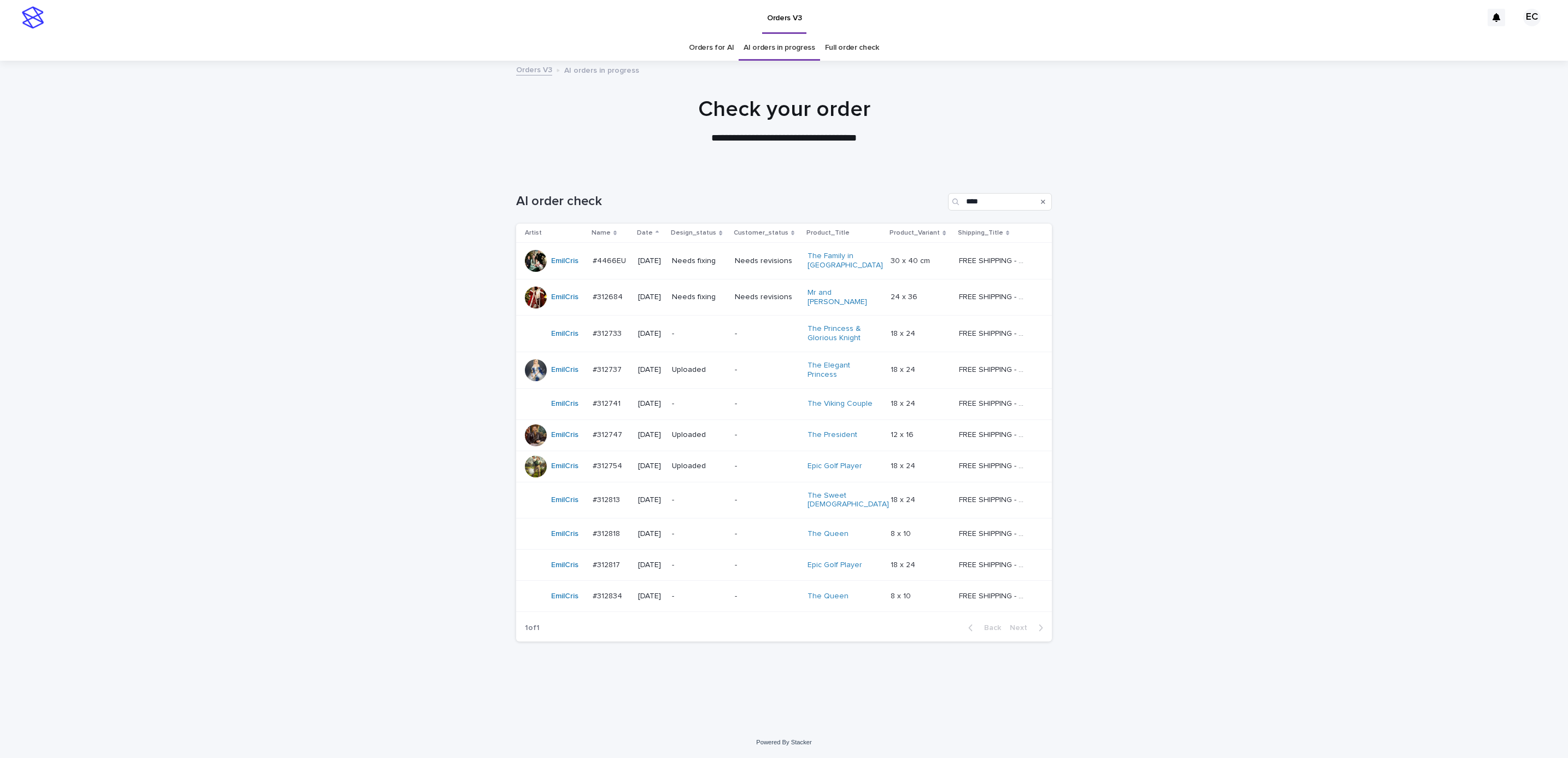
click at [1324, 240] on div "Loading... Saving… Loading... Saving… AI order check **** Artist Name Date Desi…" at bounding box center [784, 449] width 1568 height 556
click at [726, 329] on p "-" at bounding box center [699, 334] width 54 height 9
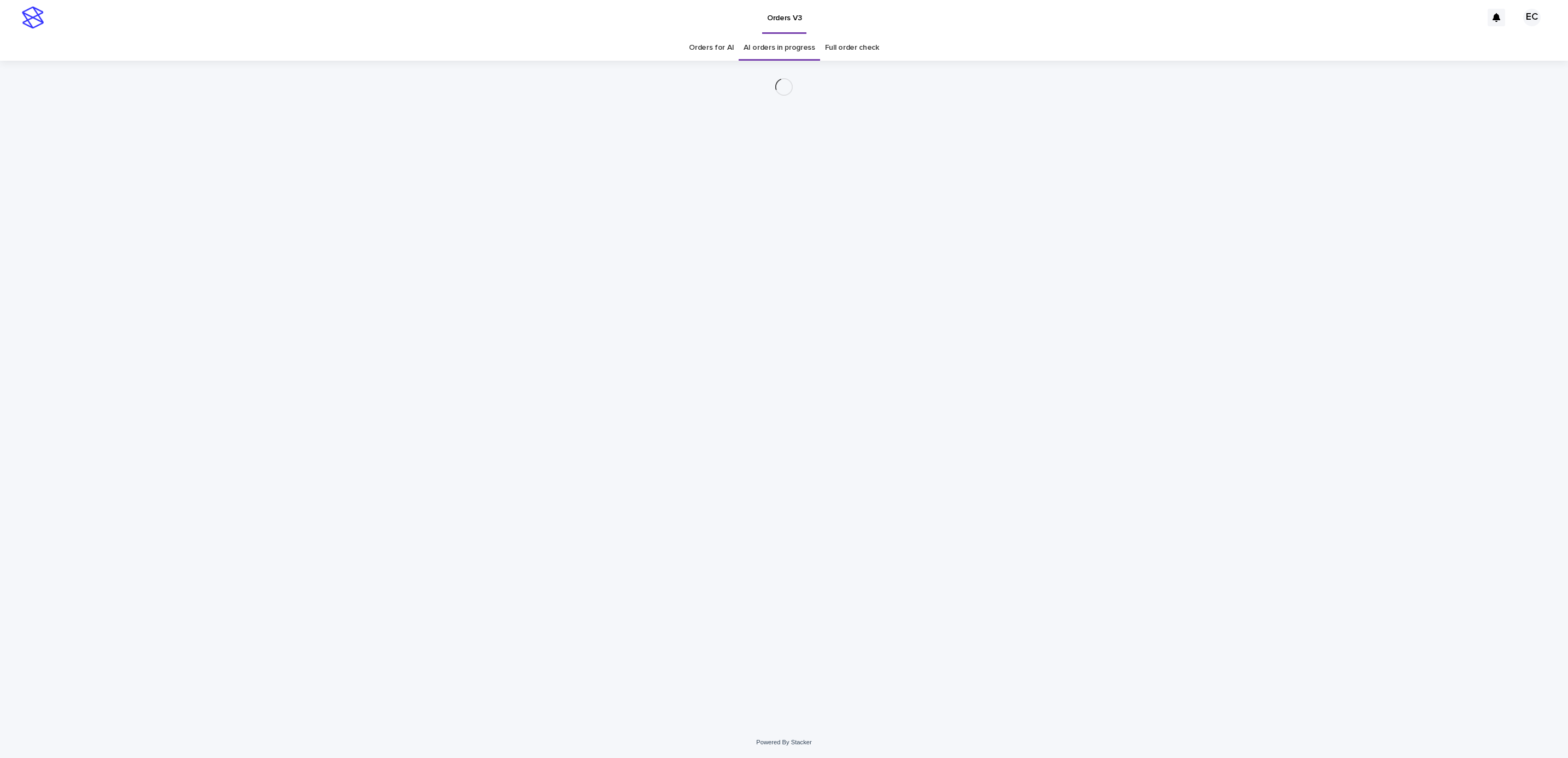
click at [1214, 302] on div "Loading... Saving… Loading... Saving…" at bounding box center [784, 394] width 1568 height 666
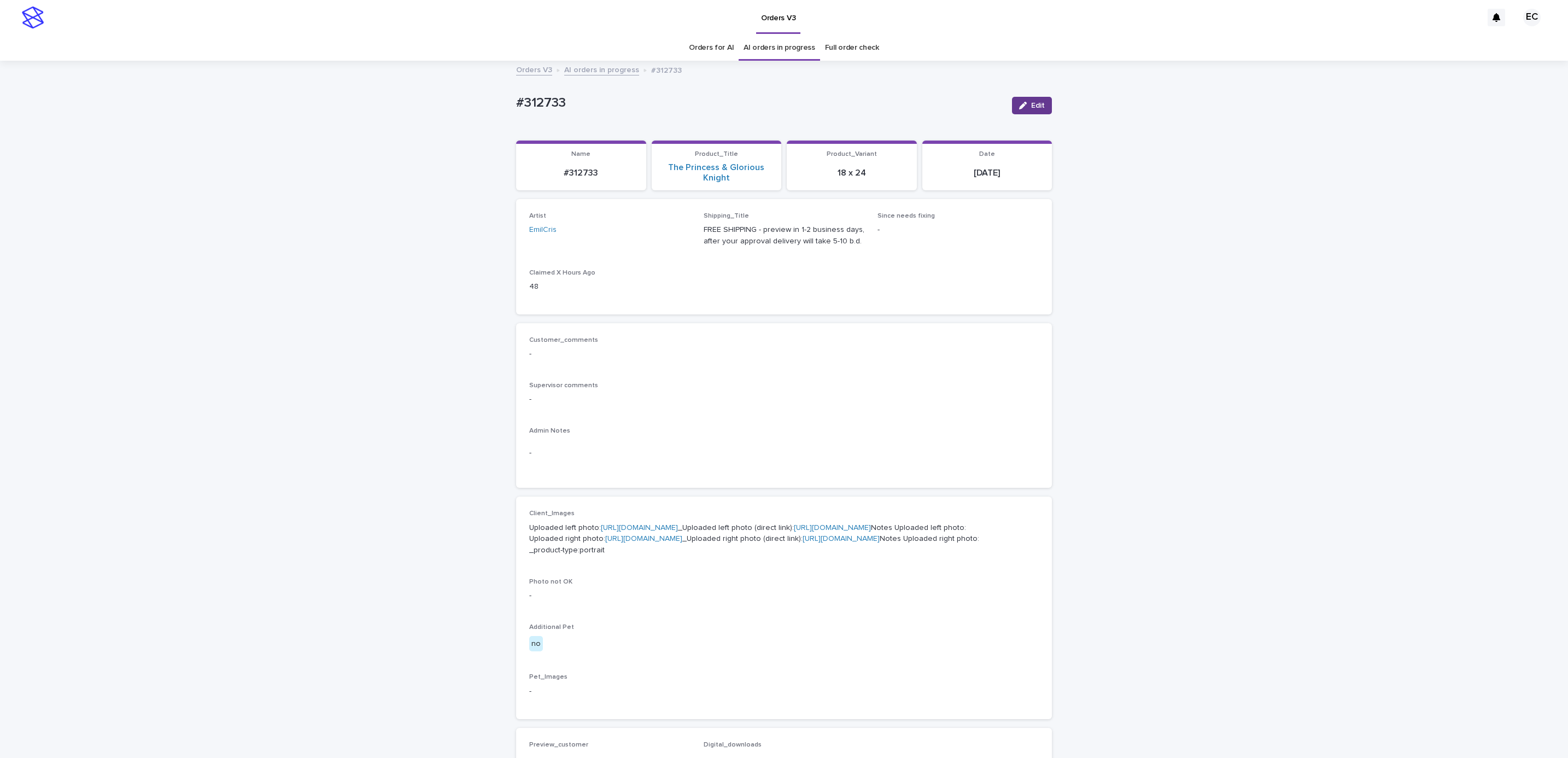
click at [1024, 111] on button "Edit" at bounding box center [1032, 105] width 40 height 18
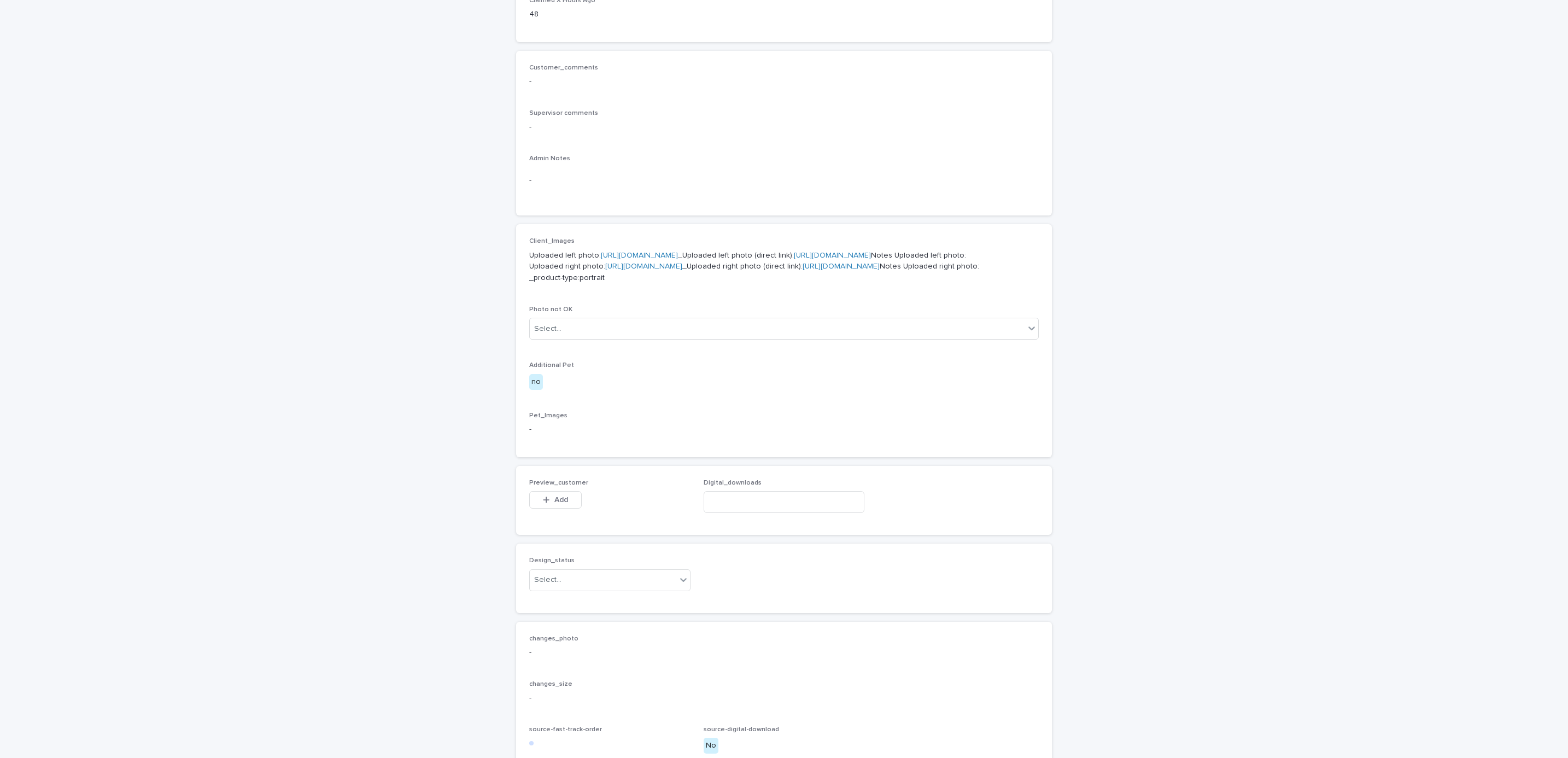
scroll to position [499, 0]
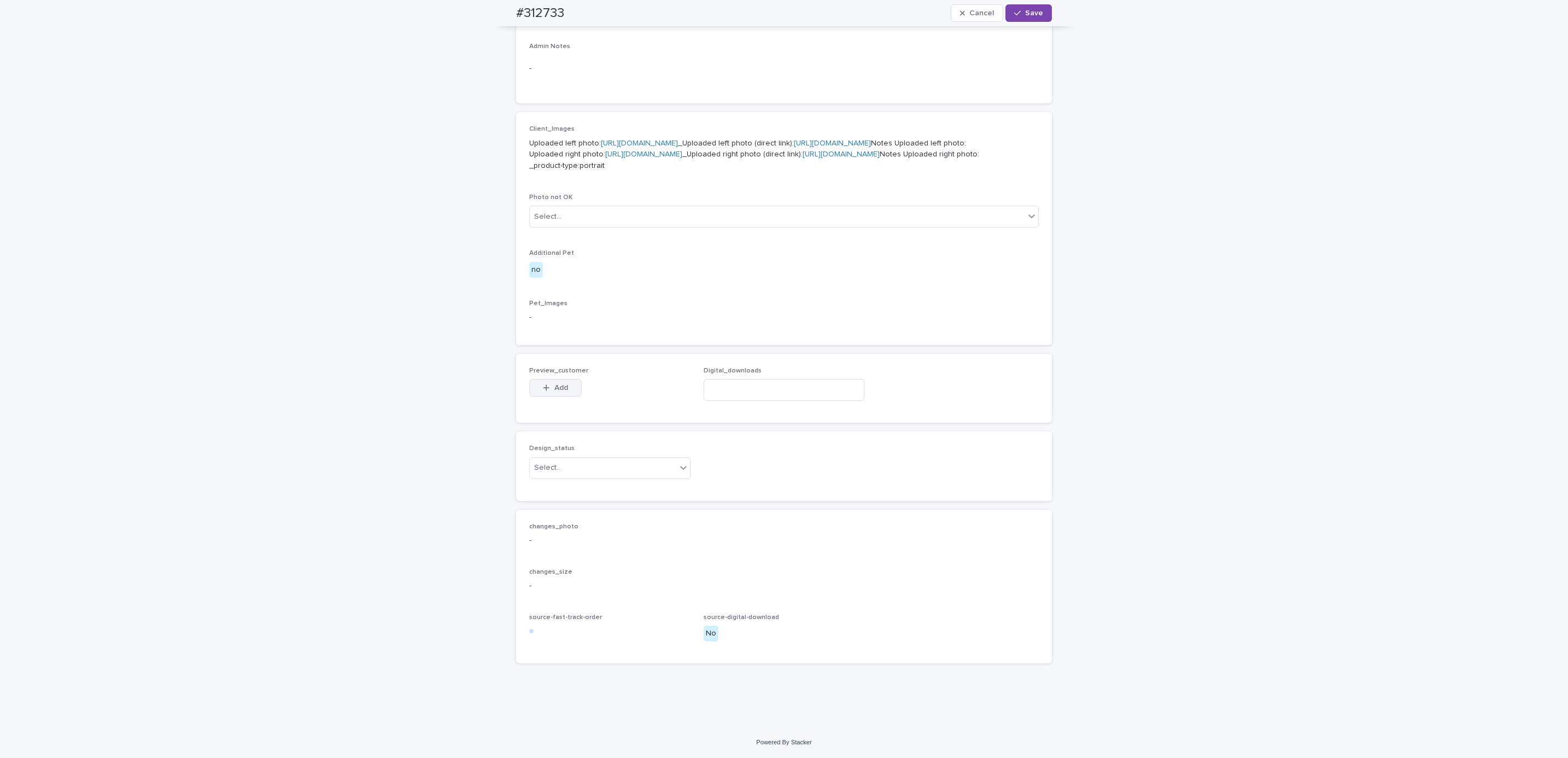
click at [558, 389] on span "Add" at bounding box center [561, 388] width 13 height 8
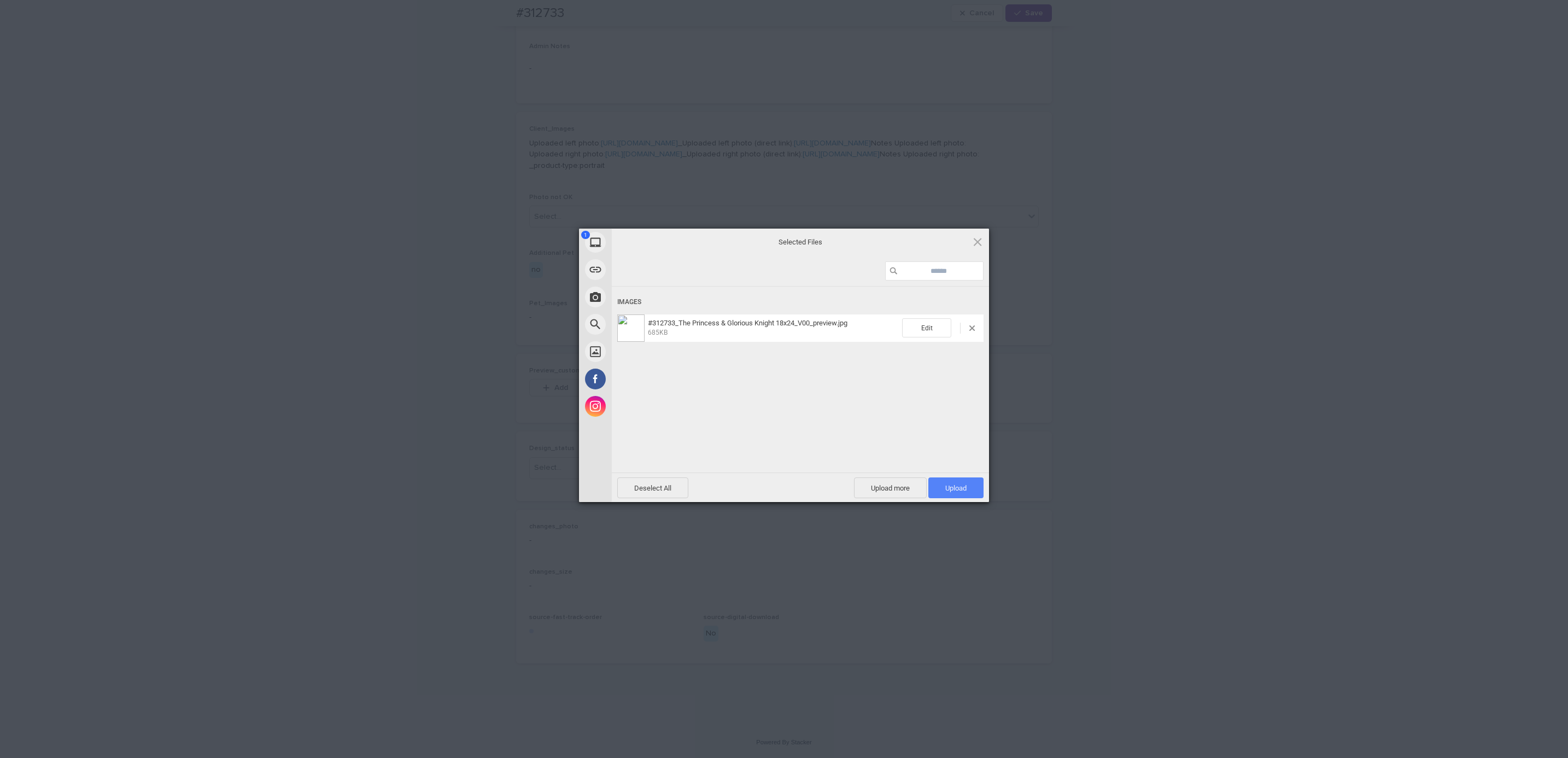
click at [948, 487] on span "Upload 1" at bounding box center [956, 488] width 21 height 8
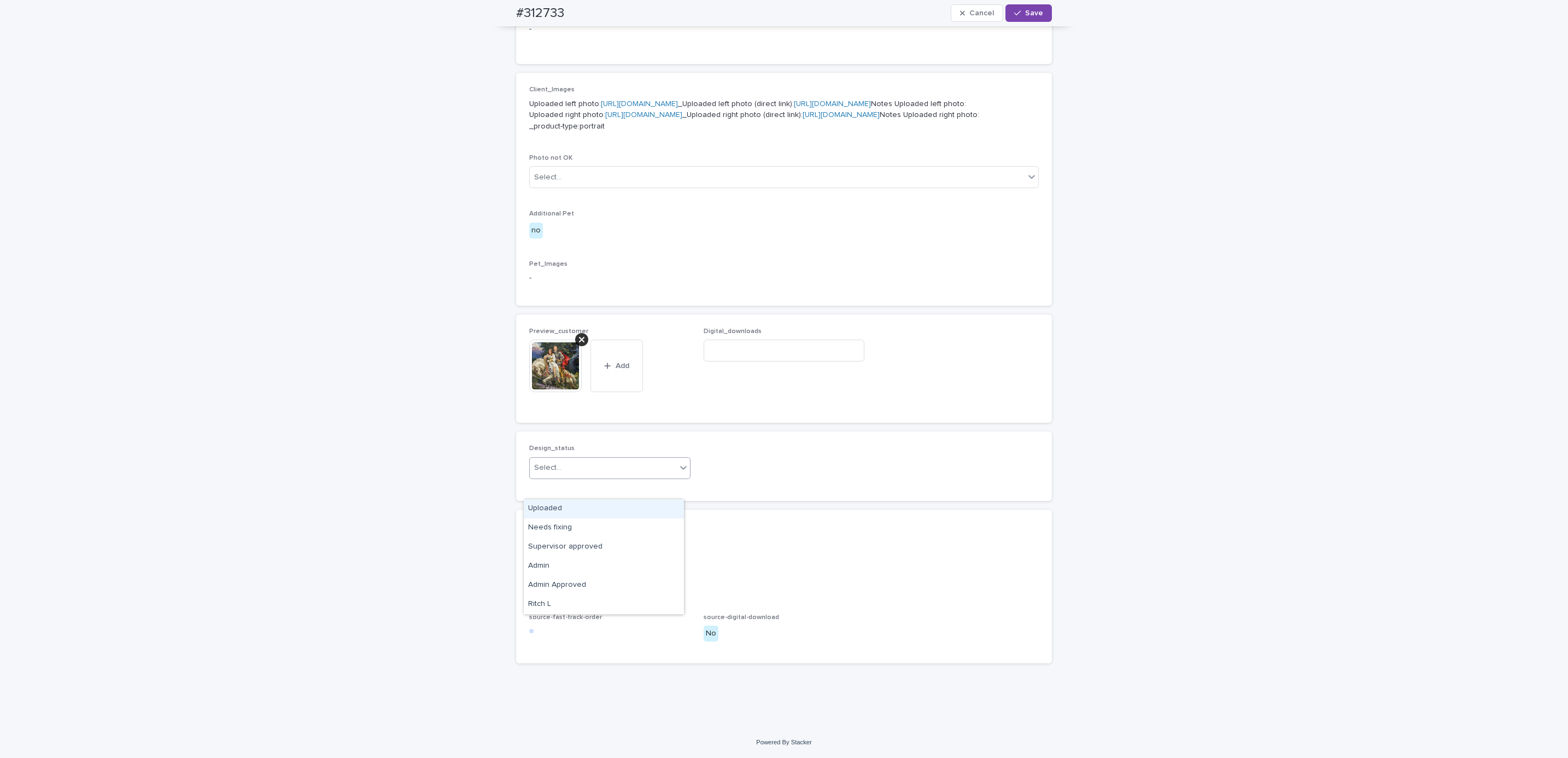
click at [631, 505] on div "Uploaded" at bounding box center [603, 508] width 160 height 19
click at [1039, 22] on div "#312733 Cancel Save" at bounding box center [784, 13] width 536 height 26
click at [1034, 13] on span "Save" at bounding box center [1034, 13] width 18 height 8
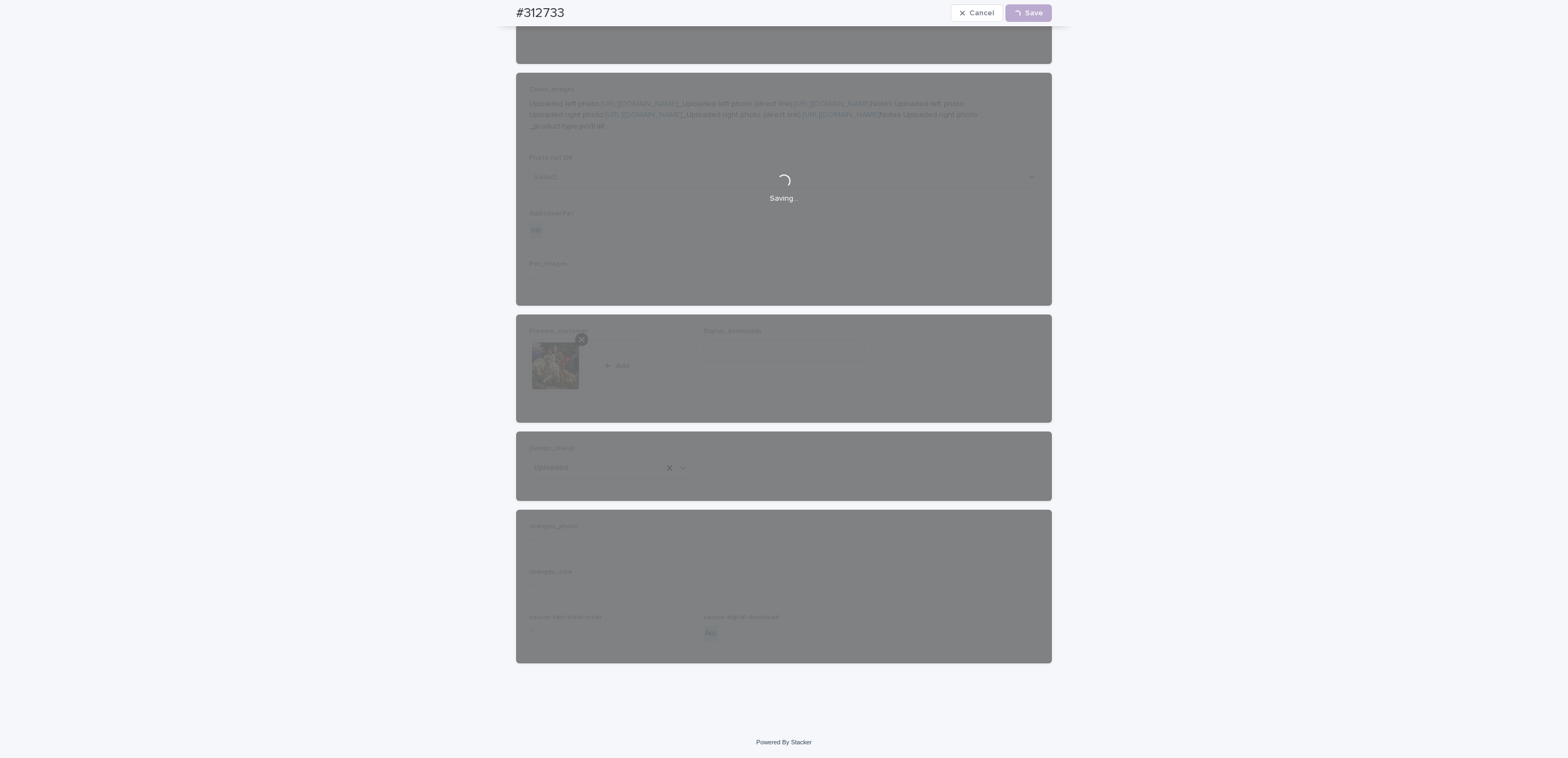
click at [508, 13] on div "#312733 Cancel Loading... Save" at bounding box center [784, 13] width 588 height 26
click at [576, 12] on div "#312733 Cancel Loading... Save" at bounding box center [784, 13] width 536 height 26
copy h2 "#312733"
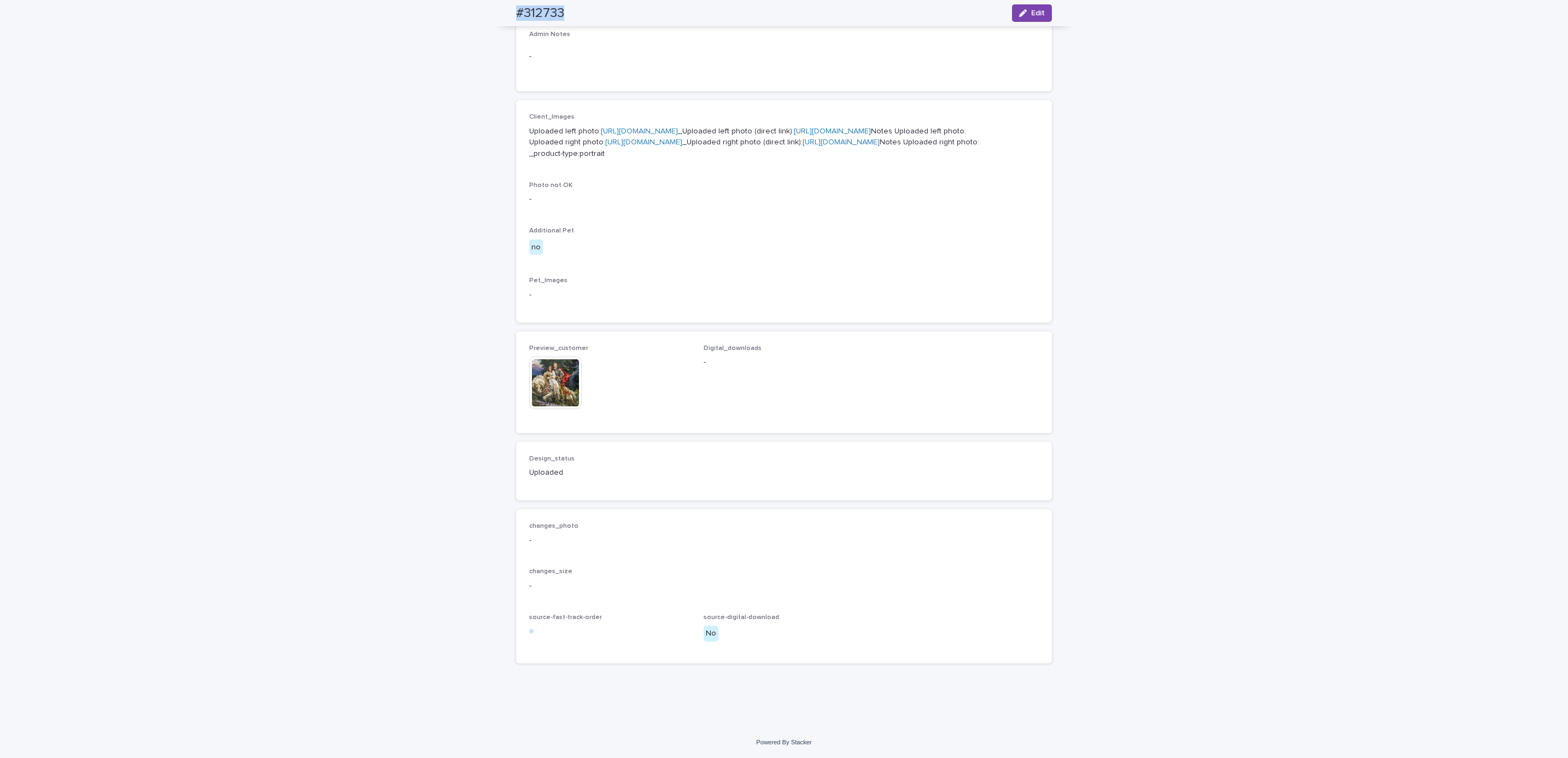
scroll to position [504, 0]
click at [154, 76] on div "Loading... Saving… Loading... Saving… #312733 Edit #312733 Edit Sorry, there wa…" at bounding box center [784, 195] width 1568 height 1061
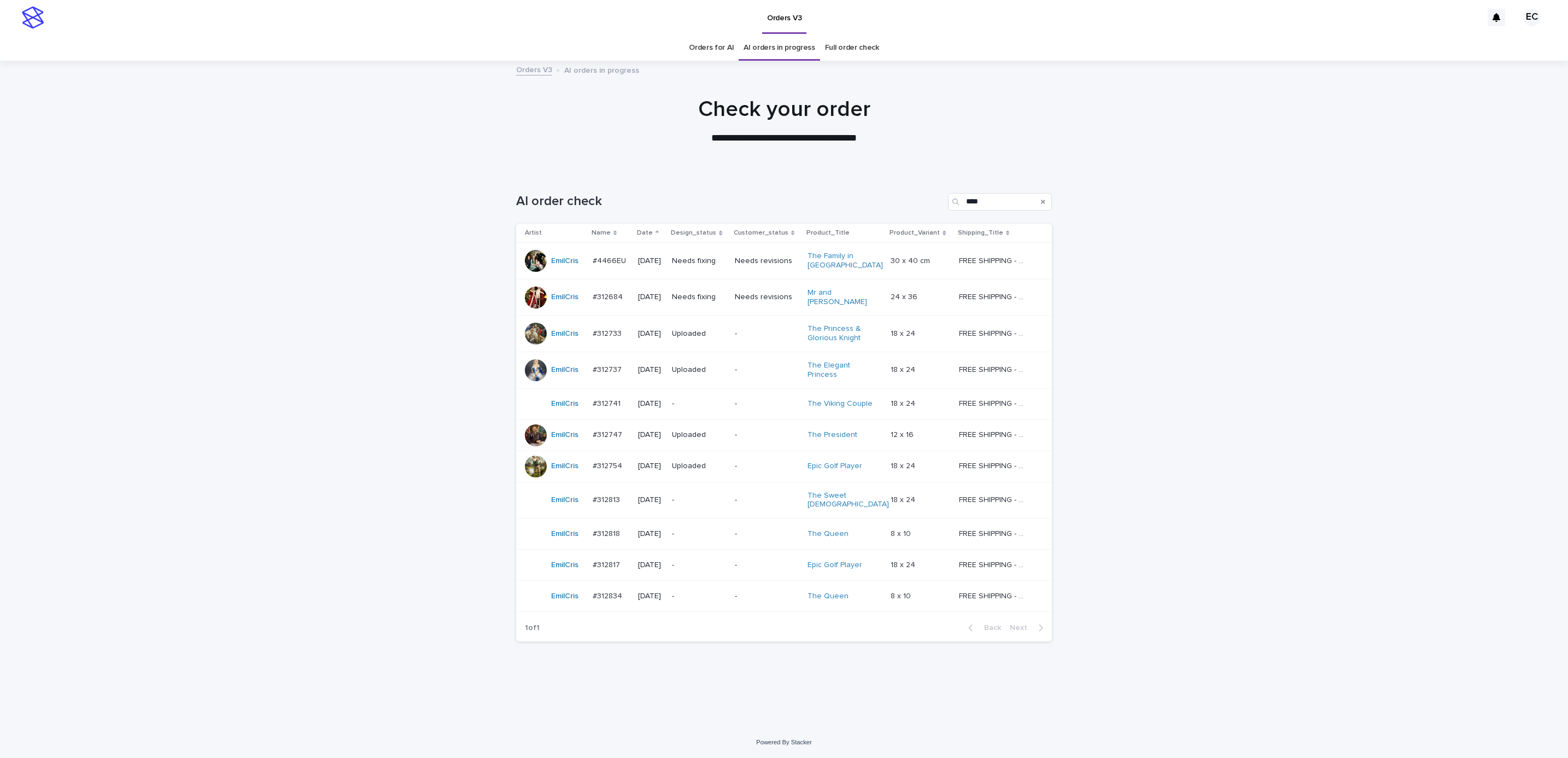
click at [741, 401] on td "-" at bounding box center [766, 404] width 72 height 31
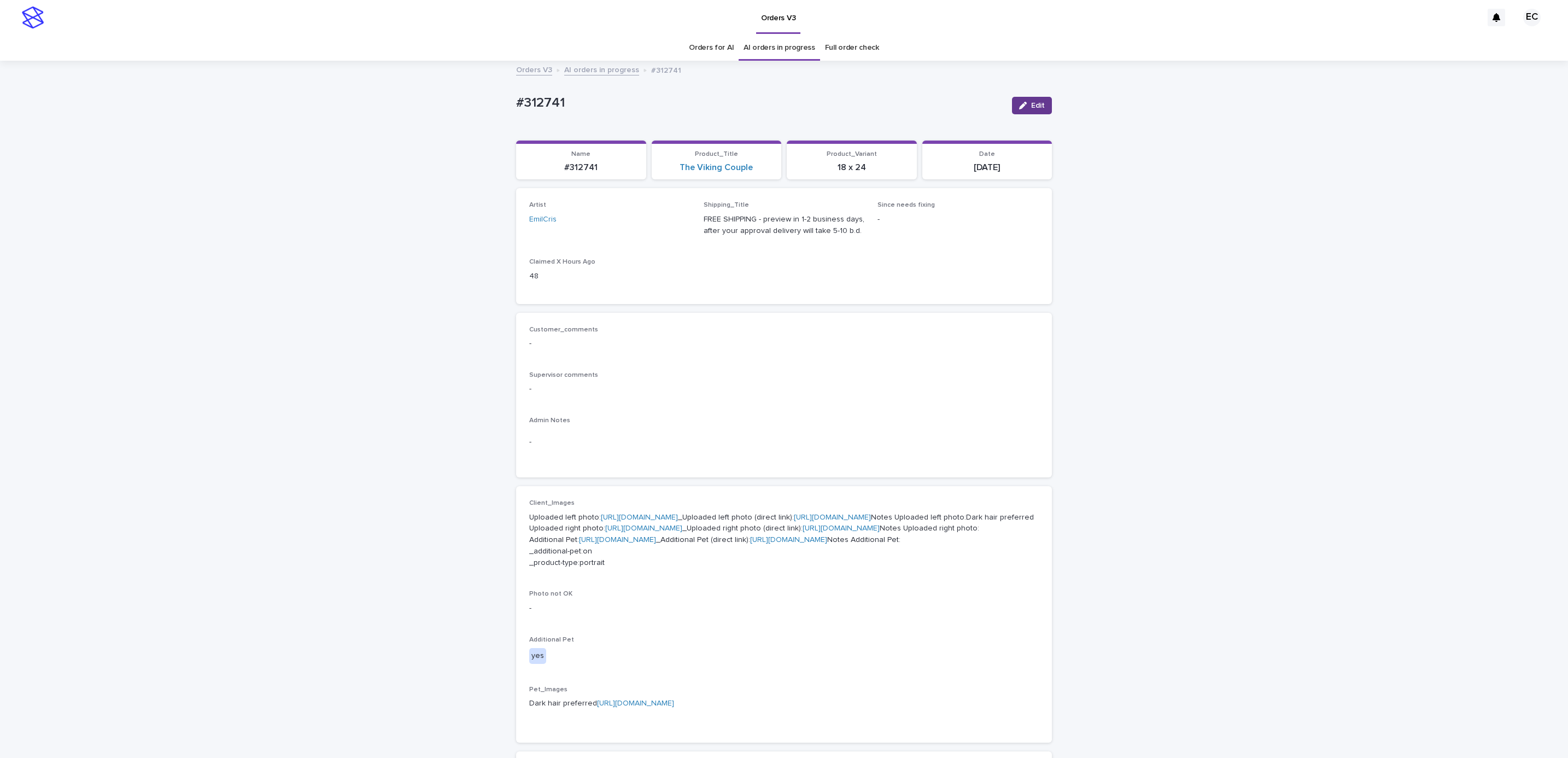
click at [1031, 105] on span "Edit" at bounding box center [1038, 105] width 13 height 8
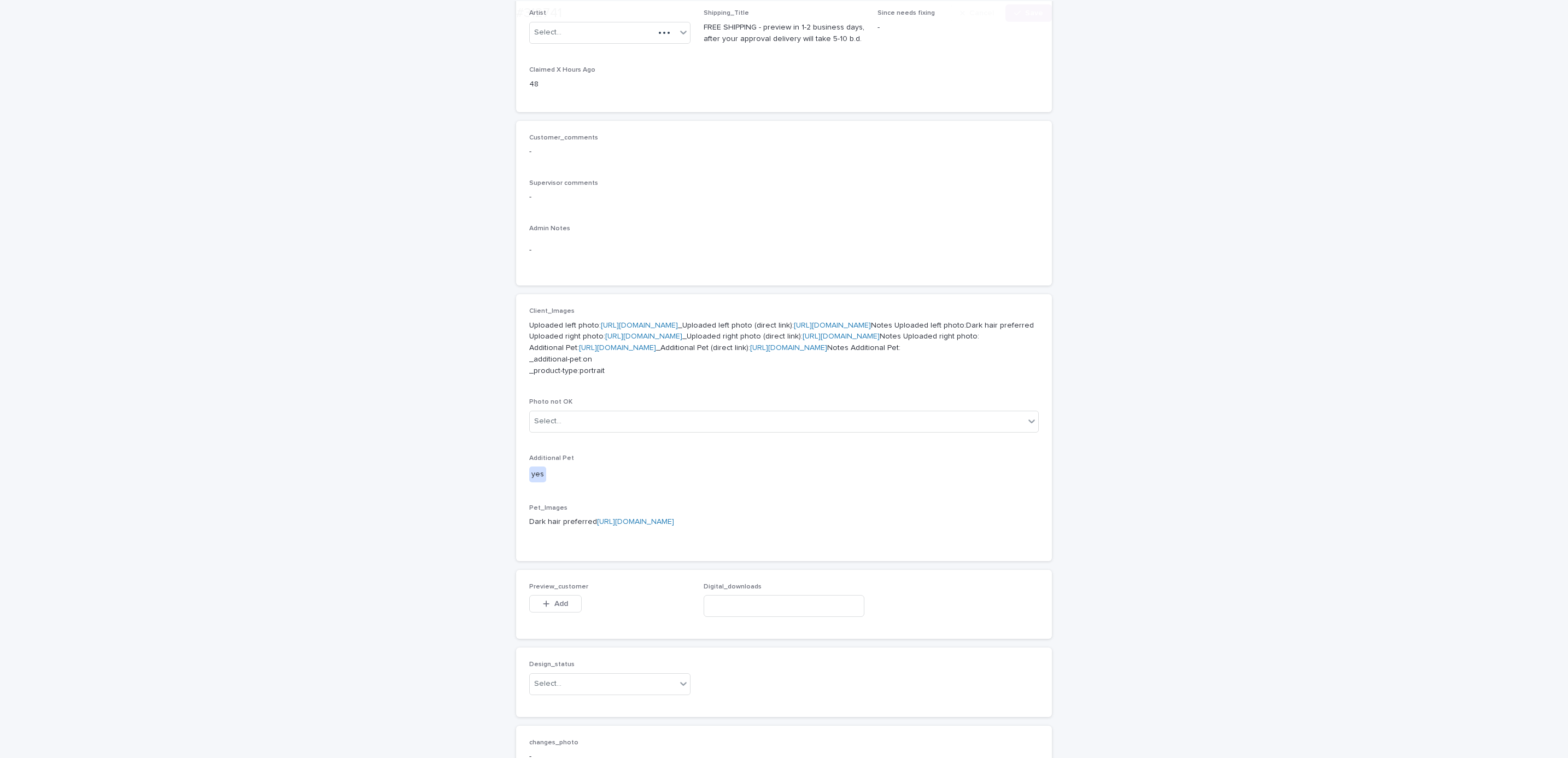
scroll to position [658, 0]
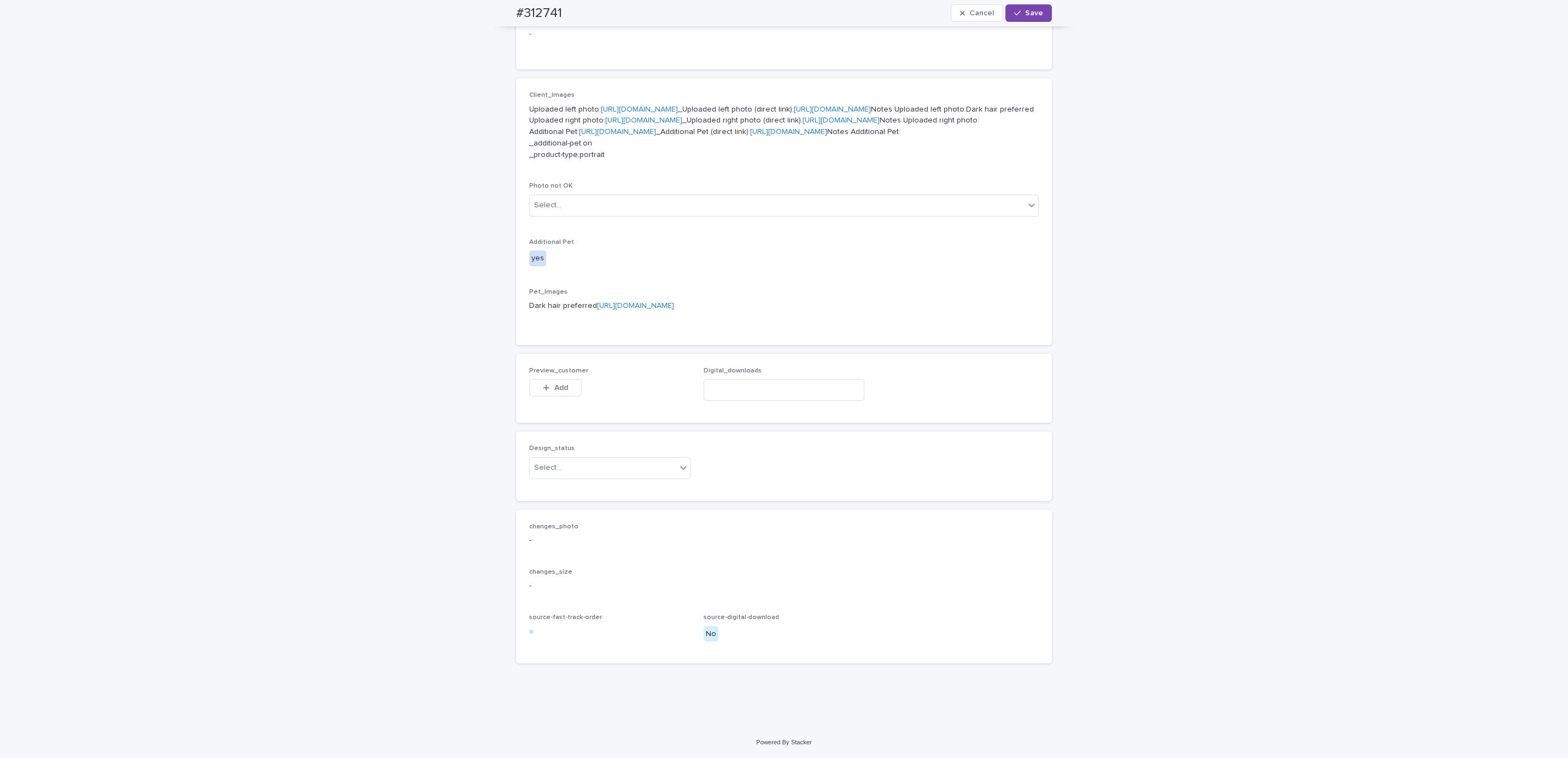
click at [560, 381] on button "Add" at bounding box center [555, 387] width 52 height 18
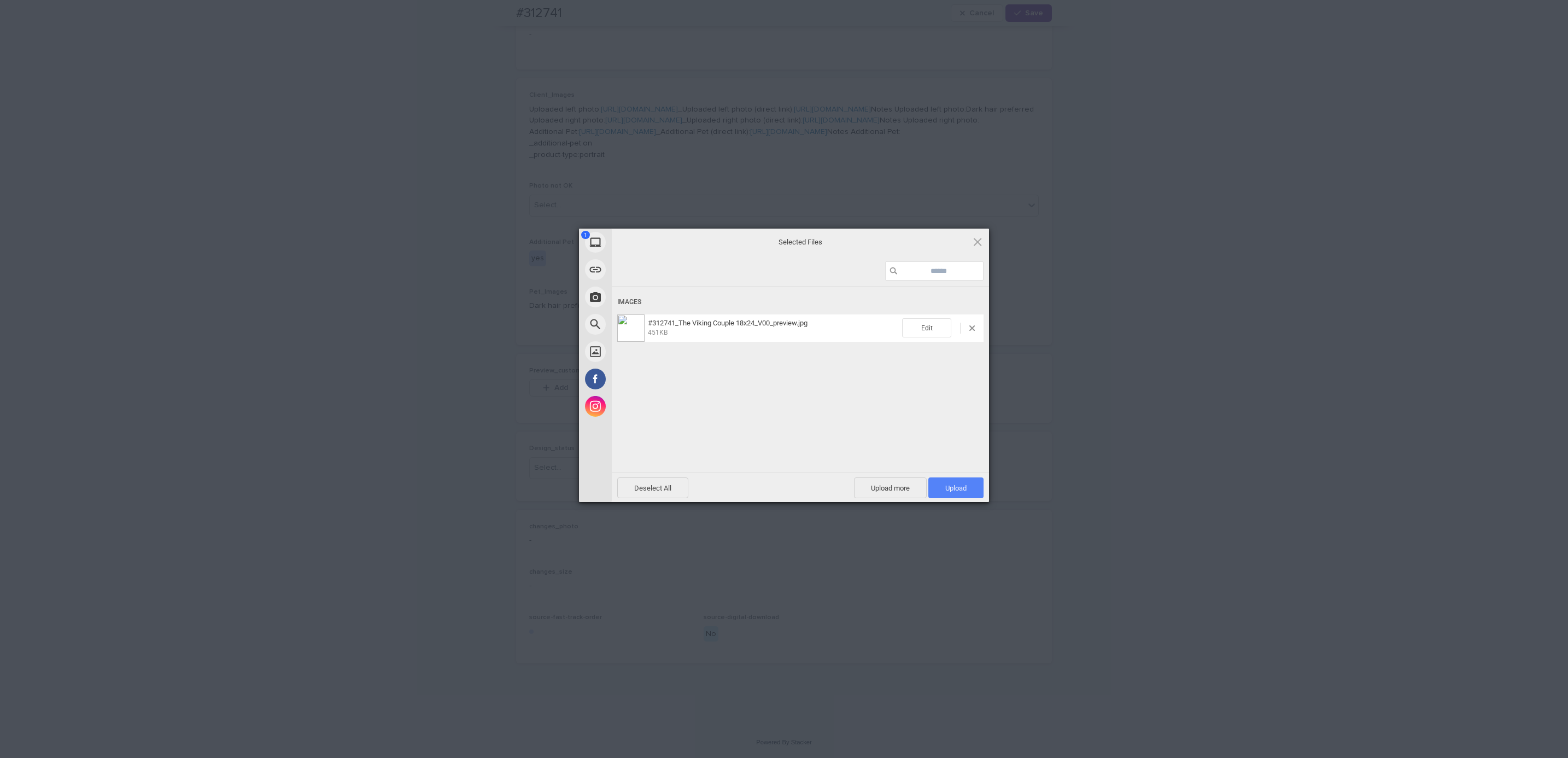
click at [953, 484] on span "Upload 1" at bounding box center [956, 488] width 21 height 8
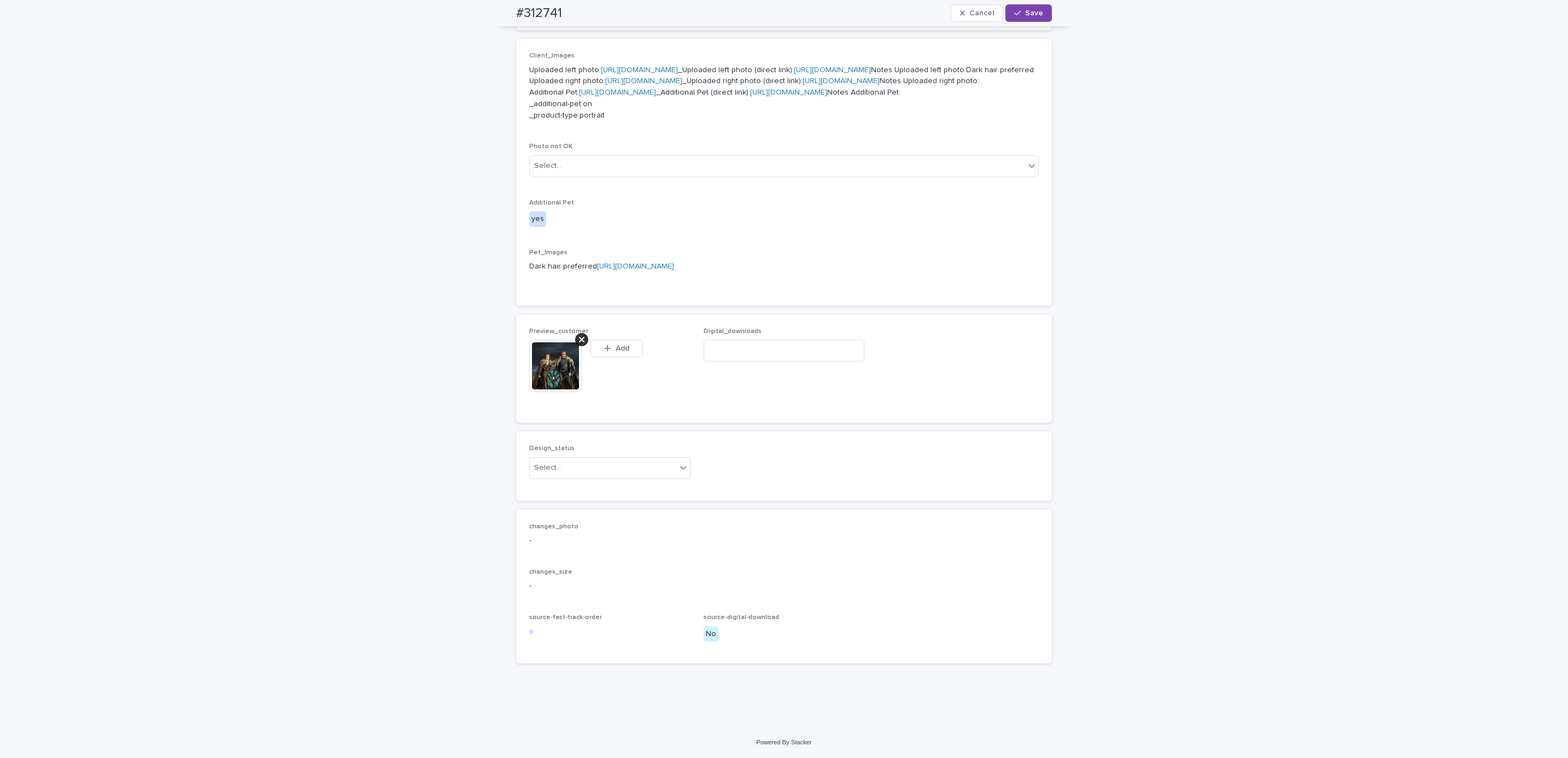
scroll to position [678, 0]
click at [649, 513] on div "Uploaded" at bounding box center [603, 509] width 160 height 19
click at [1031, 13] on span "Save" at bounding box center [1034, 13] width 18 height 8
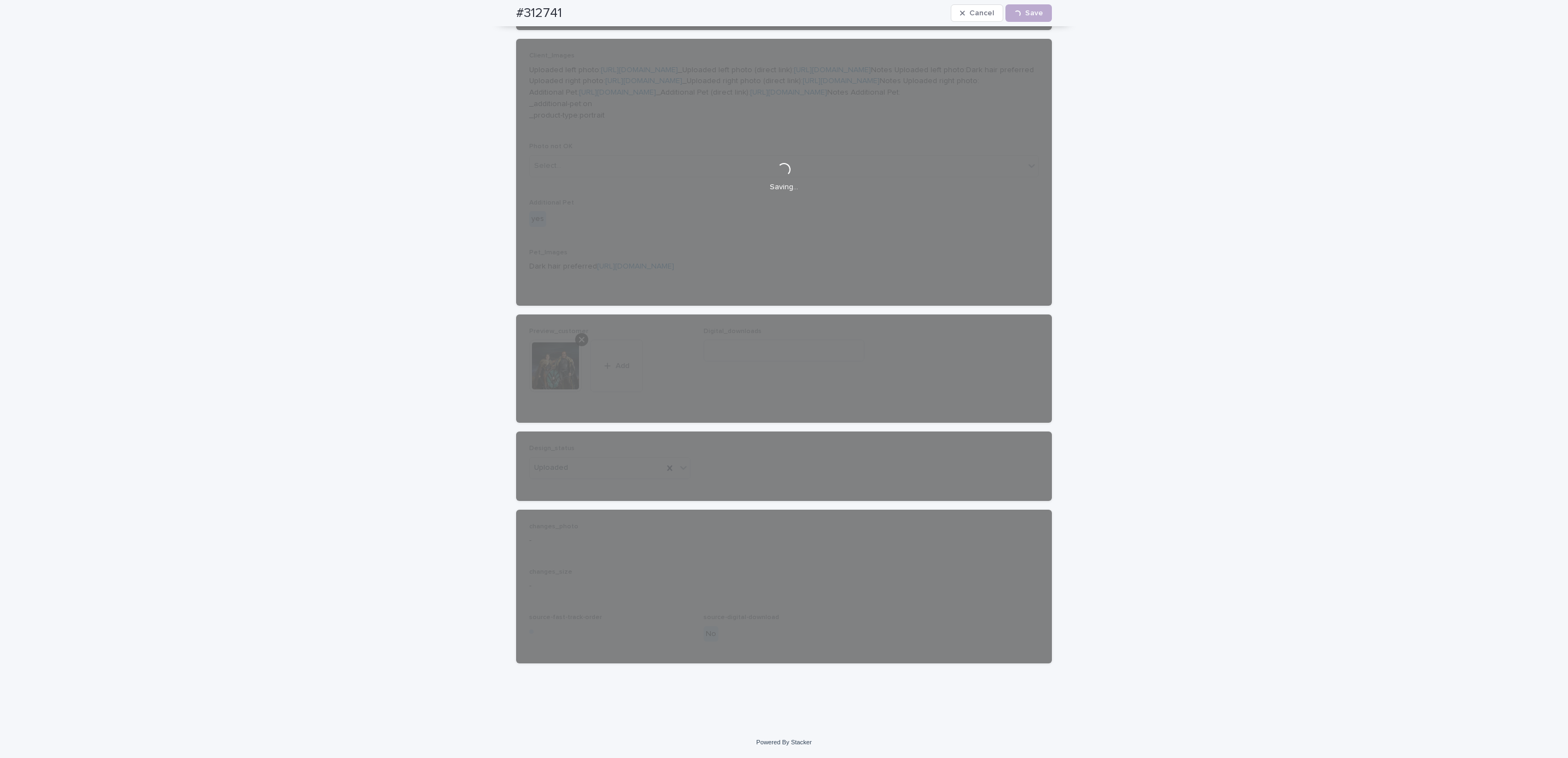
scroll to position [664, 0]
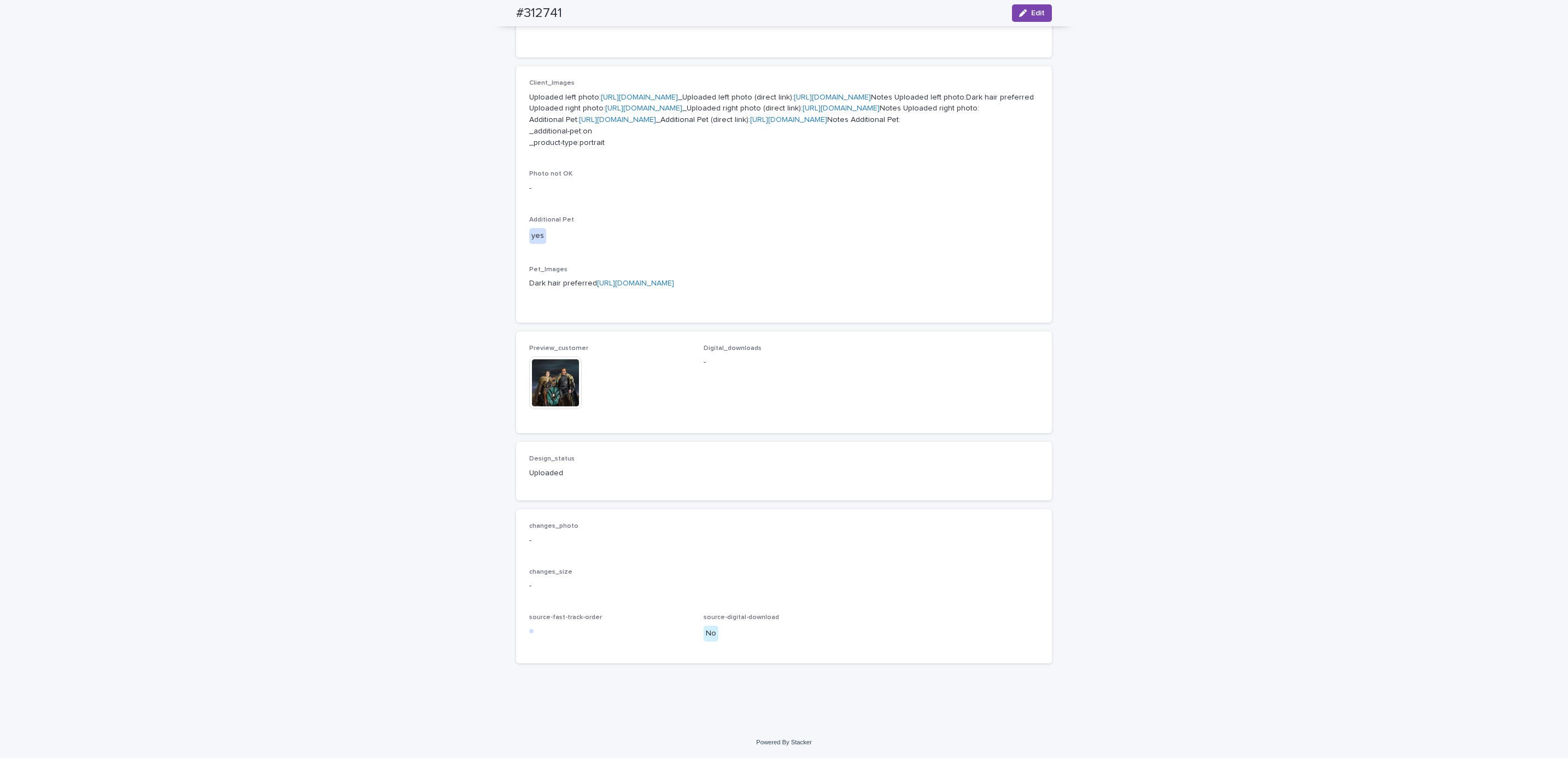
click at [503, 15] on div "#312741 Edit" at bounding box center [784, 13] width 588 height 26
click at [577, 9] on div "#312741 Edit" at bounding box center [784, 13] width 536 height 26
copy h2 "#312741"
click at [133, 122] on div "Loading... Saving… Loading... Saving… #312741 Edit #312741 Edit Sorry, there wa…" at bounding box center [784, 184] width 1568 height 1085
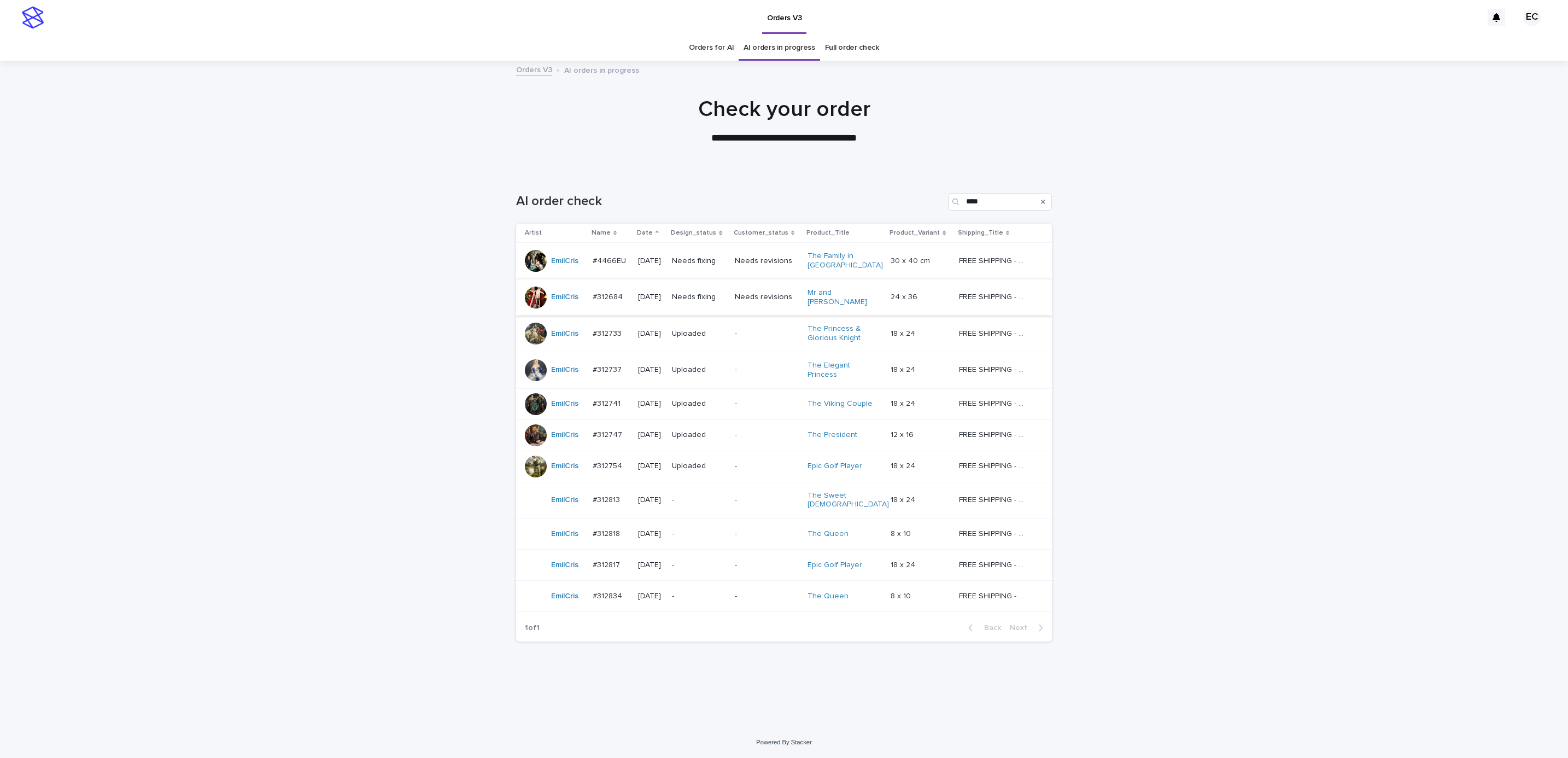
click at [711, 297] on p "Needs fixing" at bounding box center [699, 297] width 54 height 9
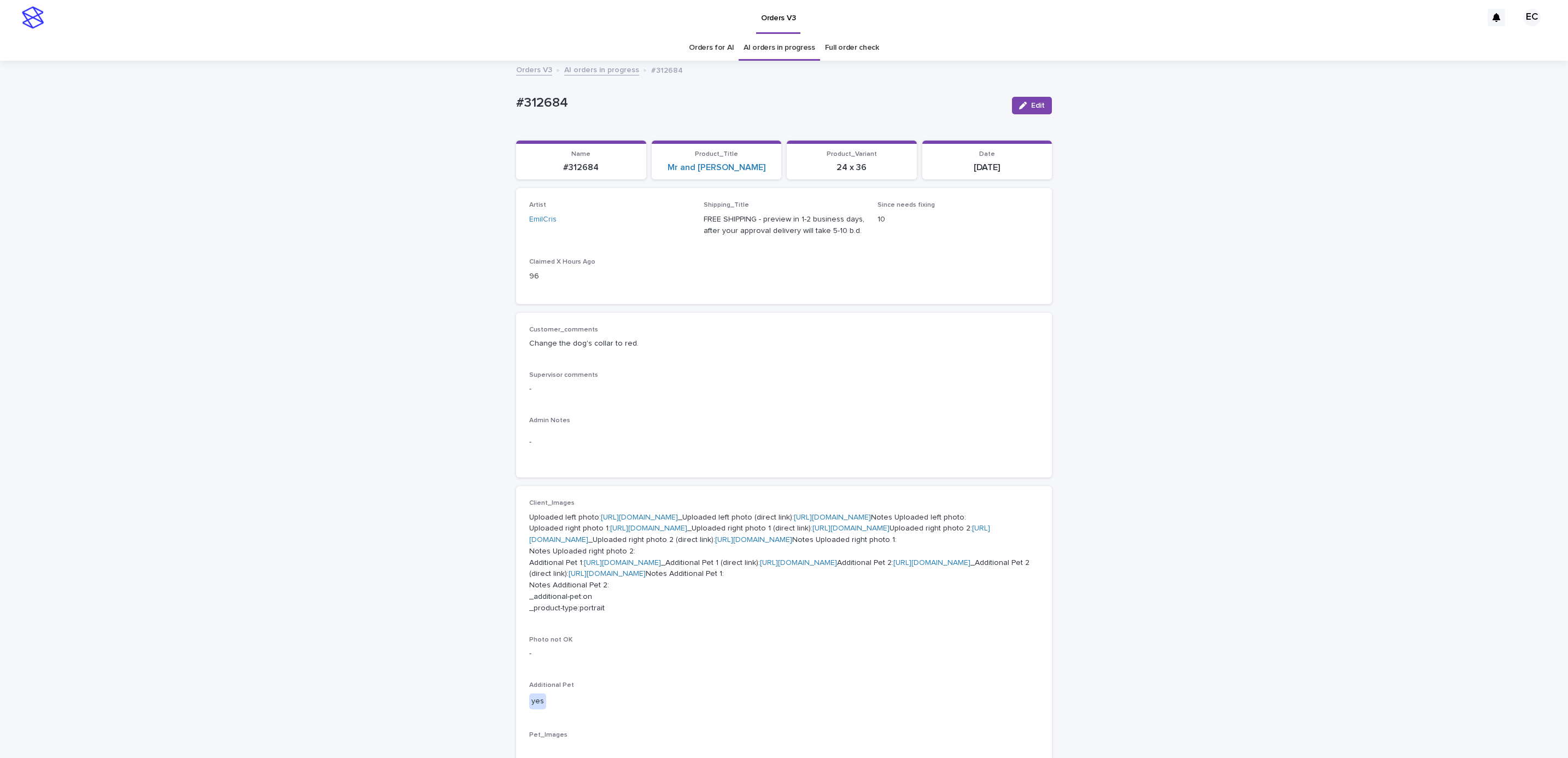
click at [353, 655] on div "Loading... Saving… Loading... Saving… #312684 Edit #312684 Edit Sorry, there wa…" at bounding box center [784, 695] width 1568 height 1267
click at [1031, 105] on span "Edit" at bounding box center [1038, 105] width 13 height 8
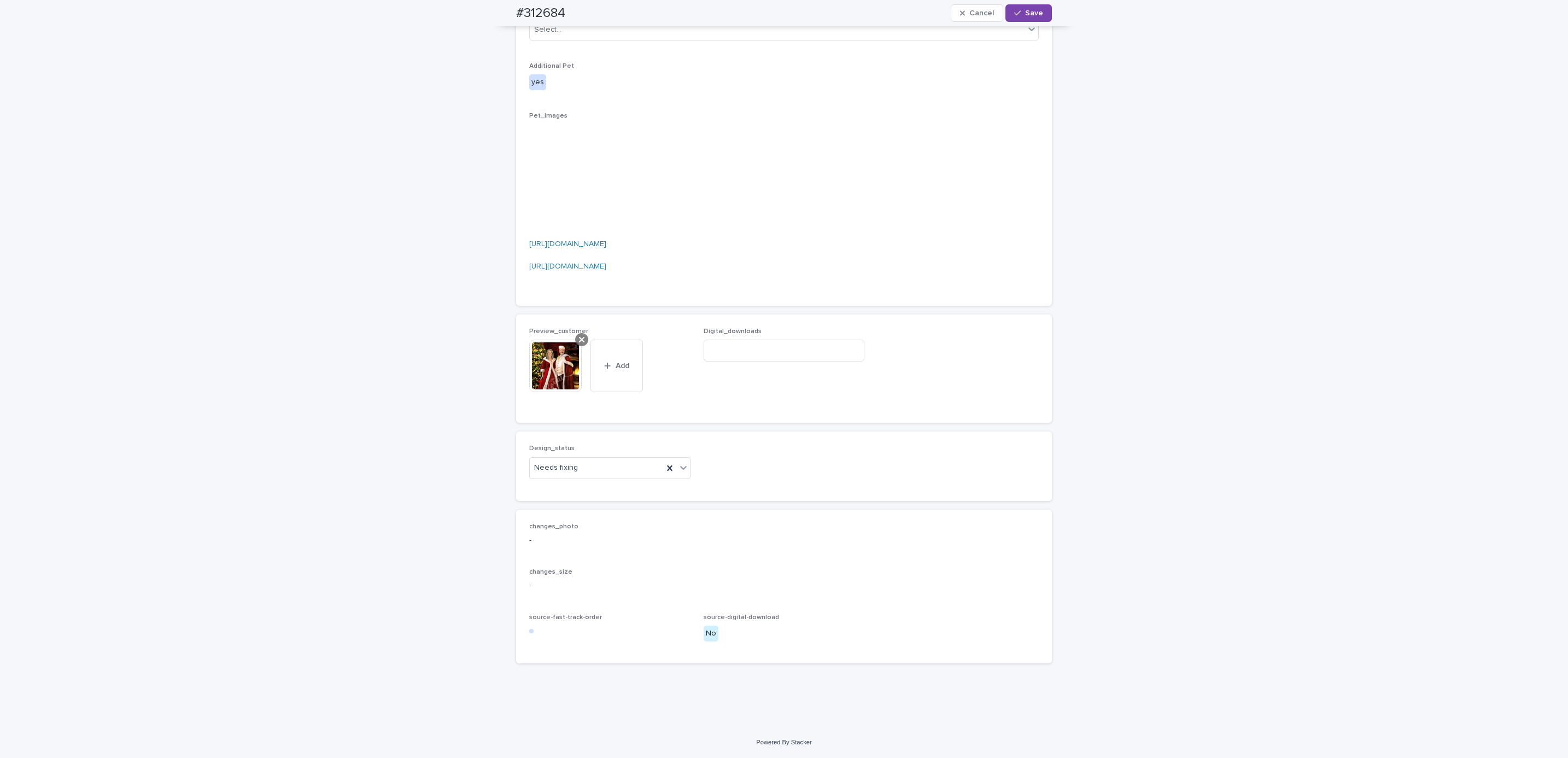
click at [579, 340] on icon at bounding box center [581, 340] width 5 height 9
click at [556, 390] on span "Add" at bounding box center [561, 388] width 13 height 8
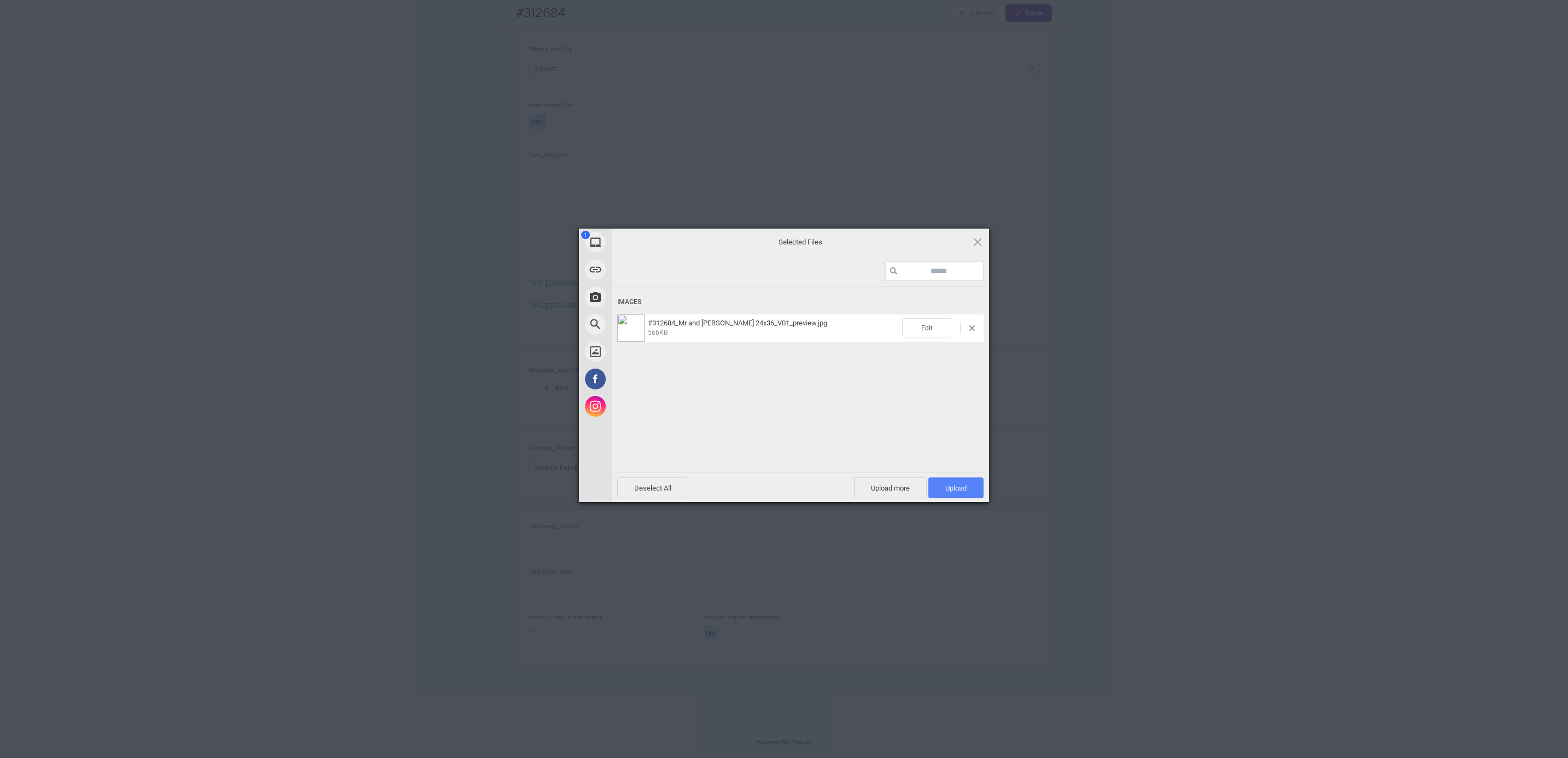
click at [961, 493] on span "Upload 1" at bounding box center [956, 488] width 55 height 21
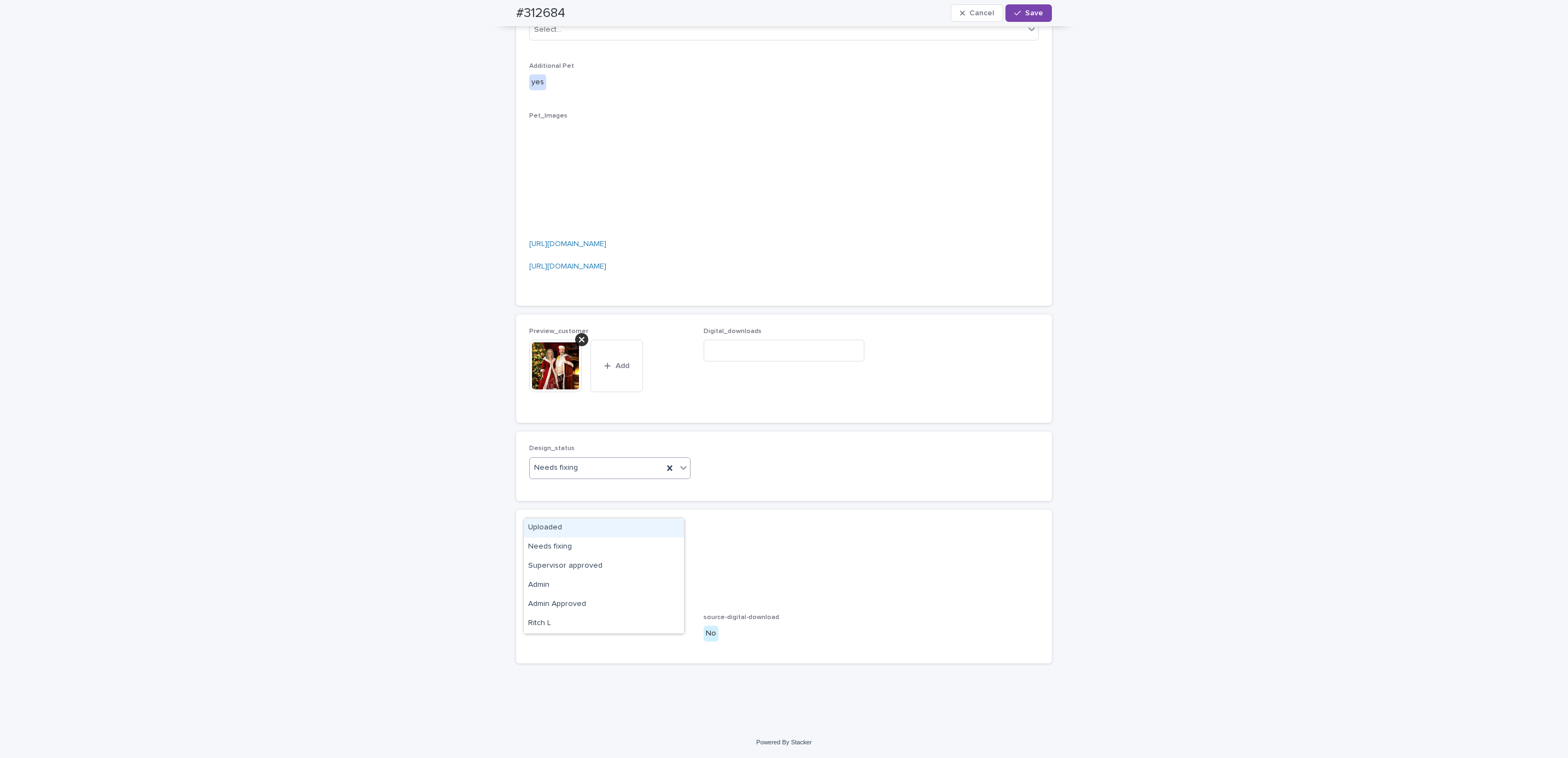
click at [627, 528] on div "Uploaded" at bounding box center [603, 527] width 160 height 19
click at [1025, 12] on span "Save" at bounding box center [1034, 13] width 18 height 8
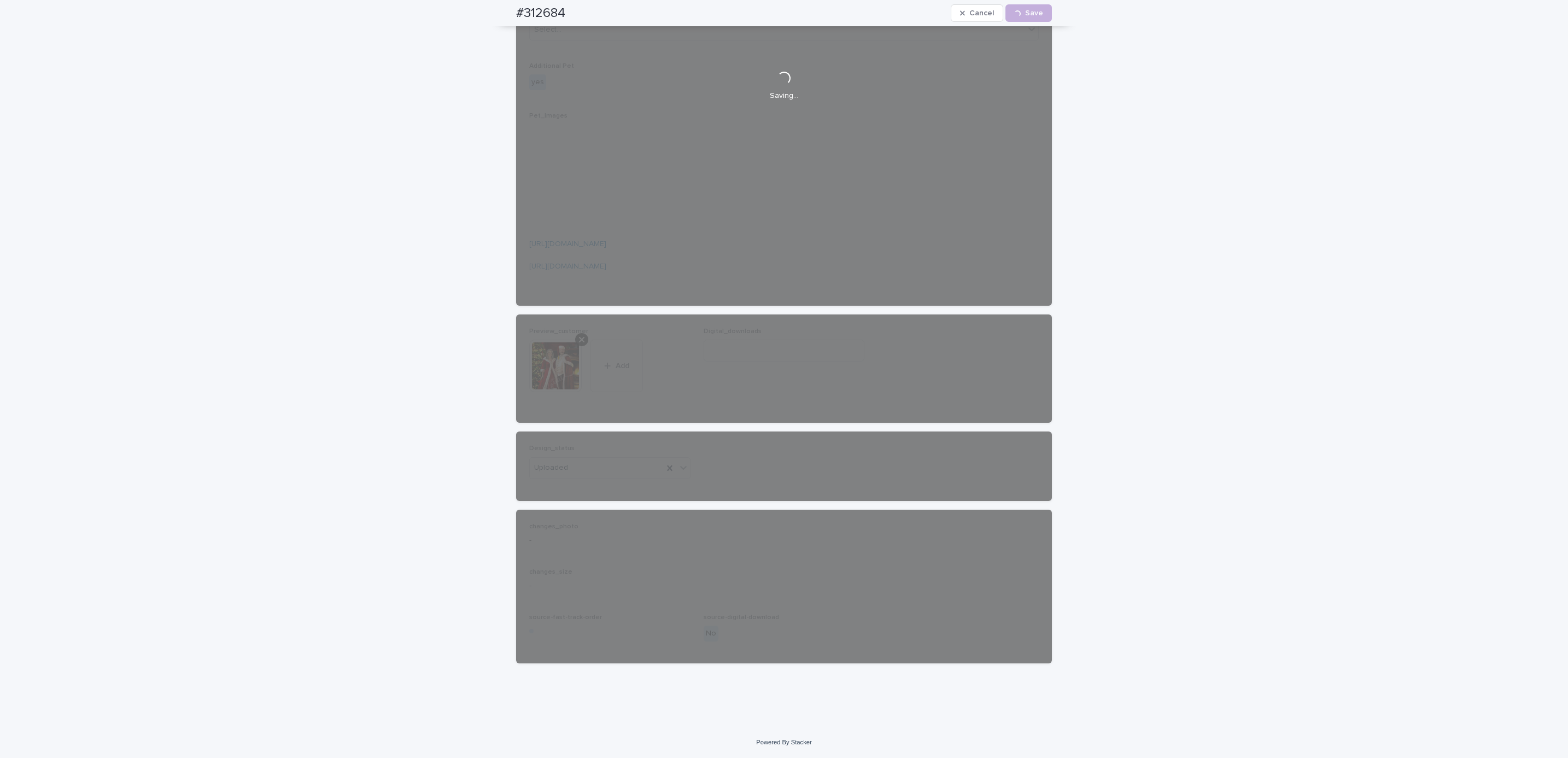
click at [492, 5] on div "#312684 Cancel Loading... Save" at bounding box center [784, 13] width 588 height 26
click at [583, 7] on div "#312684 Cancel Loading... Save" at bounding box center [784, 13] width 536 height 26
copy h2 "#312684"
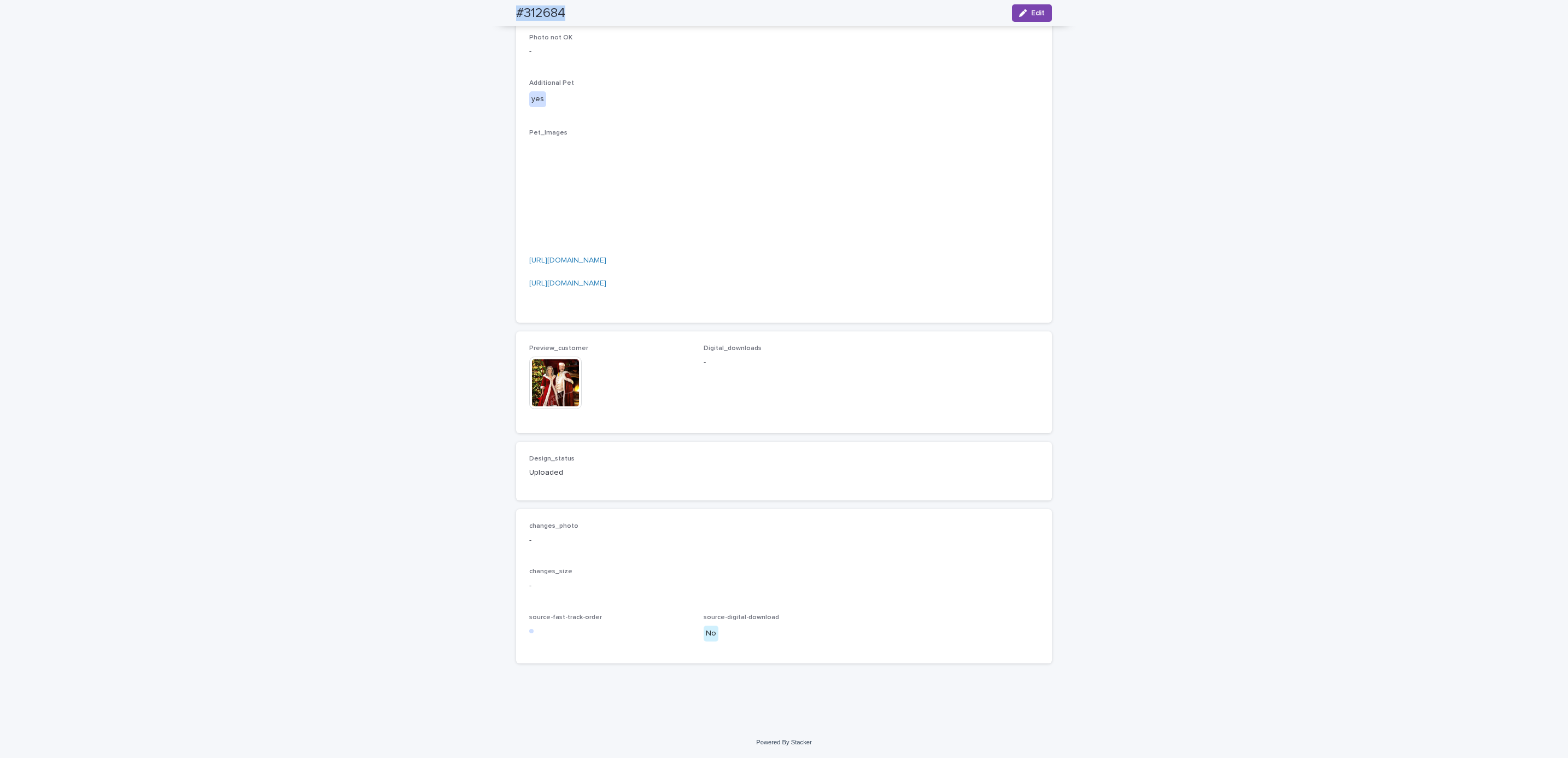
click at [191, 84] on div "Loading... Saving… Loading... Saving… #312684 Edit #312684 Edit Sorry, there wa…" at bounding box center [784, 93] width 1568 height 1267
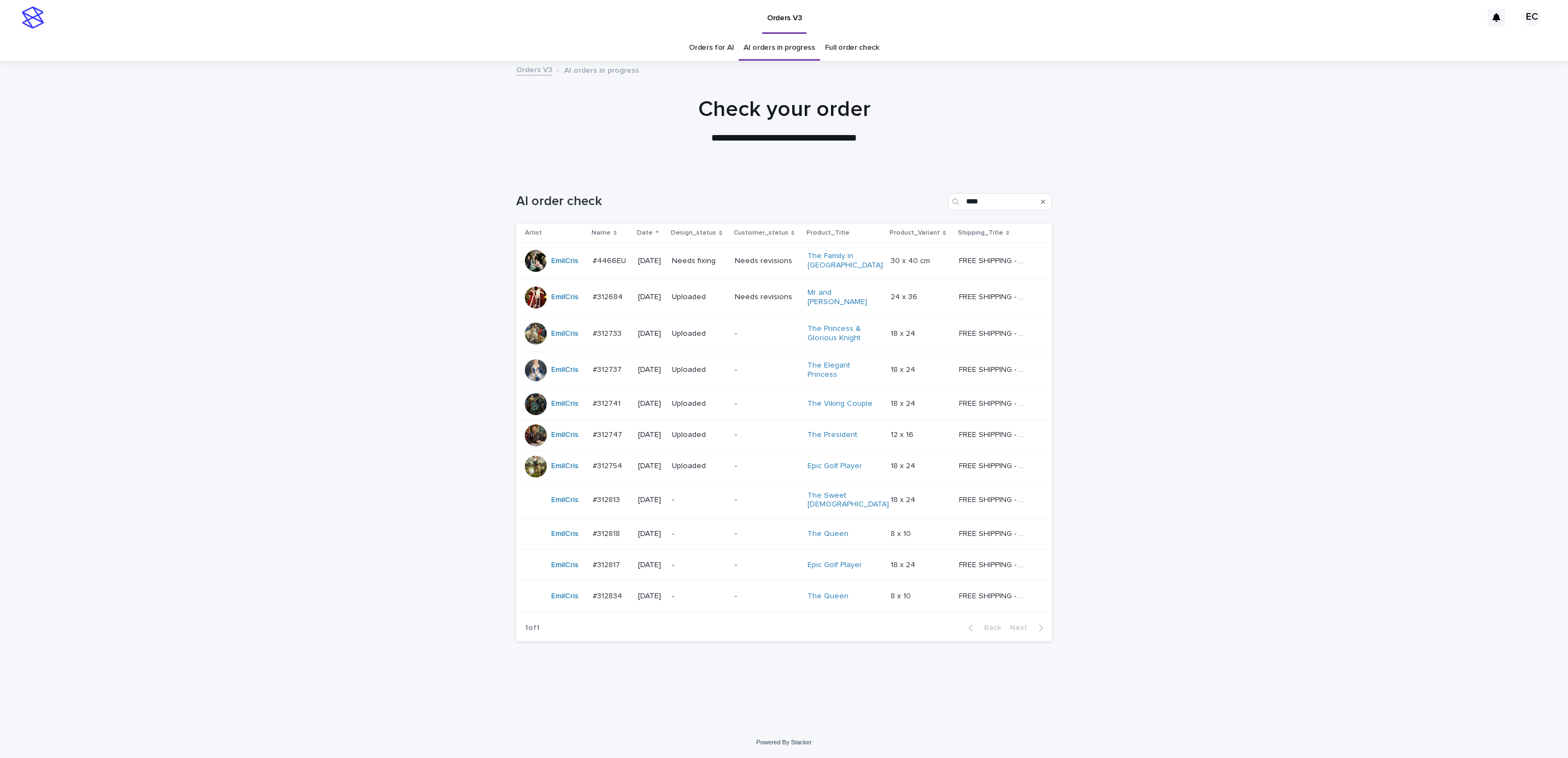
click at [707, 264] on p "Needs fixing" at bounding box center [699, 261] width 54 height 9
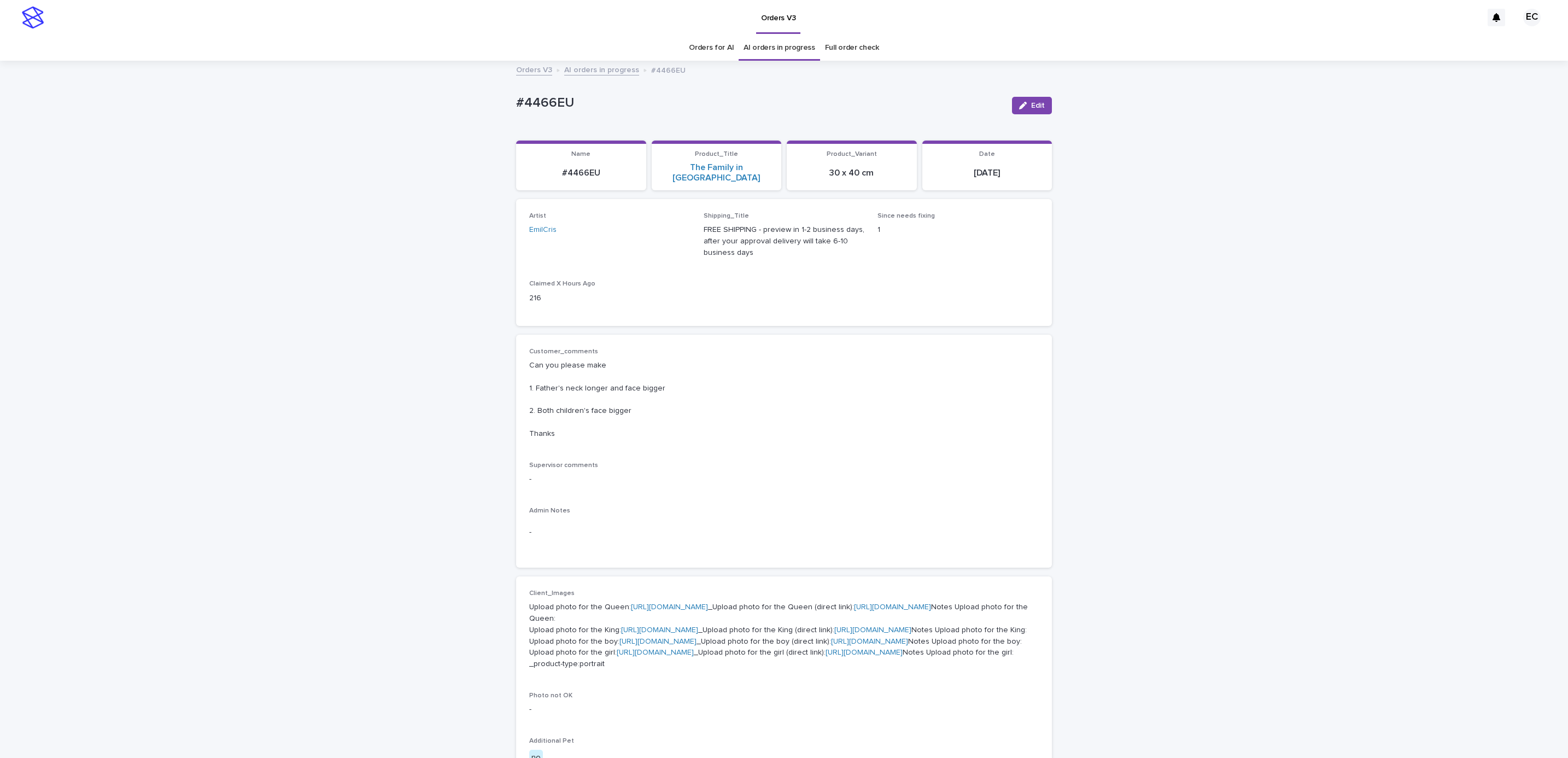
click at [1237, 297] on div "Loading... Saving… Loading... Saving… #4466EU Edit #4466EU Edit Sorry, there wa…" at bounding box center [784, 649] width 1568 height 1175
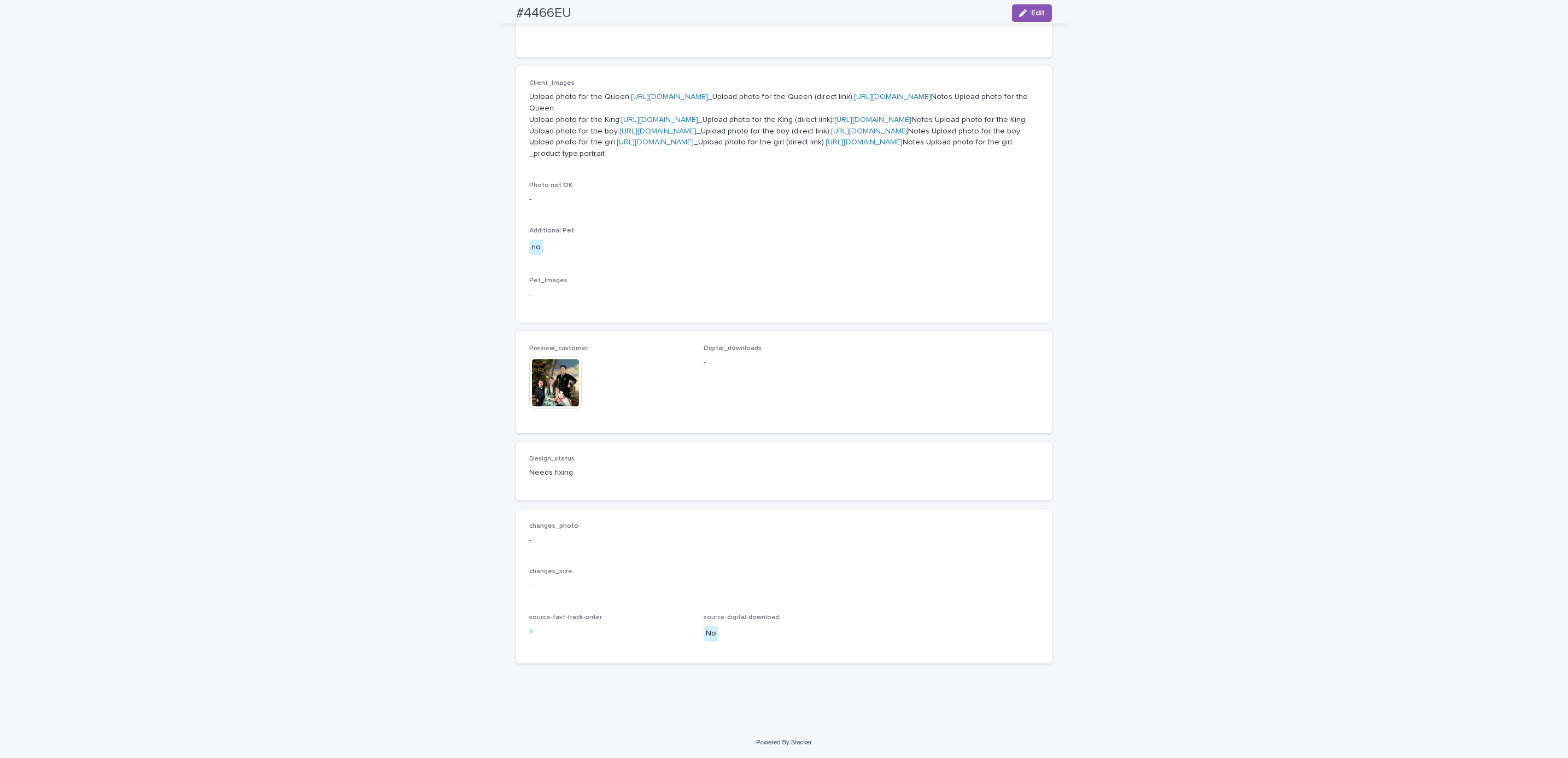
scroll to position [715, 0]
click at [1256, 188] on div "Loading... Saving… Loading... Saving… #4466EU Edit #4466EU Edit Sorry, there wa…" at bounding box center [784, 139] width 1568 height 1175
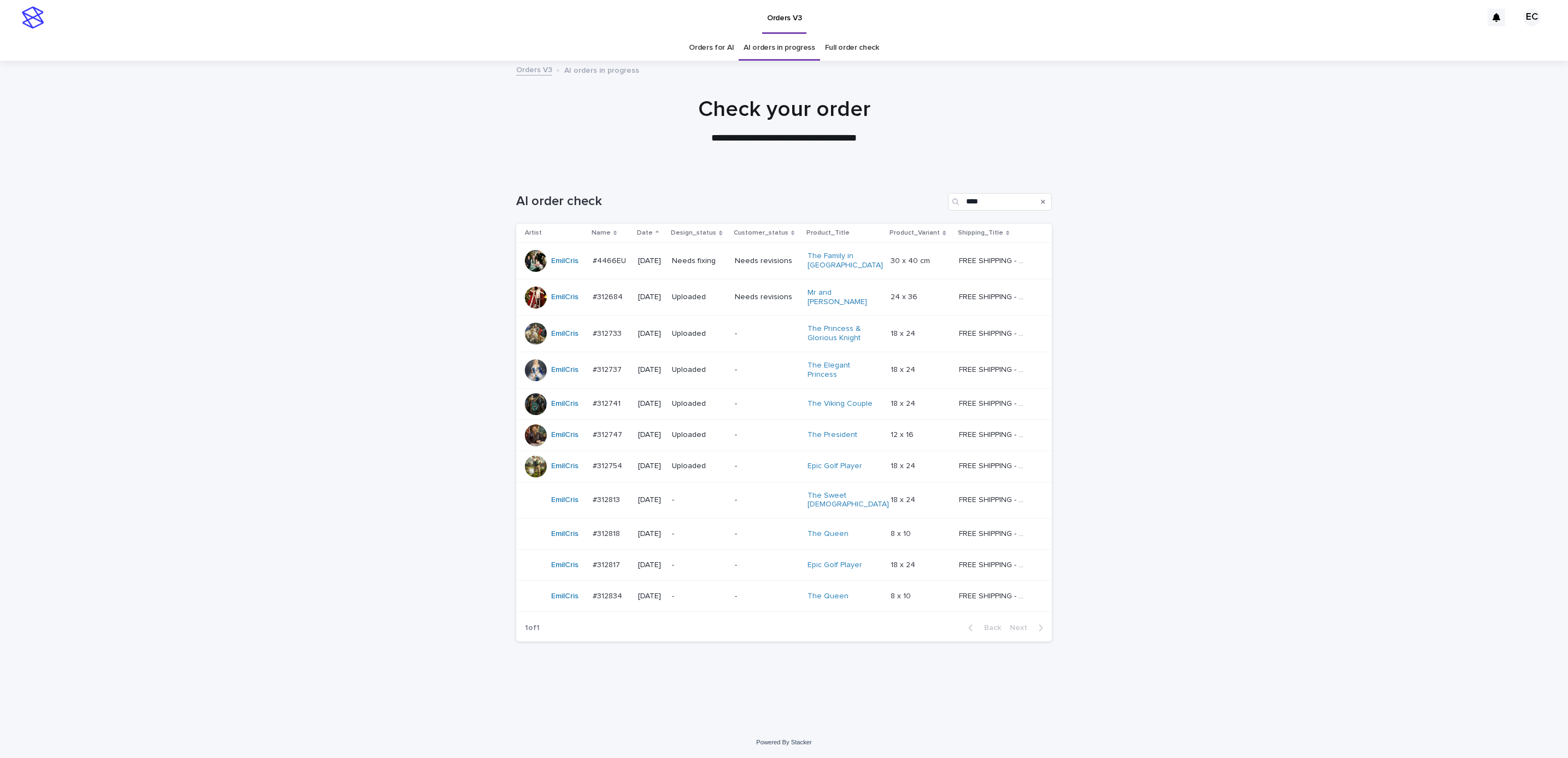
click at [1235, 237] on div "Loading... Saving… Loading... Saving… AI order check **** Artist Name Date Desi…" at bounding box center [784, 449] width 1568 height 556
click at [766, 496] on p "-" at bounding box center [766, 500] width 64 height 9
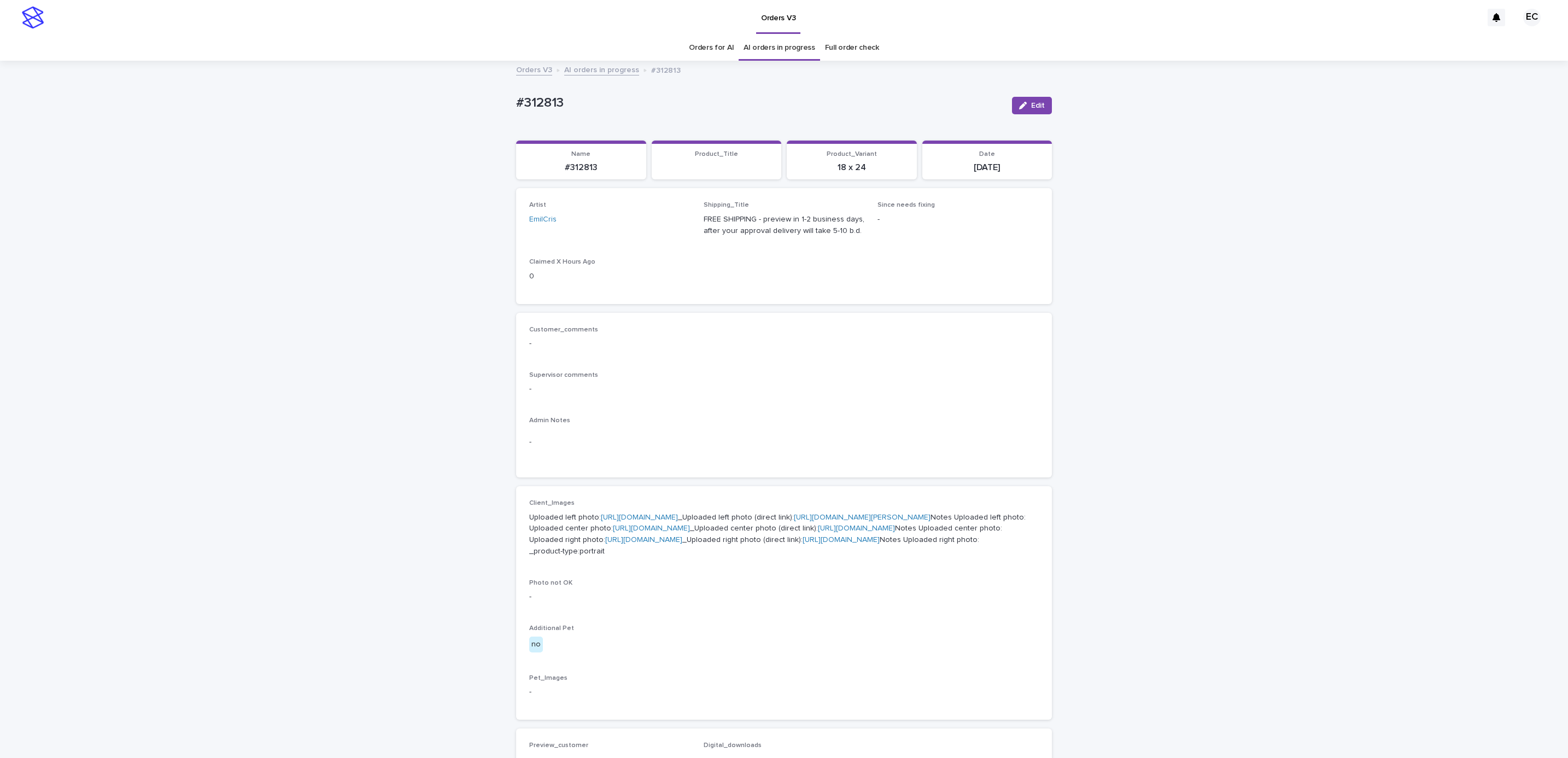
click at [1181, 309] on div "Loading... Saving… Loading... Saving… #312813 Edit #312813 Edit Sorry, there wa…" at bounding box center [784, 570] width 1568 height 1019
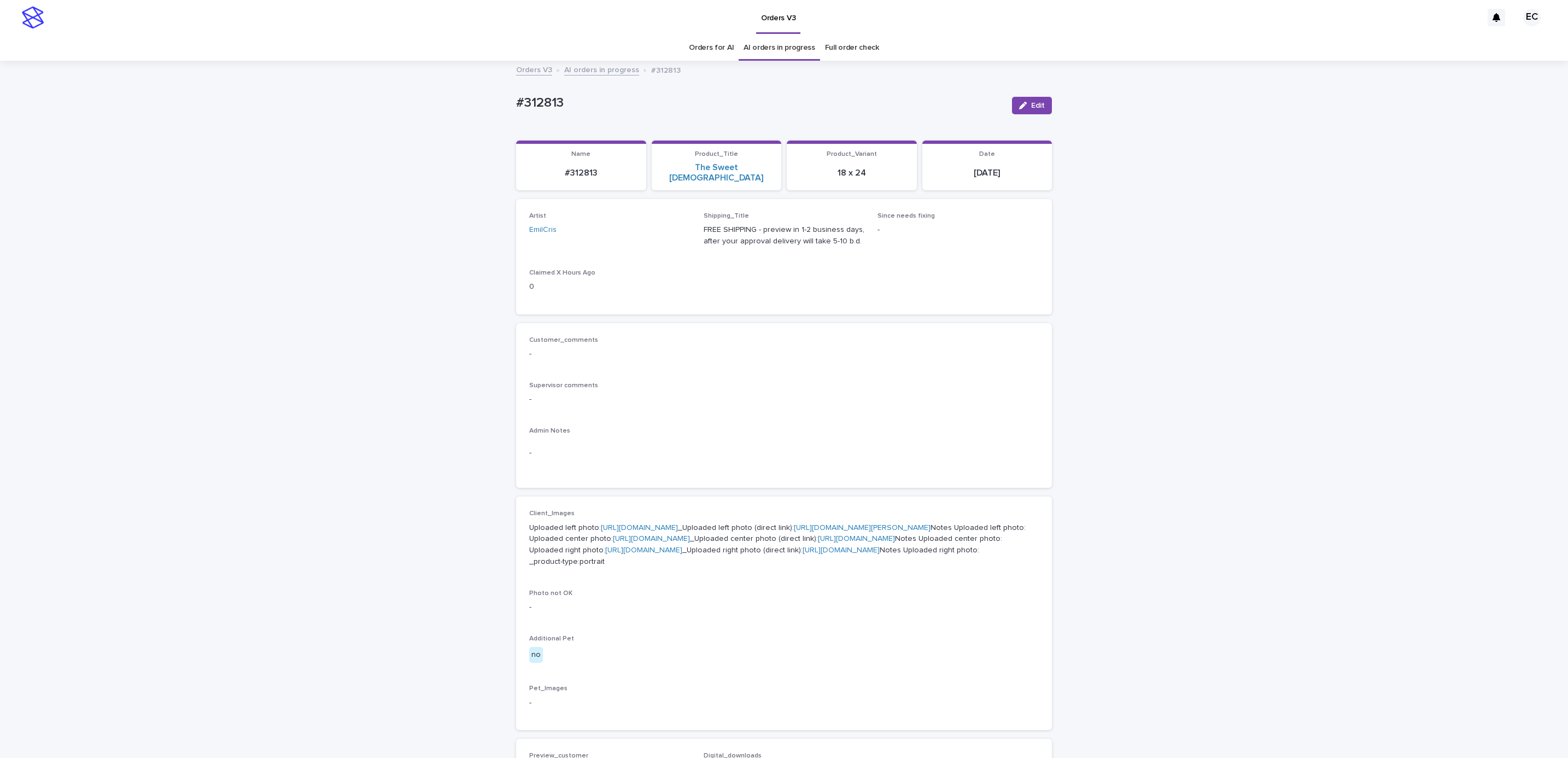
click at [678, 524] on link "https://cdn.shopify.com-uploadkit.app/s/files/1/0033/4807/0511/files/download.h…" at bounding box center [639, 527] width 77 height 8
click at [690, 542] on link "https://cdn.shopify.com-uploadkit.app/s/files/1/0033/4807/0511/files/download.h…" at bounding box center [651, 538] width 77 height 8
click at [682, 567] on p "Uploaded left photo: https://cdn.shopify.com-uploadkit.app/s/files/1/0033/4807/…" at bounding box center [783, 545] width 509 height 46
click at [681, 554] on link "https://cdn.shopify.com-uploadkit.app/s/files/1/0033/4807/0511/files/download.h…" at bounding box center [643, 550] width 77 height 8
click at [425, 102] on div "Loading... Saving… Loading... Saving… #312813 Edit #312813 Edit Sorry, there wa…" at bounding box center [784, 576] width 1568 height 1030
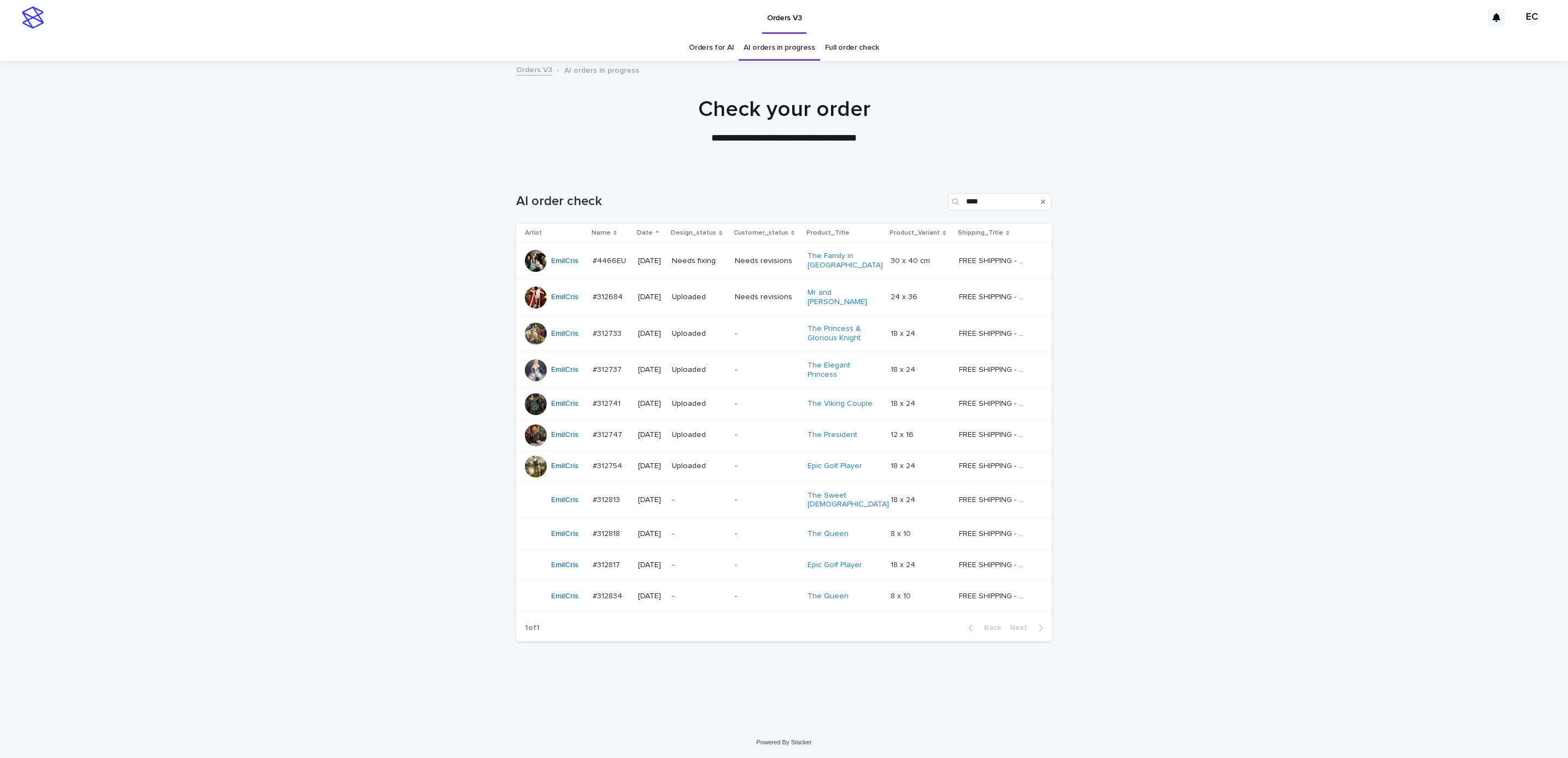
click at [726, 530] on div "-" at bounding box center [699, 534] width 54 height 18
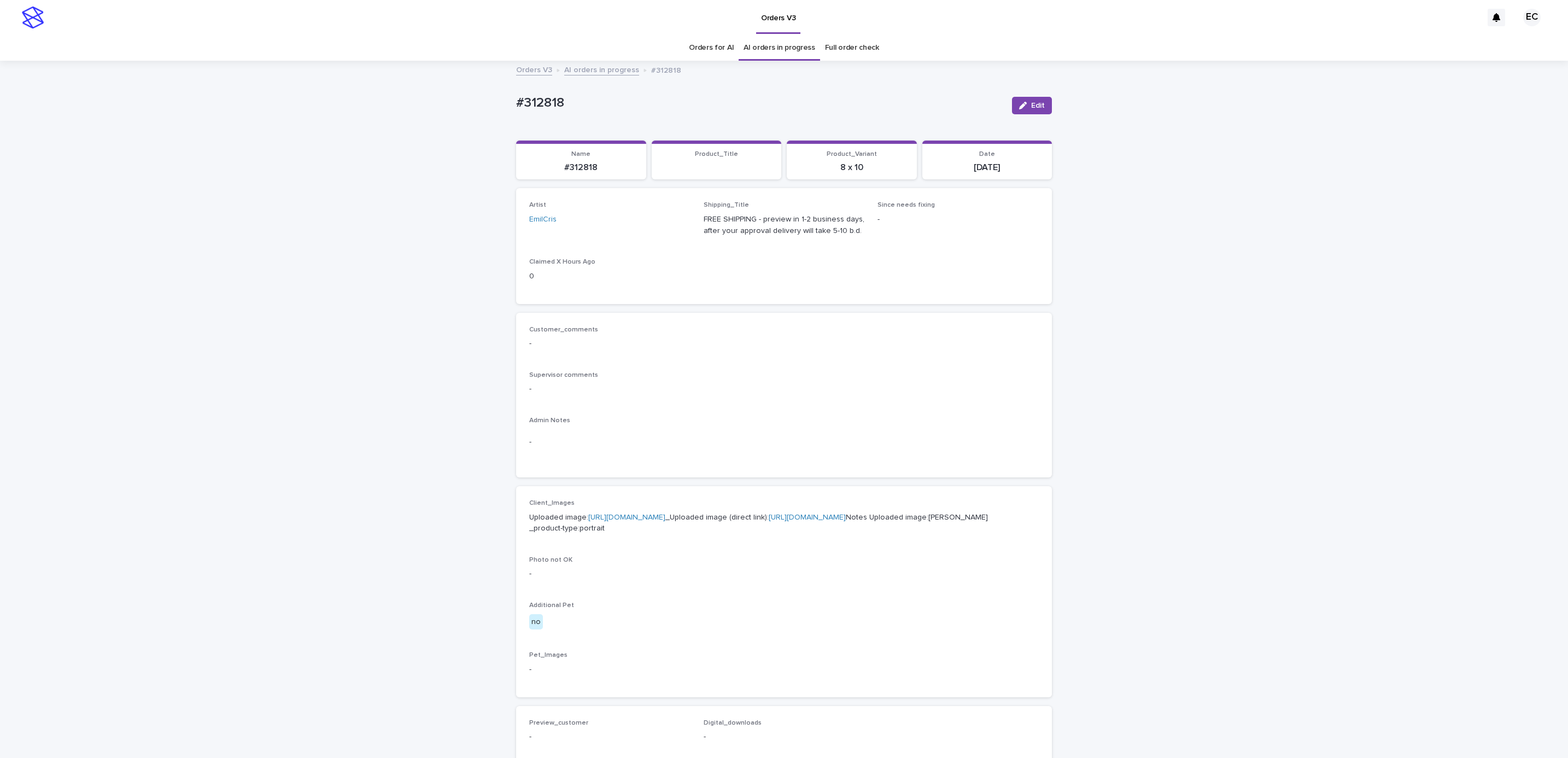
click at [665, 516] on link "https://cdn.shopify.com-uploadkit.app/s/files/1/0033/4807/0511/files/download.h…" at bounding box center [626, 517] width 77 height 8
click at [369, 142] on div "Loading... Saving… Loading... Saving… #312818 Edit #312818 Edit Sorry, there wa…" at bounding box center [784, 560] width 1568 height 996
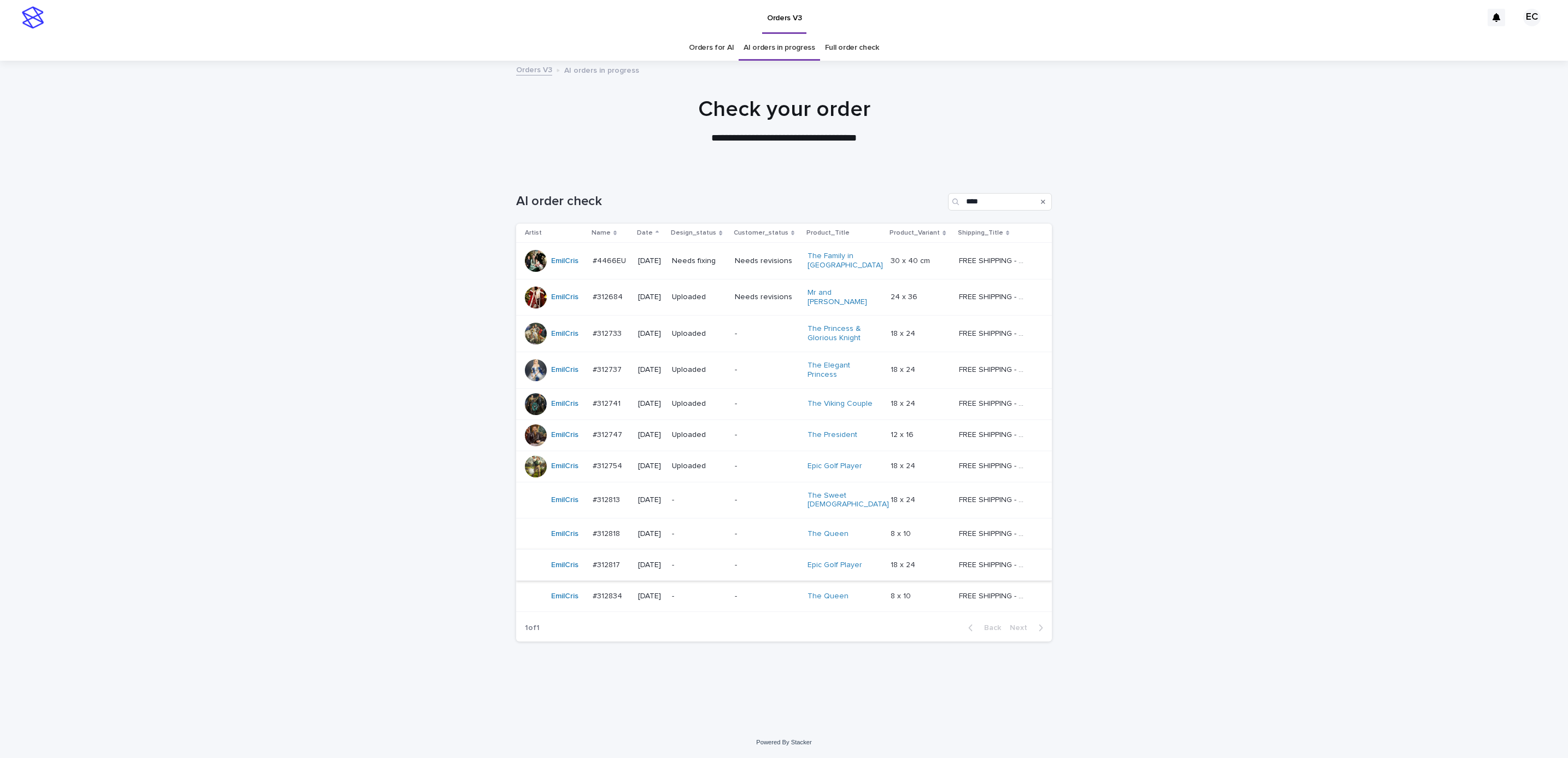
click at [726, 561] on p "-" at bounding box center [699, 565] width 54 height 9
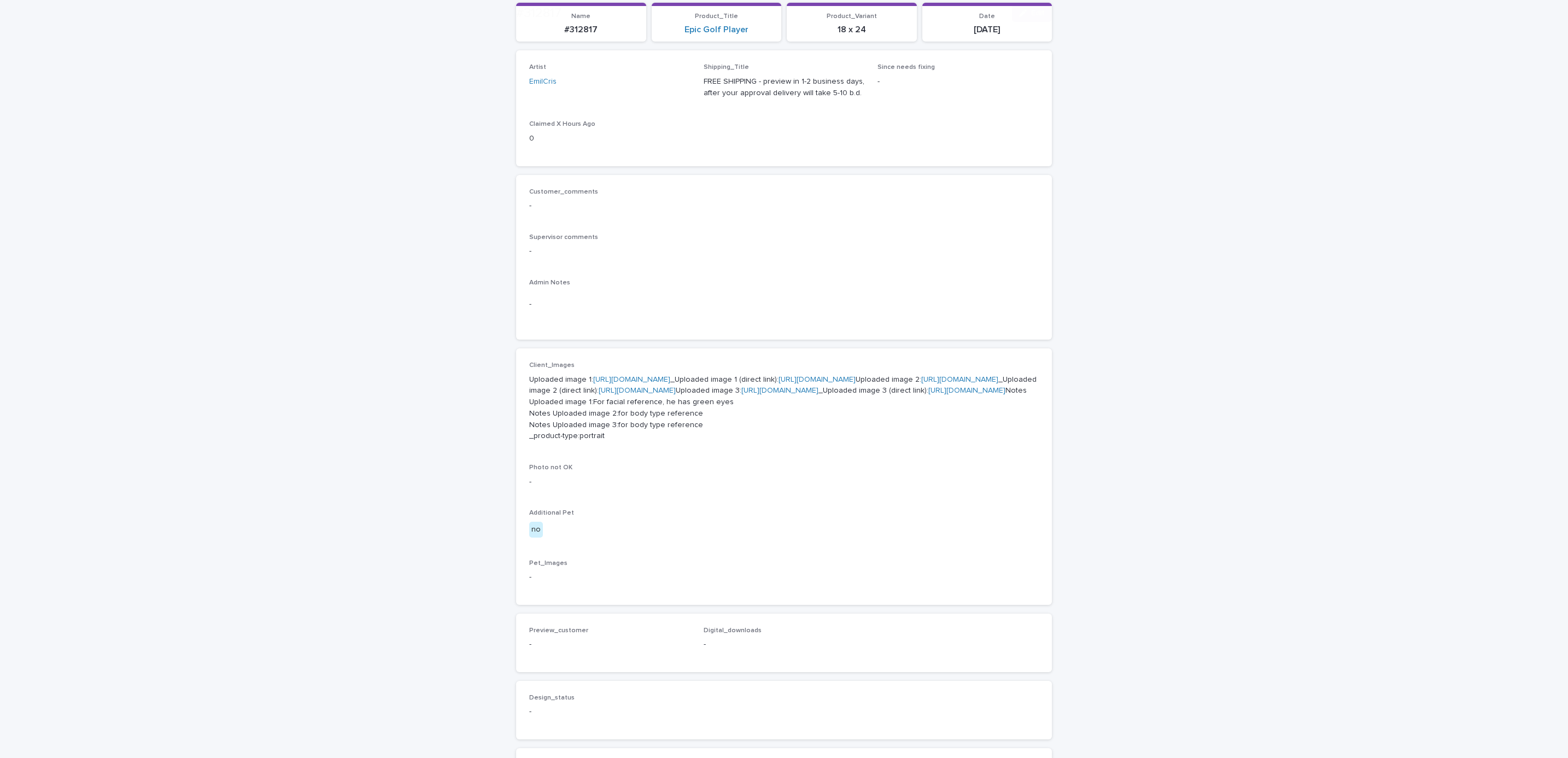
scroll to position [156, 0]
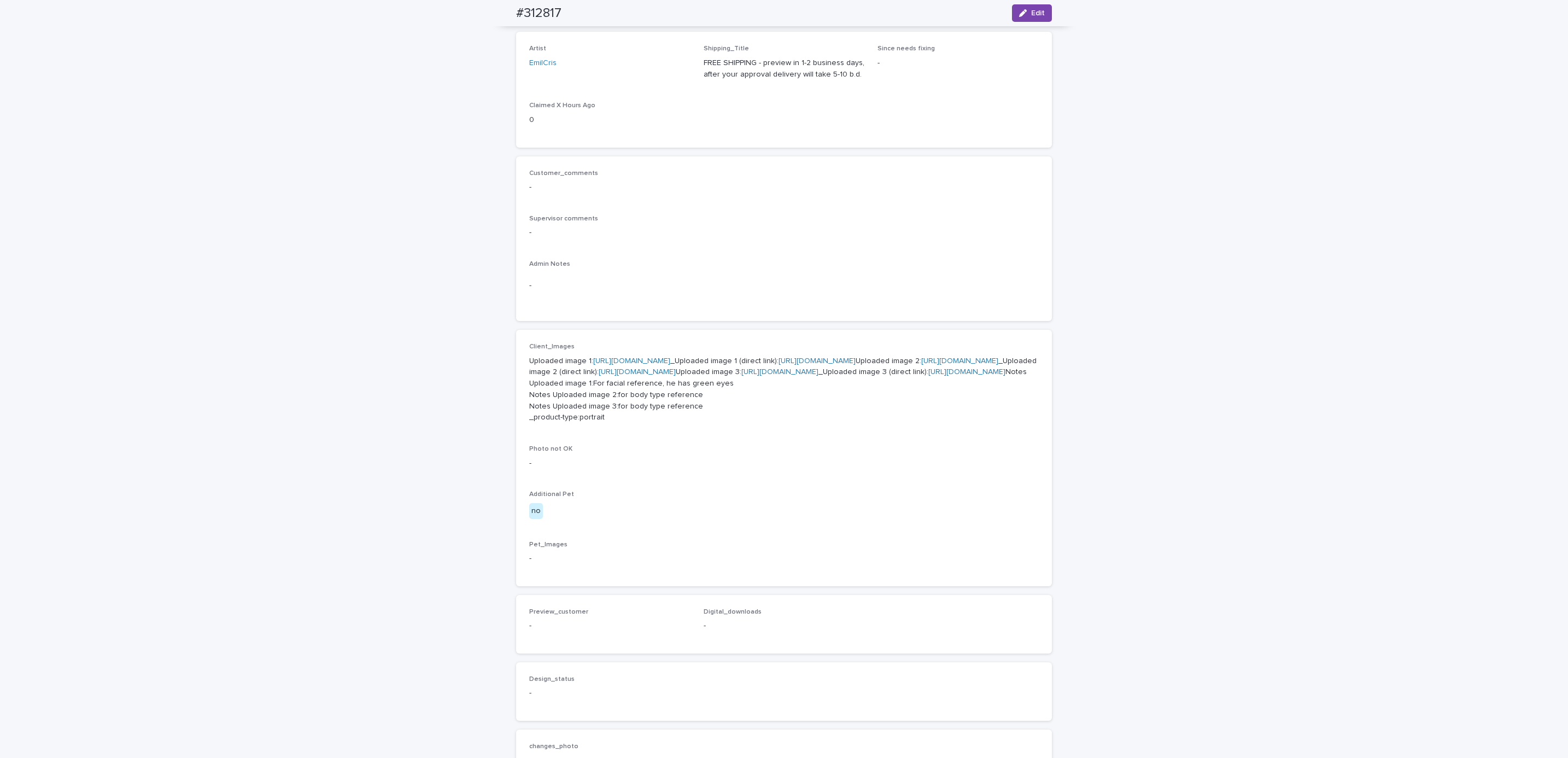
click at [670, 363] on link "[URL][DOMAIN_NAME]" at bounding box center [632, 361] width 77 height 8
click at [921, 365] on link "[URL][DOMAIN_NAME]" at bounding box center [959, 361] width 77 height 8
click at [741, 376] on link "[URL][DOMAIN_NAME]" at bounding box center [780, 371] width 77 height 8
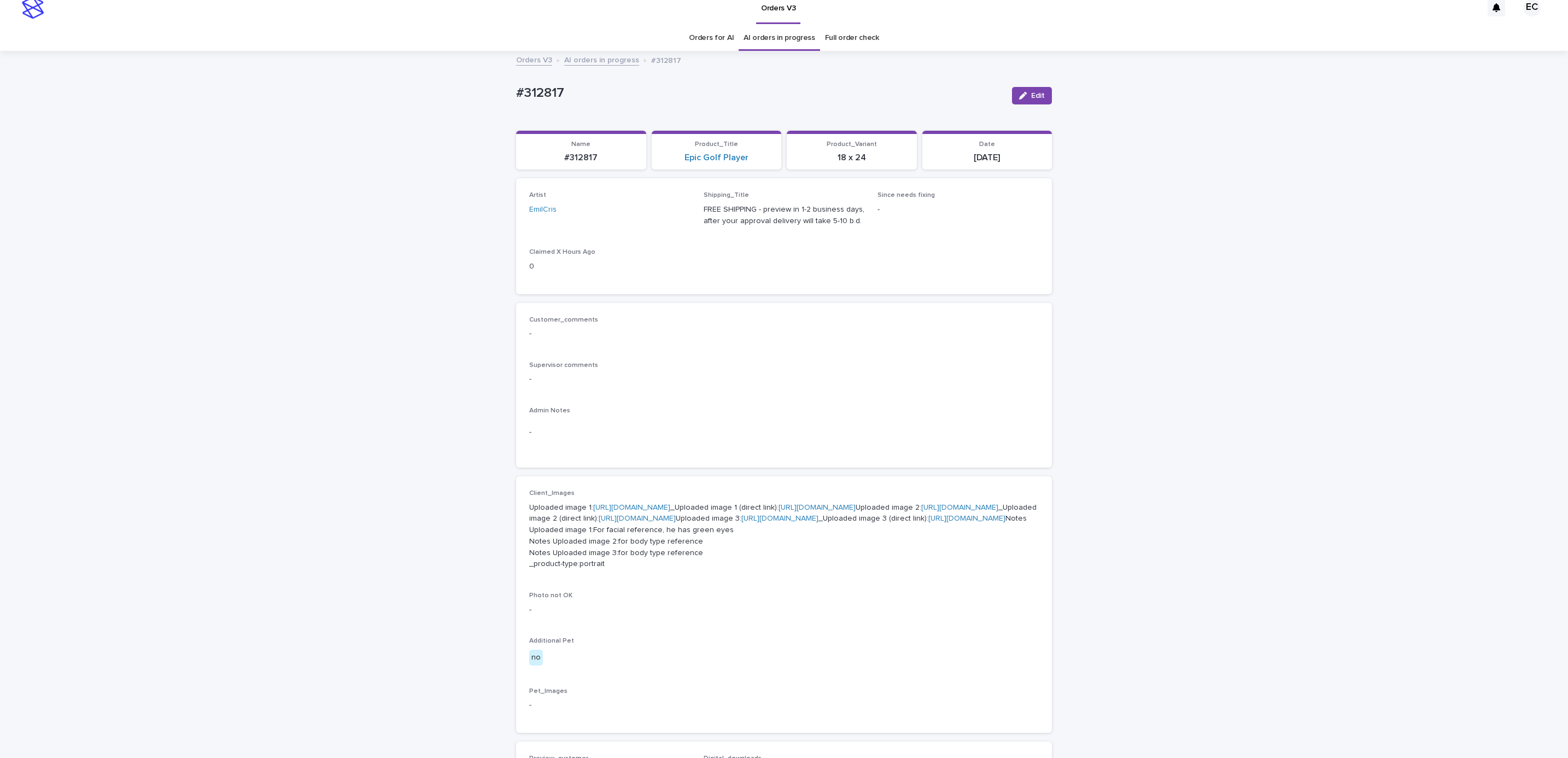
scroll to position [10, 0]
click at [1202, 331] on div "Loading... Saving… Loading... Saving… #312817 Edit #312817 Edit Sorry, there wa…" at bounding box center [784, 572] width 1568 height 1042
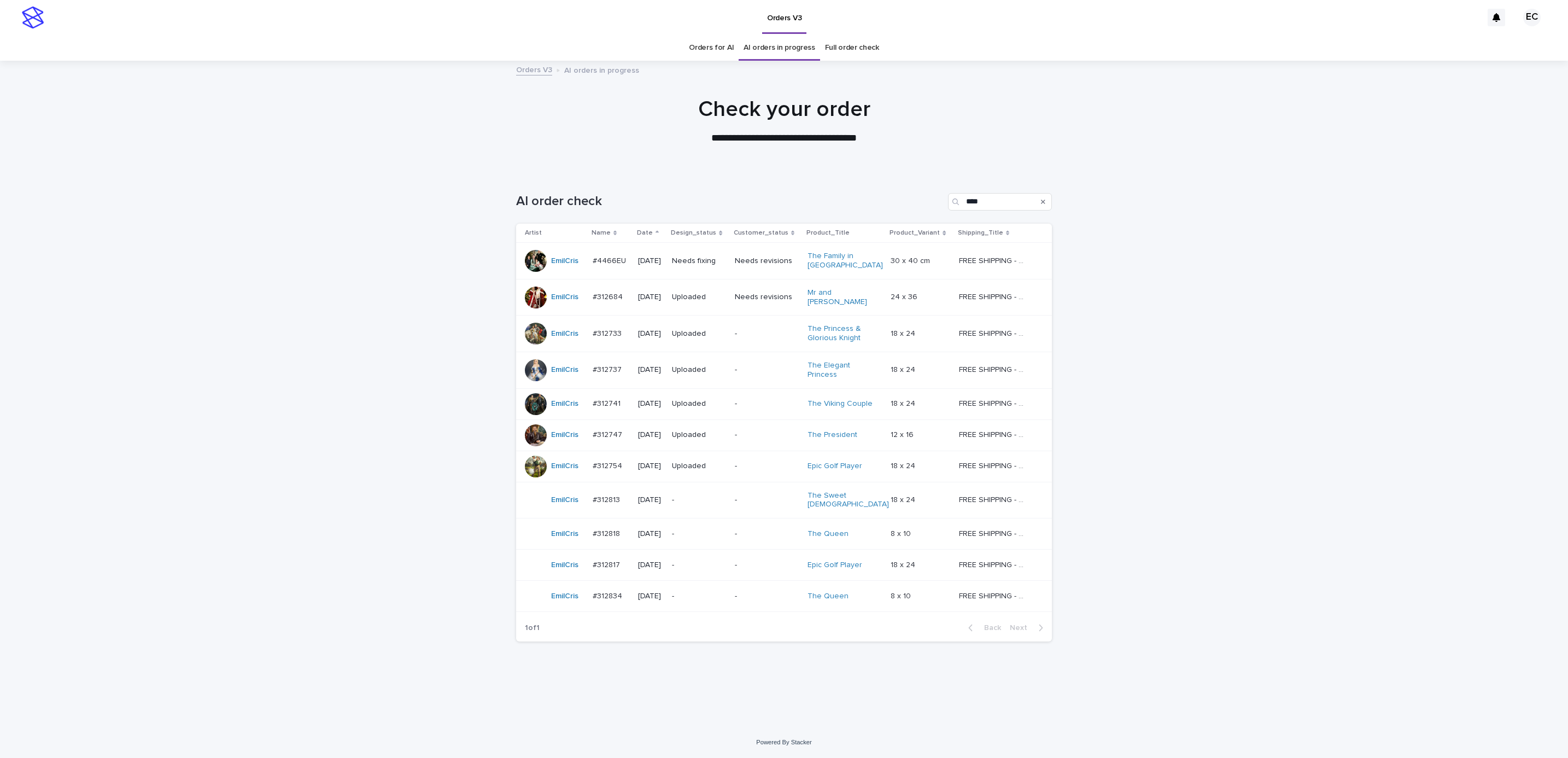
click at [1197, 161] on div at bounding box center [784, 116] width 1568 height 110
click at [766, 592] on p "-" at bounding box center [766, 596] width 64 height 9
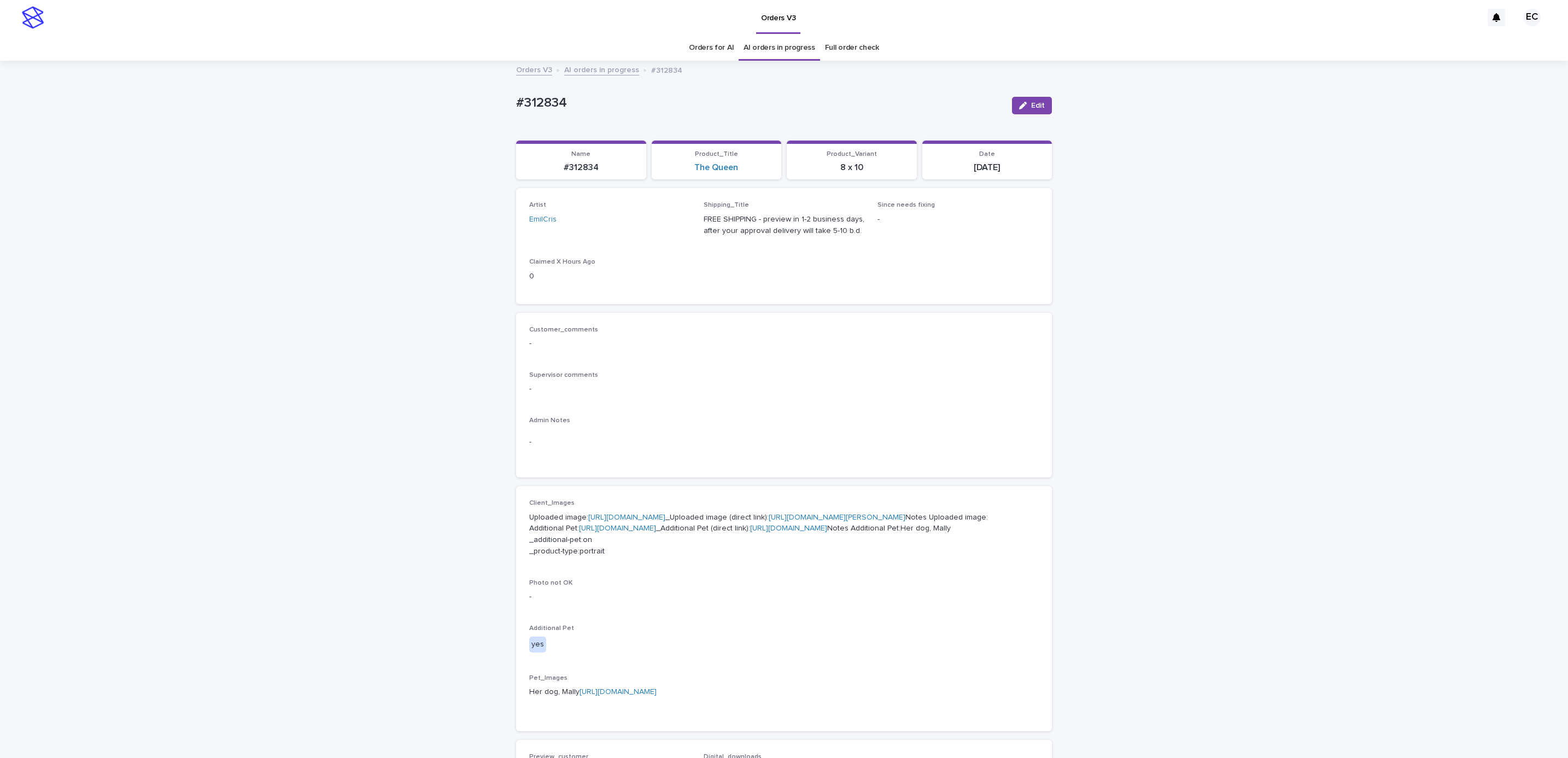
click at [724, 512] on p "Uploaded image: https://cdn.shopify.com-uploadkit.app/s/files/1/0033/4807/0511/…" at bounding box center [783, 535] width 509 height 46
click at [665, 516] on link "https://cdn.shopify.com-uploadkit.app/s/files/1/0033/4807/0511/files/download.h…" at bounding box center [626, 517] width 77 height 8
click at [656, 532] on link "https://cdn.shopify.com-uploadkit.app/s/files/1/0033/4807/0511/files/download.h…" at bounding box center [617, 528] width 77 height 8
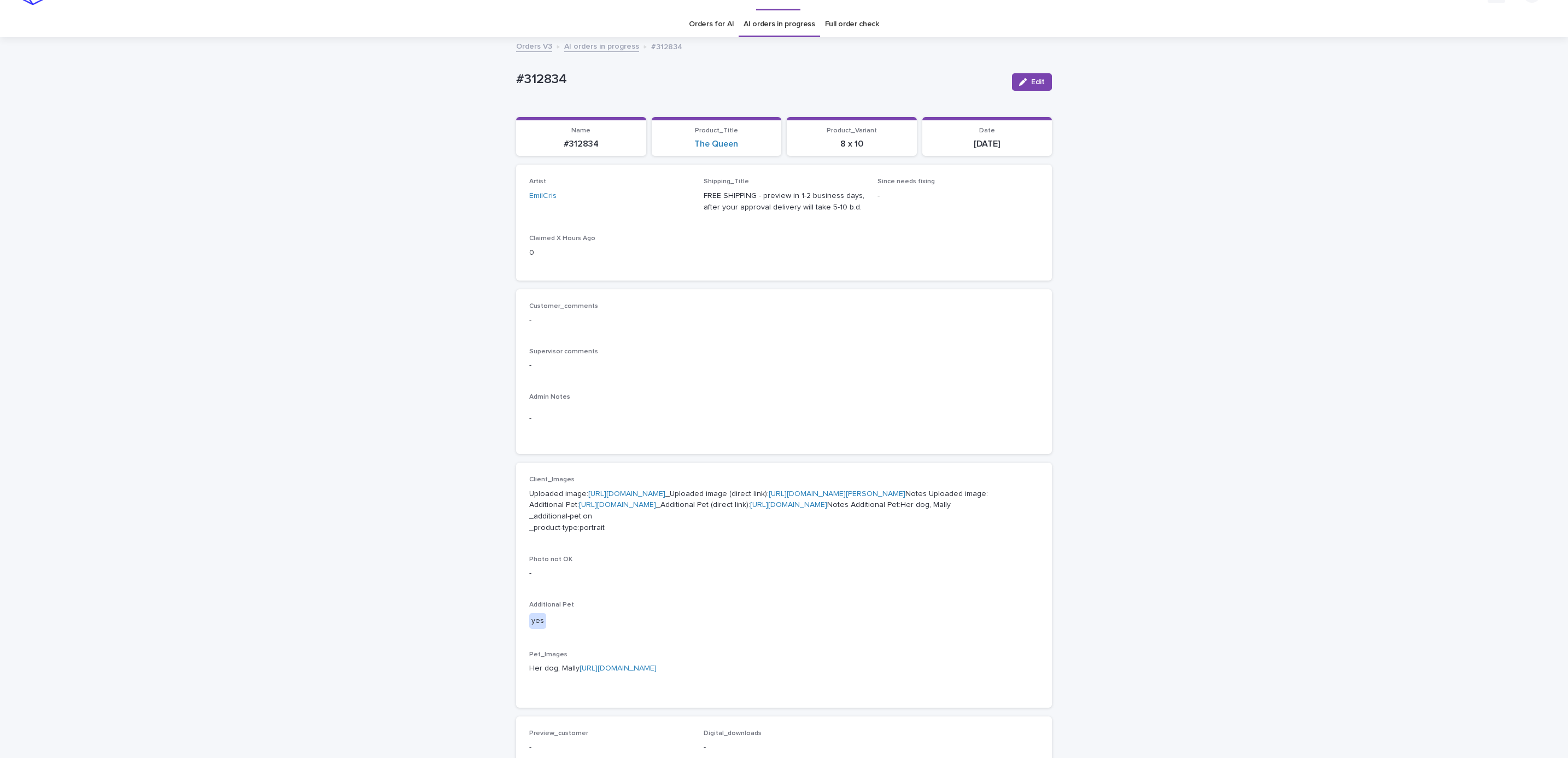
scroll to position [23, 0]
click at [222, 116] on div "Loading... Saving… Loading... Saving… #312834 Edit #312834 Edit Sorry, there wa…" at bounding box center [784, 554] width 1568 height 1030
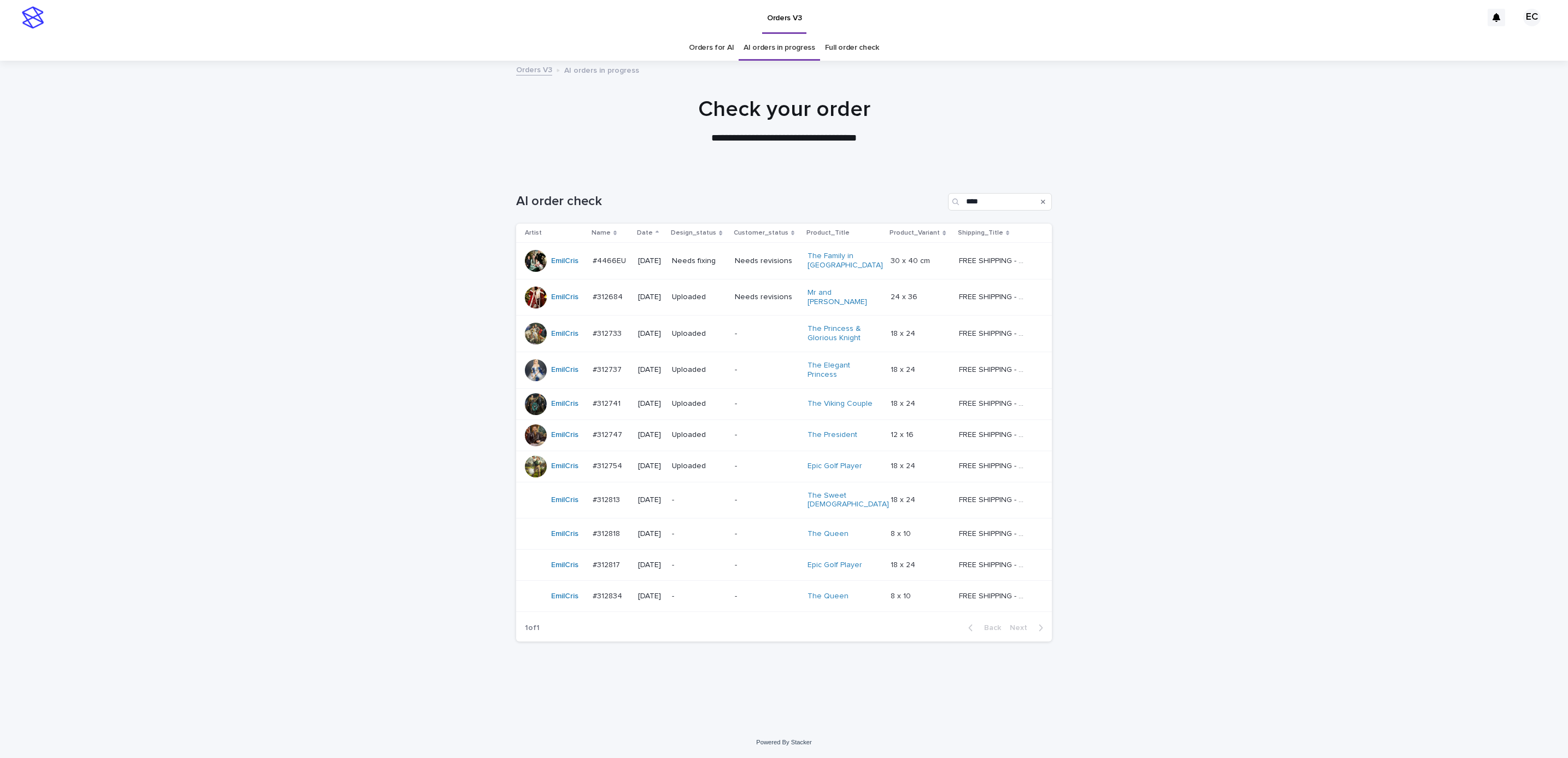
click at [1330, 350] on div "Loading... Saving… Loading... Saving… AI order check **** Artist Name Date Desi…" at bounding box center [784, 449] width 1568 height 556
